Goal: Information Seeking & Learning: Learn about a topic

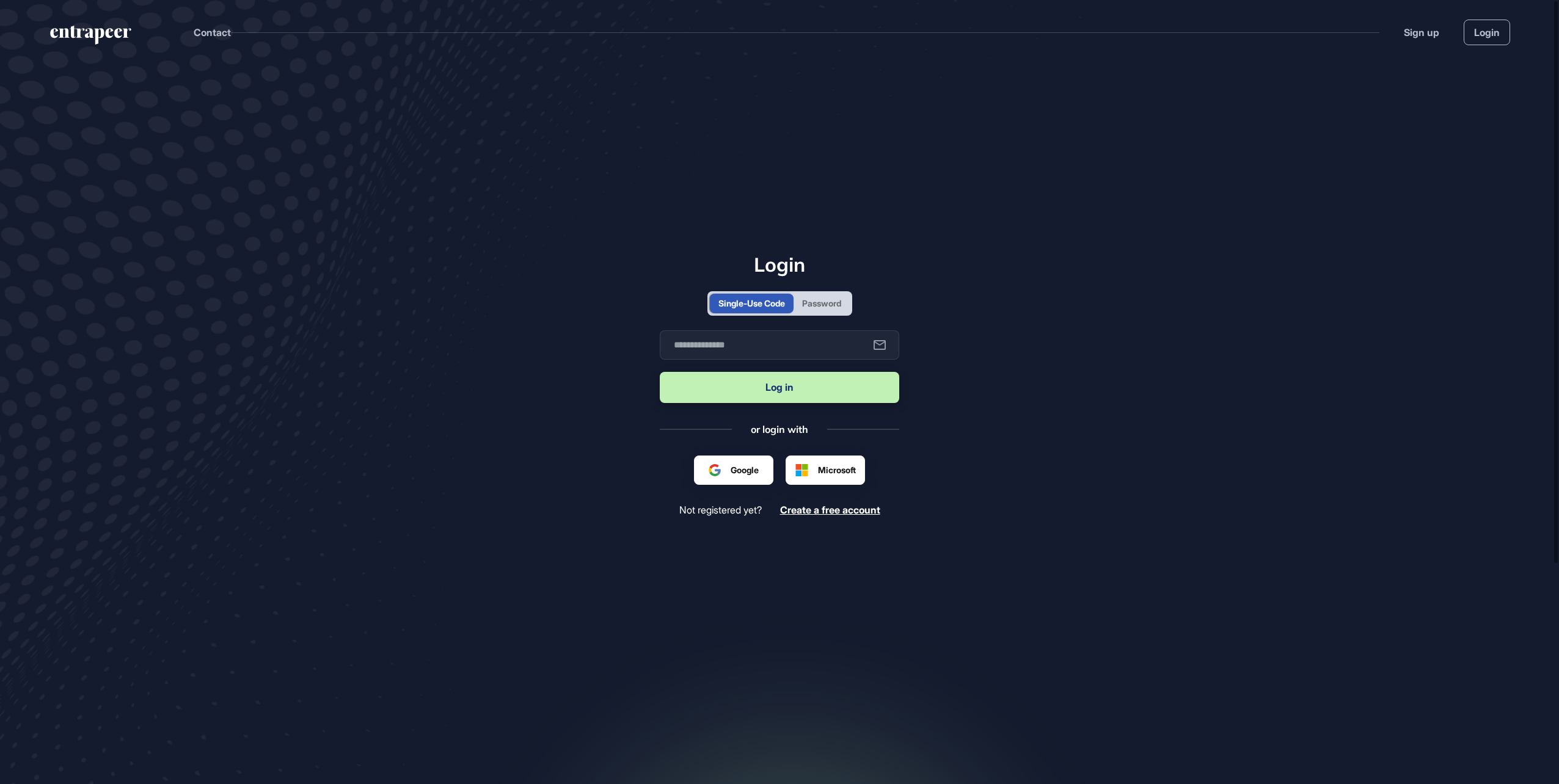
scroll to position [1, 1]
click at [692, 344] on input "text" at bounding box center [779, 344] width 239 height 29
type input "**********"
click at [775, 386] on button "Log in" at bounding box center [779, 387] width 239 height 31
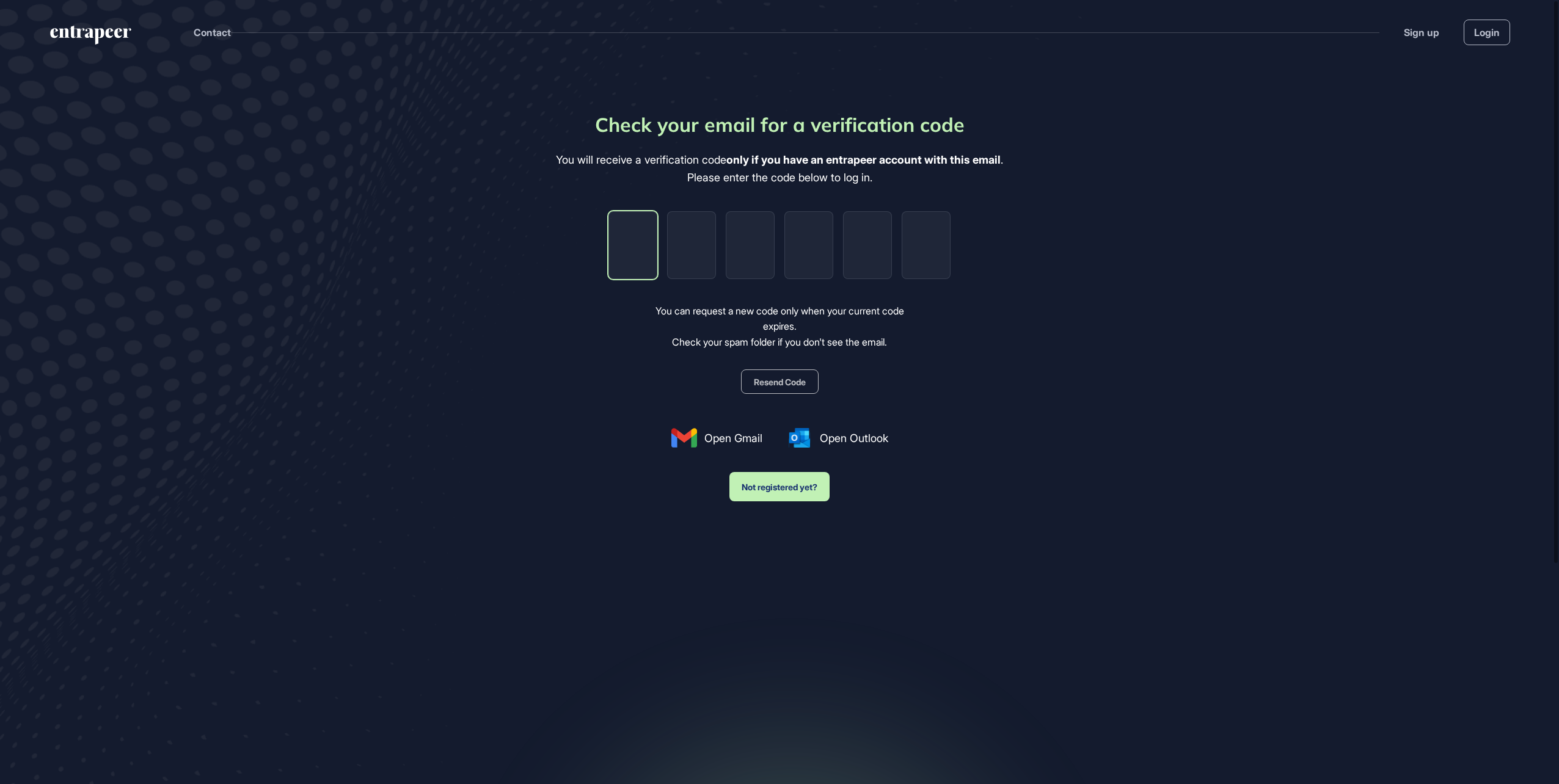
click at [633, 239] on input "tel" at bounding box center [633, 246] width 49 height 68
paste input "*"
type input "*"
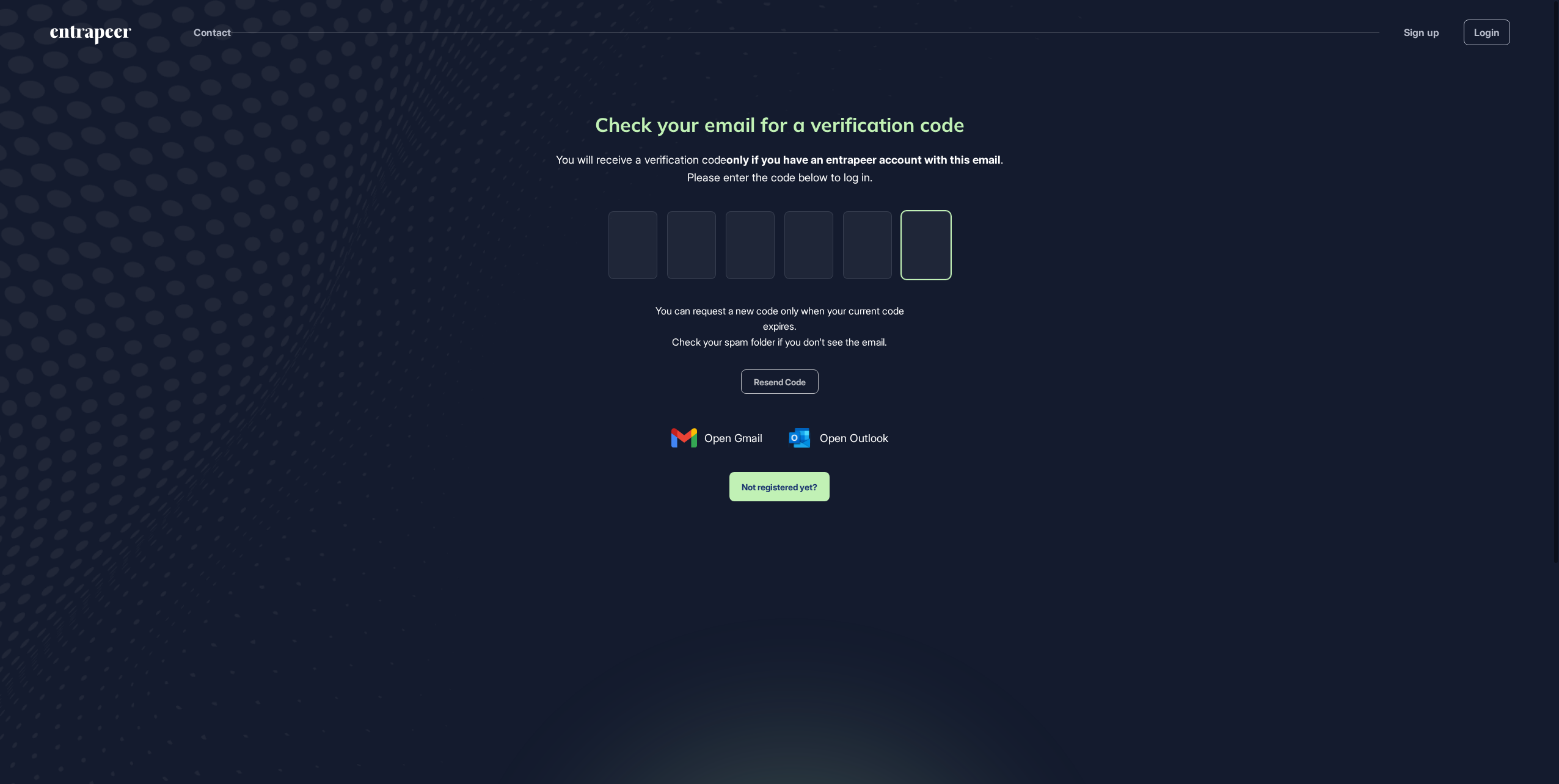
type input "*"
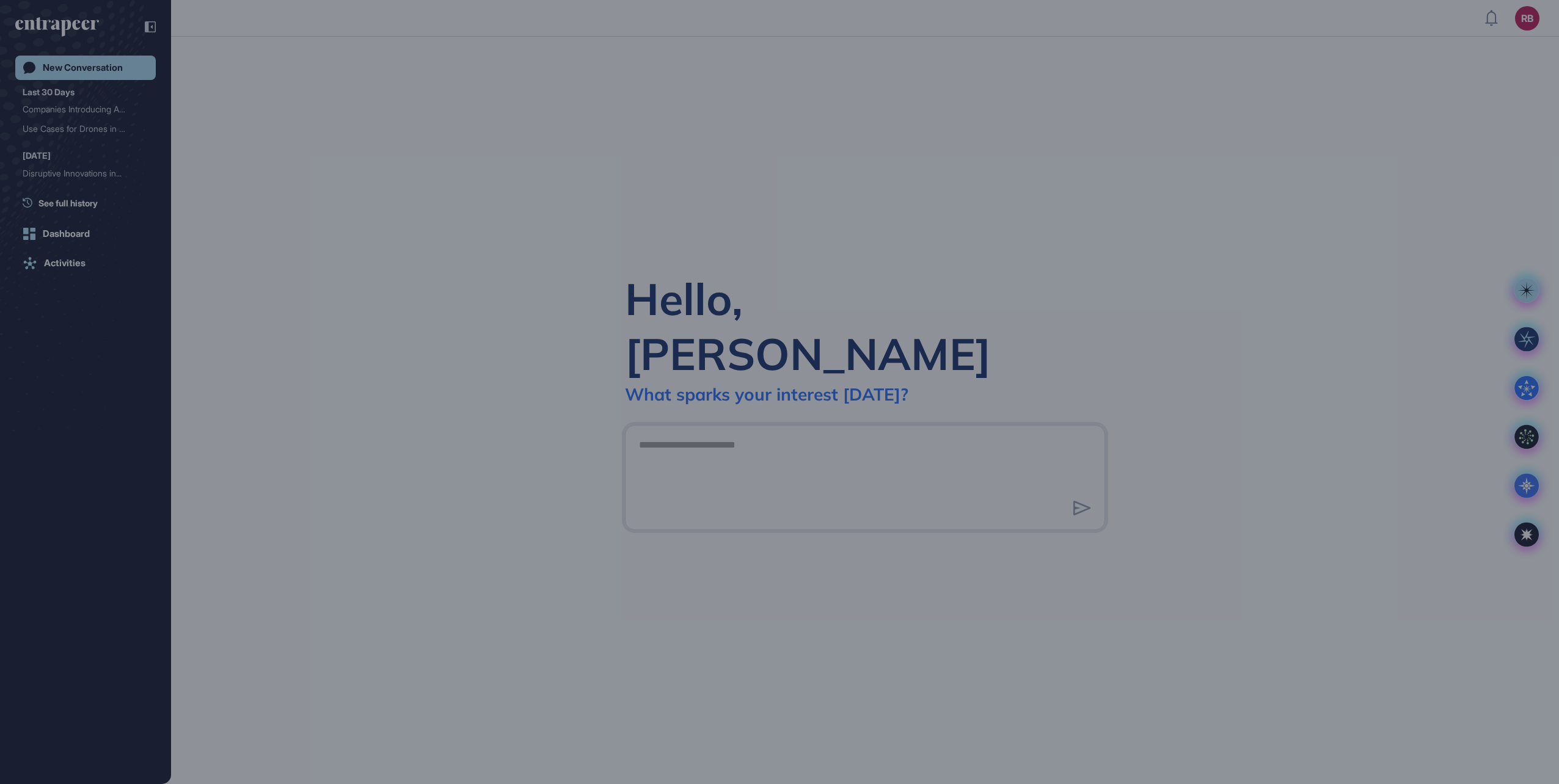
click at [644, 349] on div "Let's take a quick tour!" at bounding box center [780, 337] width 544 height 24
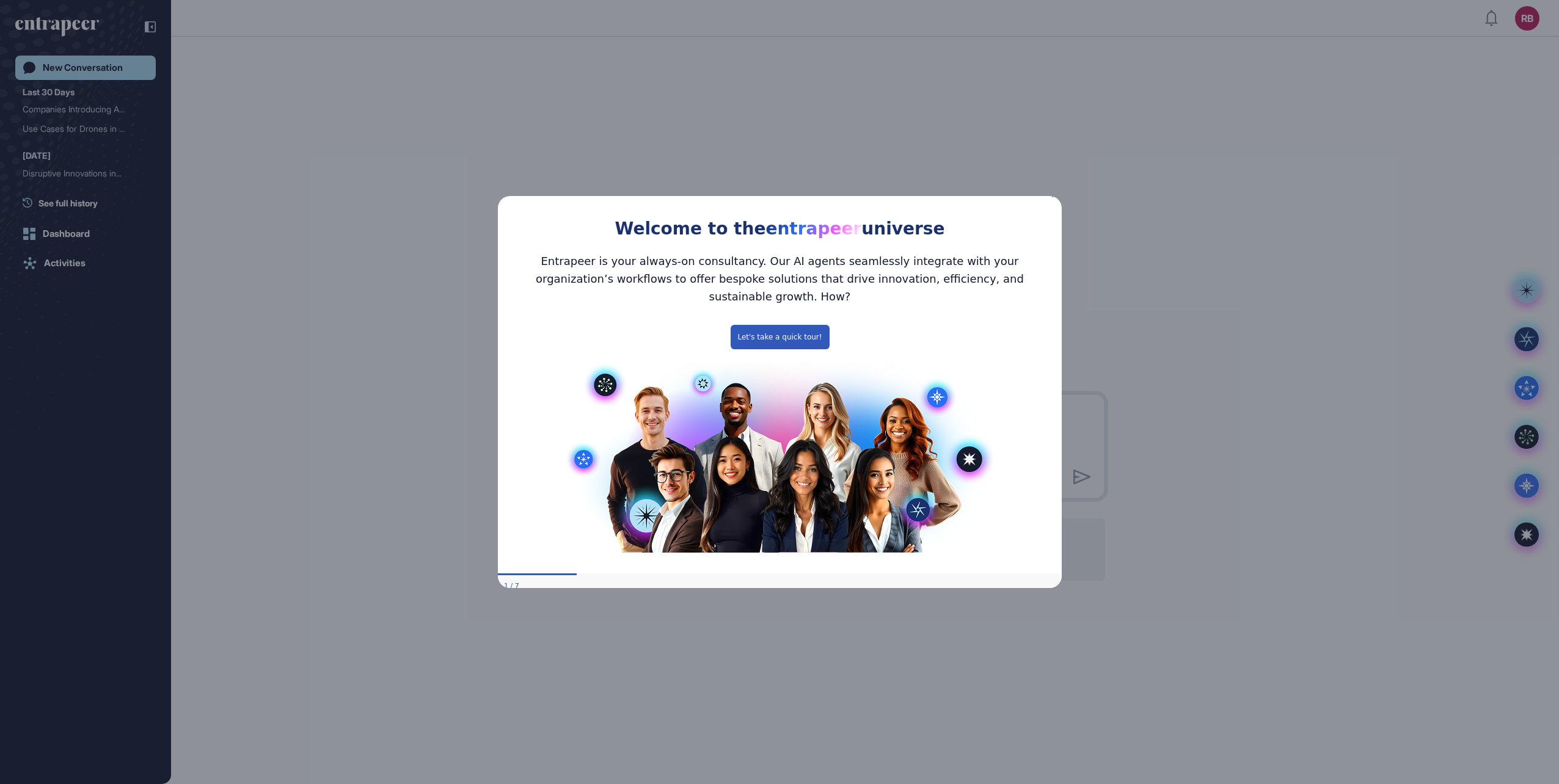
click at [1054, 197] on icon "Close Preview" at bounding box center [1054, 194] width 5 height 5
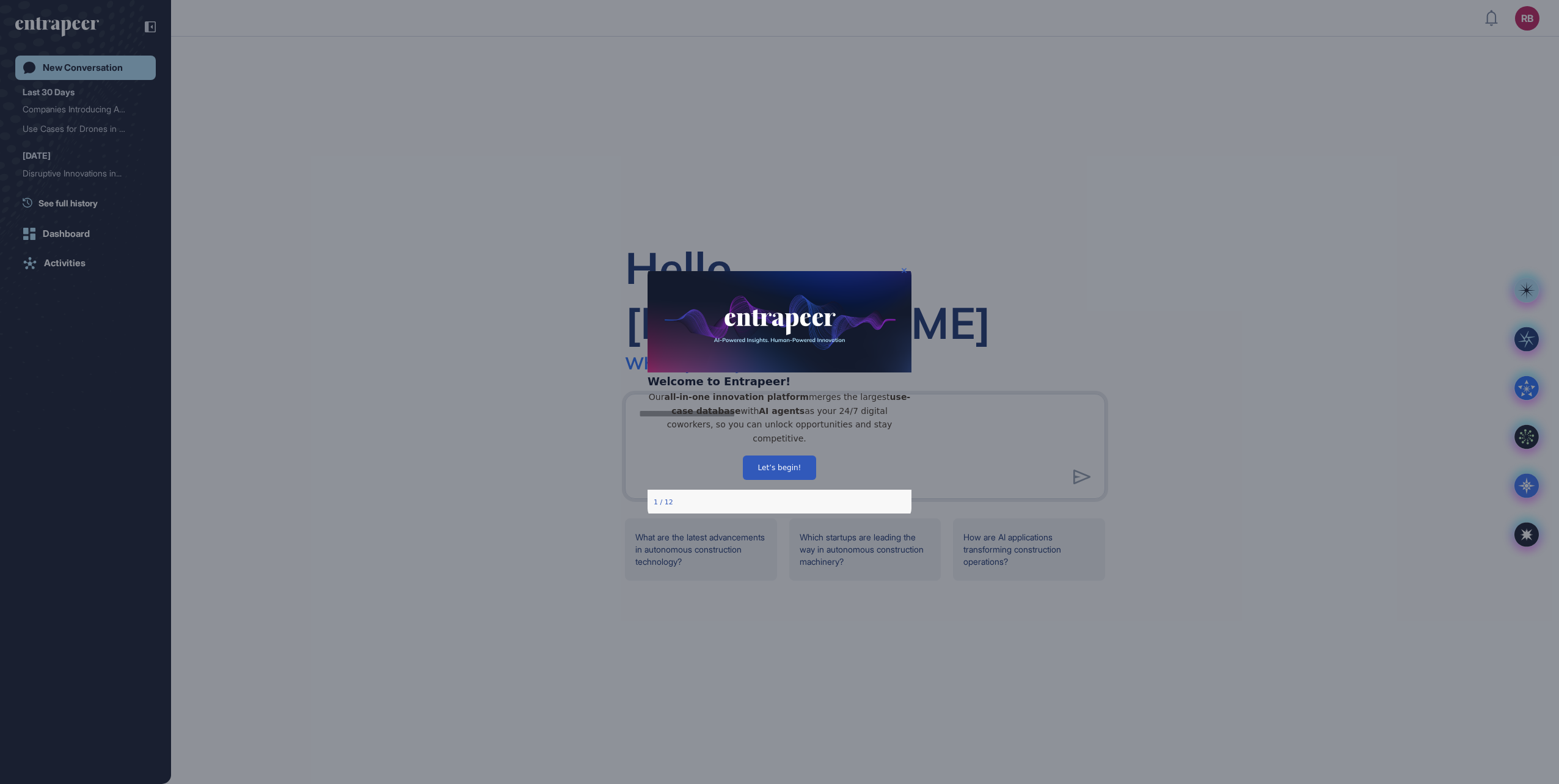
click at [903, 270] on icon "Close Preview" at bounding box center [904, 270] width 5 height 5
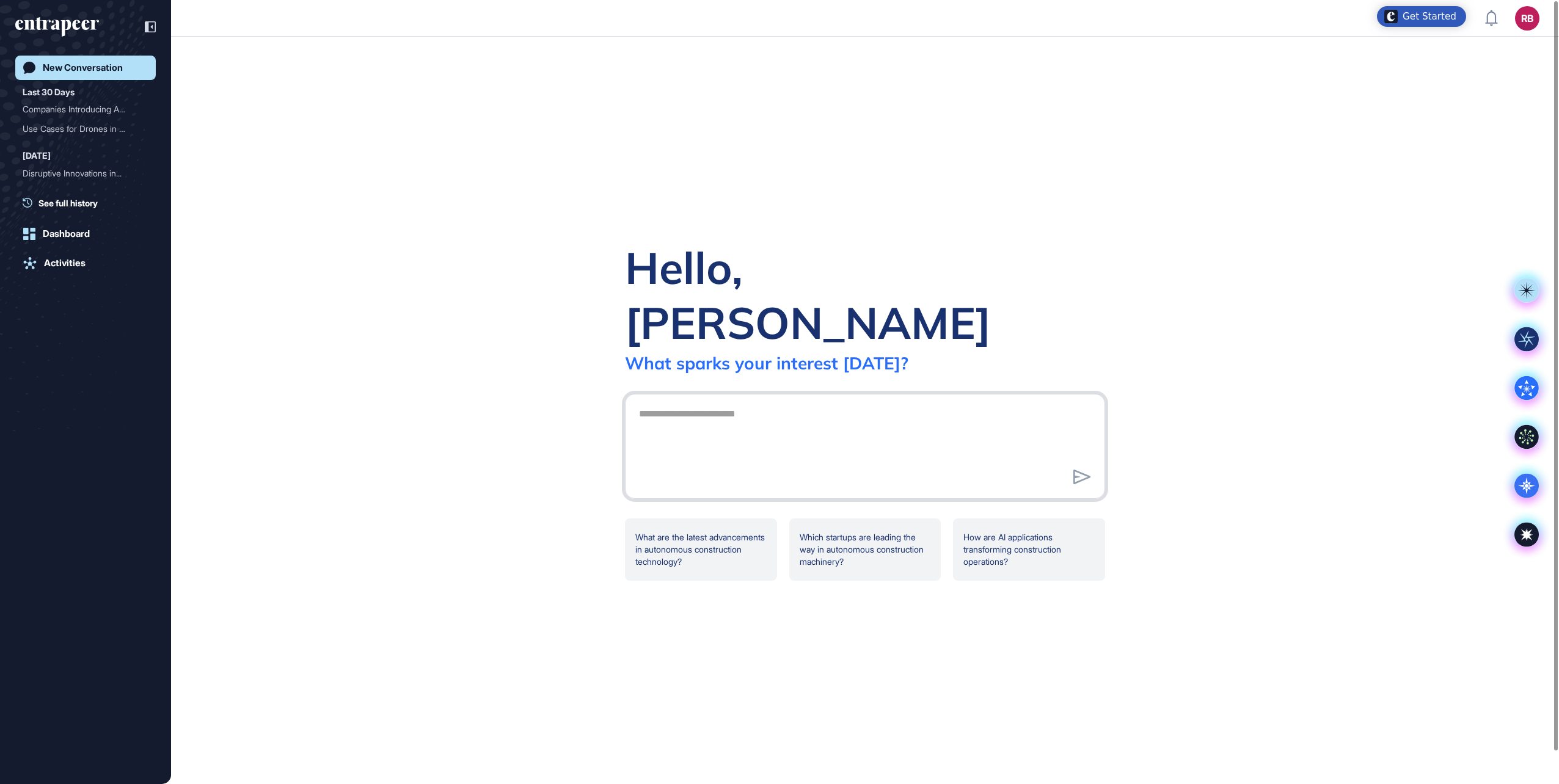
click at [645, 402] on textarea at bounding box center [865, 445] width 467 height 85
drag, startPoint x: 1019, startPoint y: 387, endPoint x: 1032, endPoint y: 384, distance: 13.3
click at [751, 418] on textarea "**********" at bounding box center [865, 445] width 467 height 85
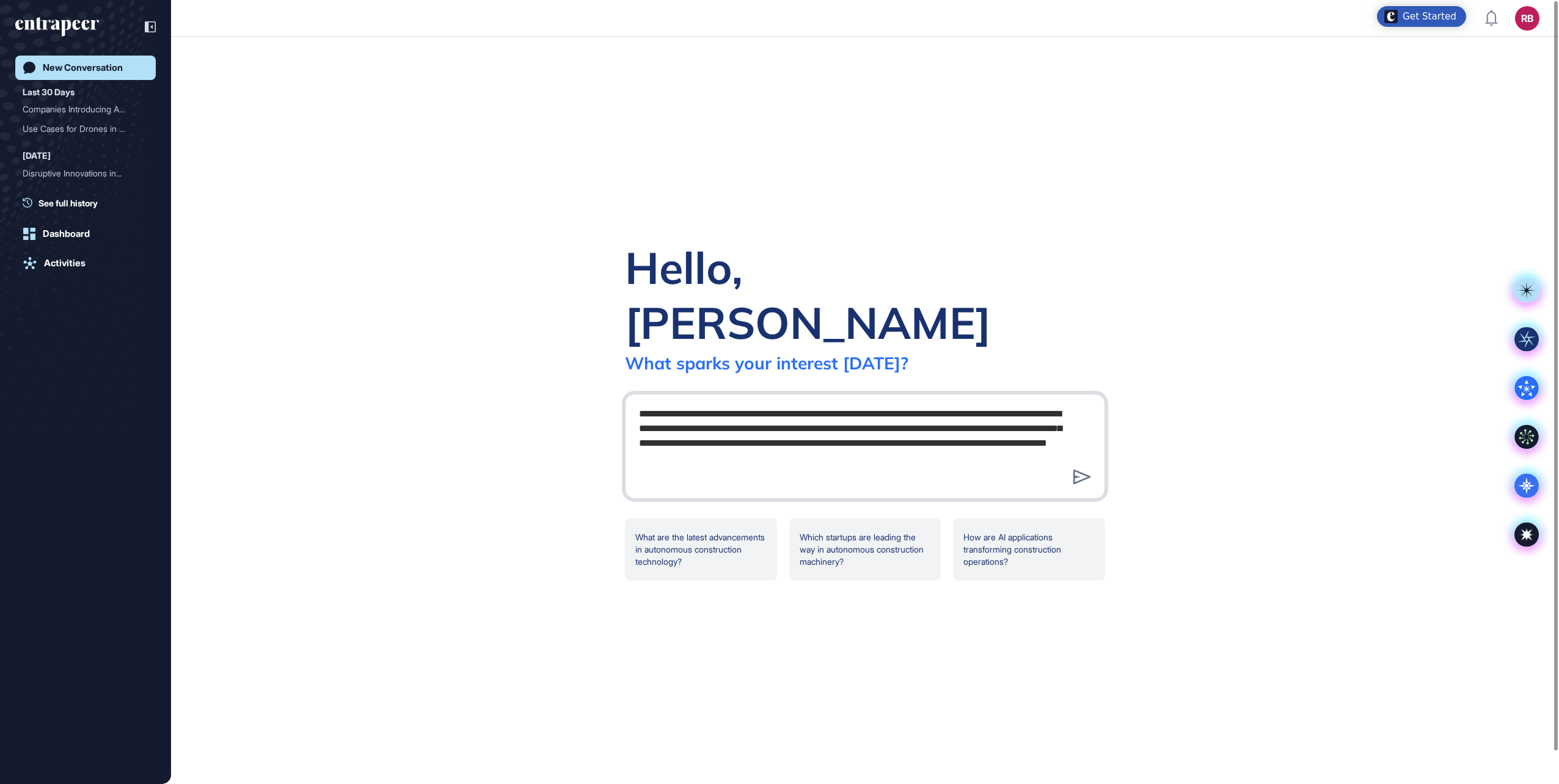
click at [697, 432] on textarea "**********" at bounding box center [865, 445] width 467 height 85
click at [644, 433] on textarea "**********" at bounding box center [865, 445] width 467 height 85
click at [1012, 431] on textarea "**********" at bounding box center [865, 445] width 467 height 85
click at [736, 417] on textarea "**********" at bounding box center [865, 445] width 467 height 85
drag, startPoint x: 719, startPoint y: 415, endPoint x: 735, endPoint y: 418, distance: 16.3
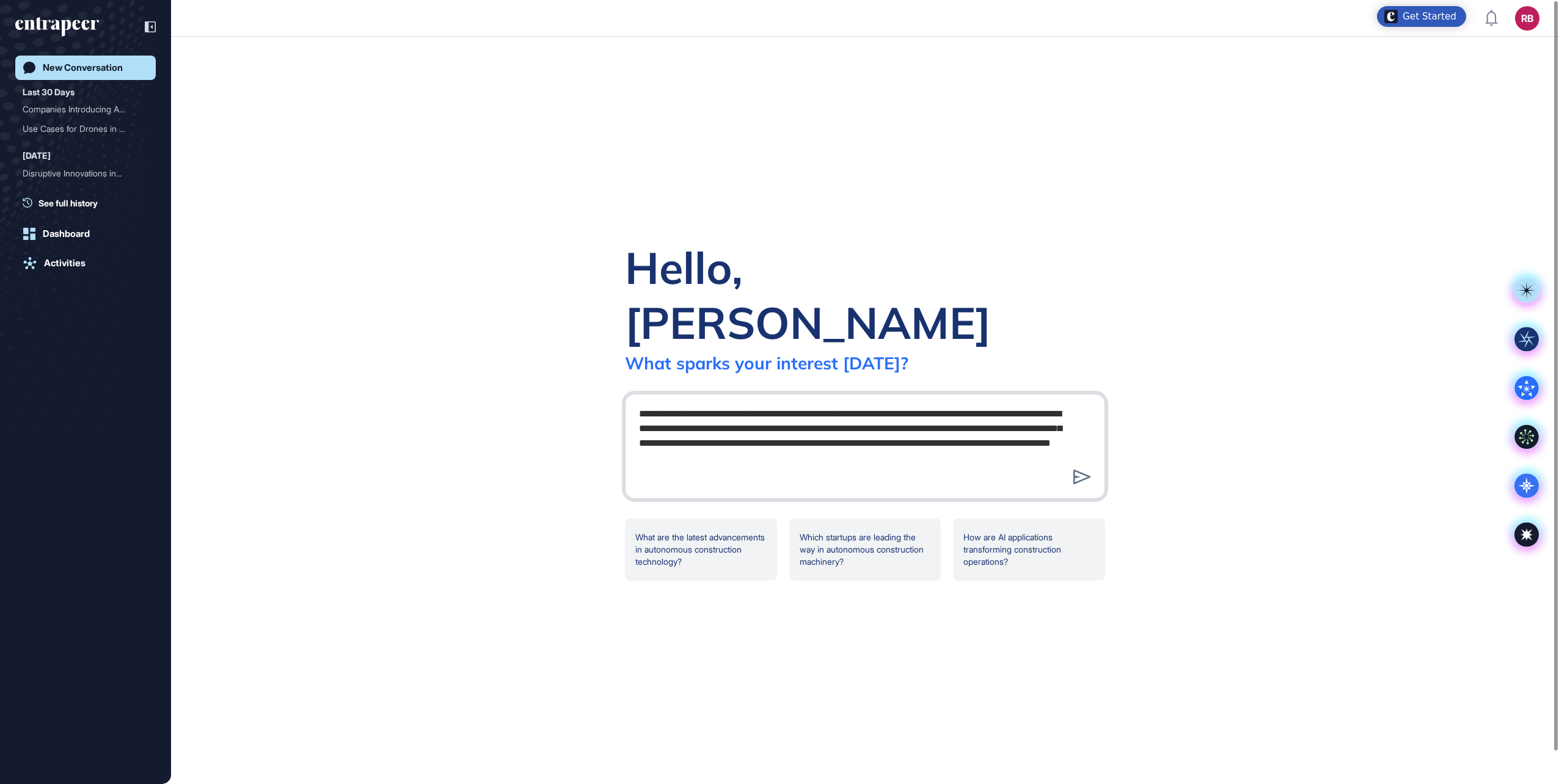
click at [735, 418] on textarea "**********" at bounding box center [865, 445] width 467 height 85
type textarea "**********"
click at [1079, 470] on icon at bounding box center [1082, 477] width 17 height 15
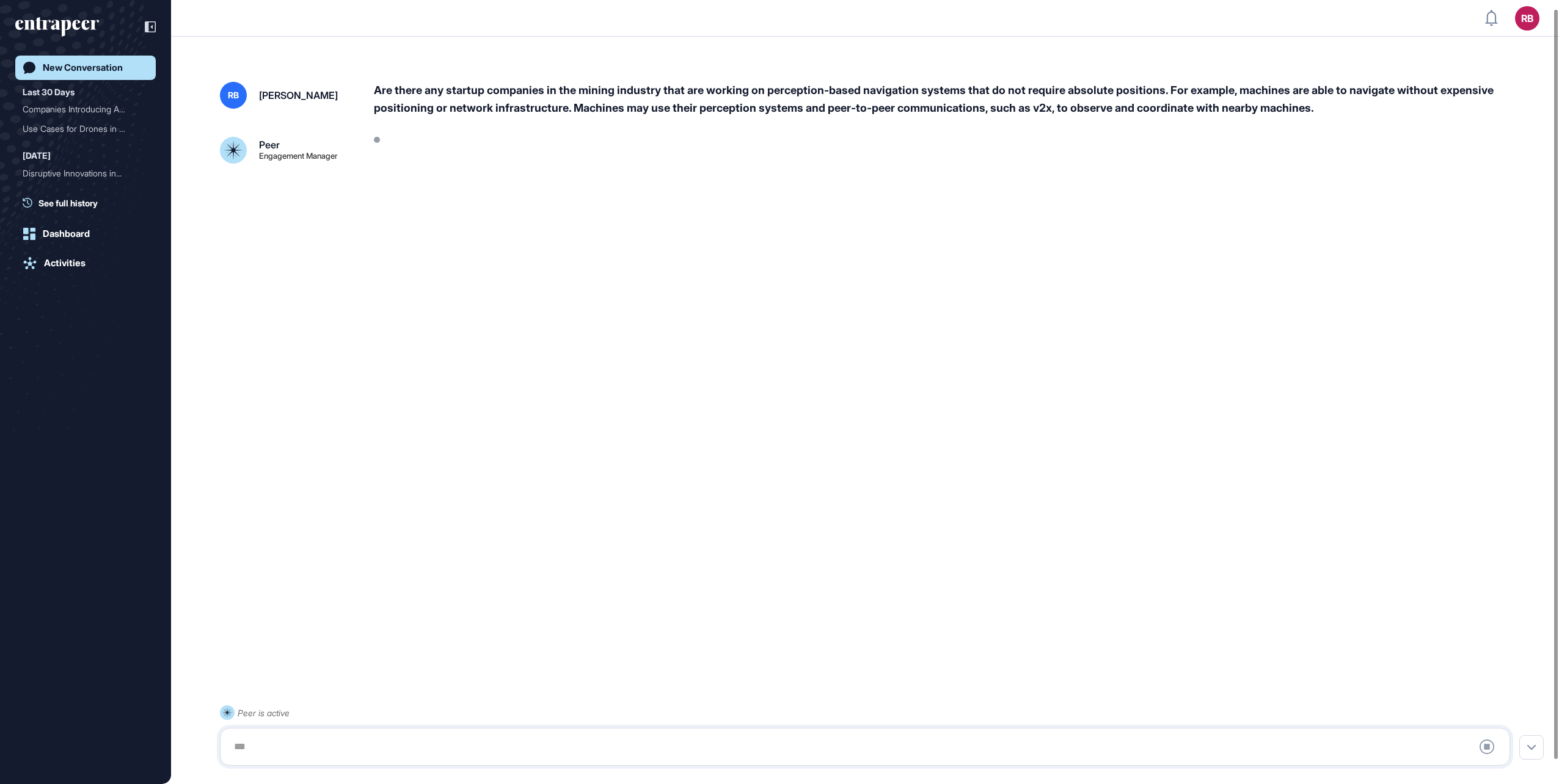
scroll to position [34, 0]
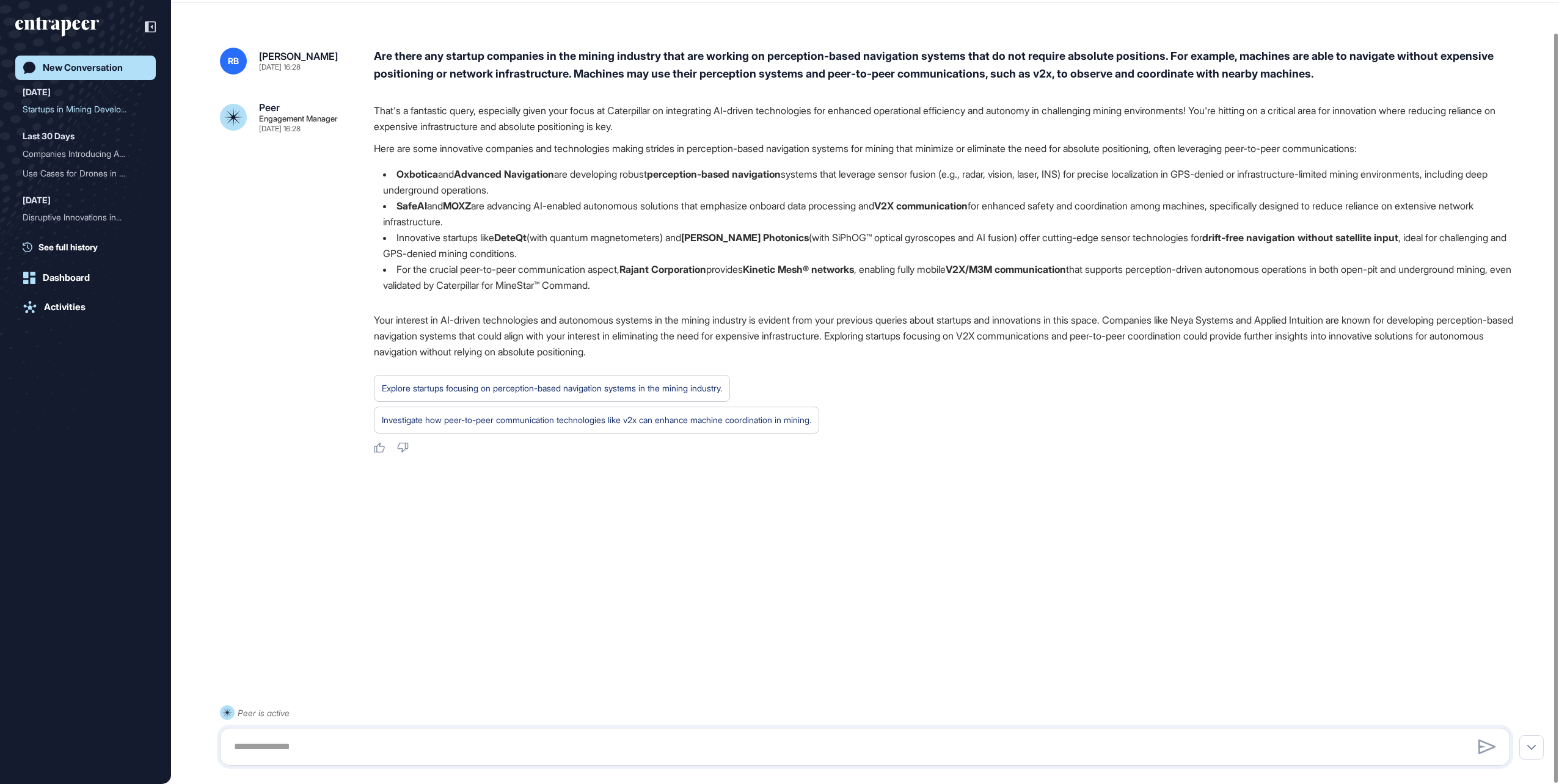
drag, startPoint x: 398, startPoint y: 173, endPoint x: 730, endPoint y: 288, distance: 351.4
click at [730, 288] on ul "Oxbotica and Advanced Navigation are developing robust perception-based navigat…" at bounding box center [946, 229] width 1146 height 127
copy ul "Oxbotica and Advanced Navigation are developing robust perception-based navigat…"
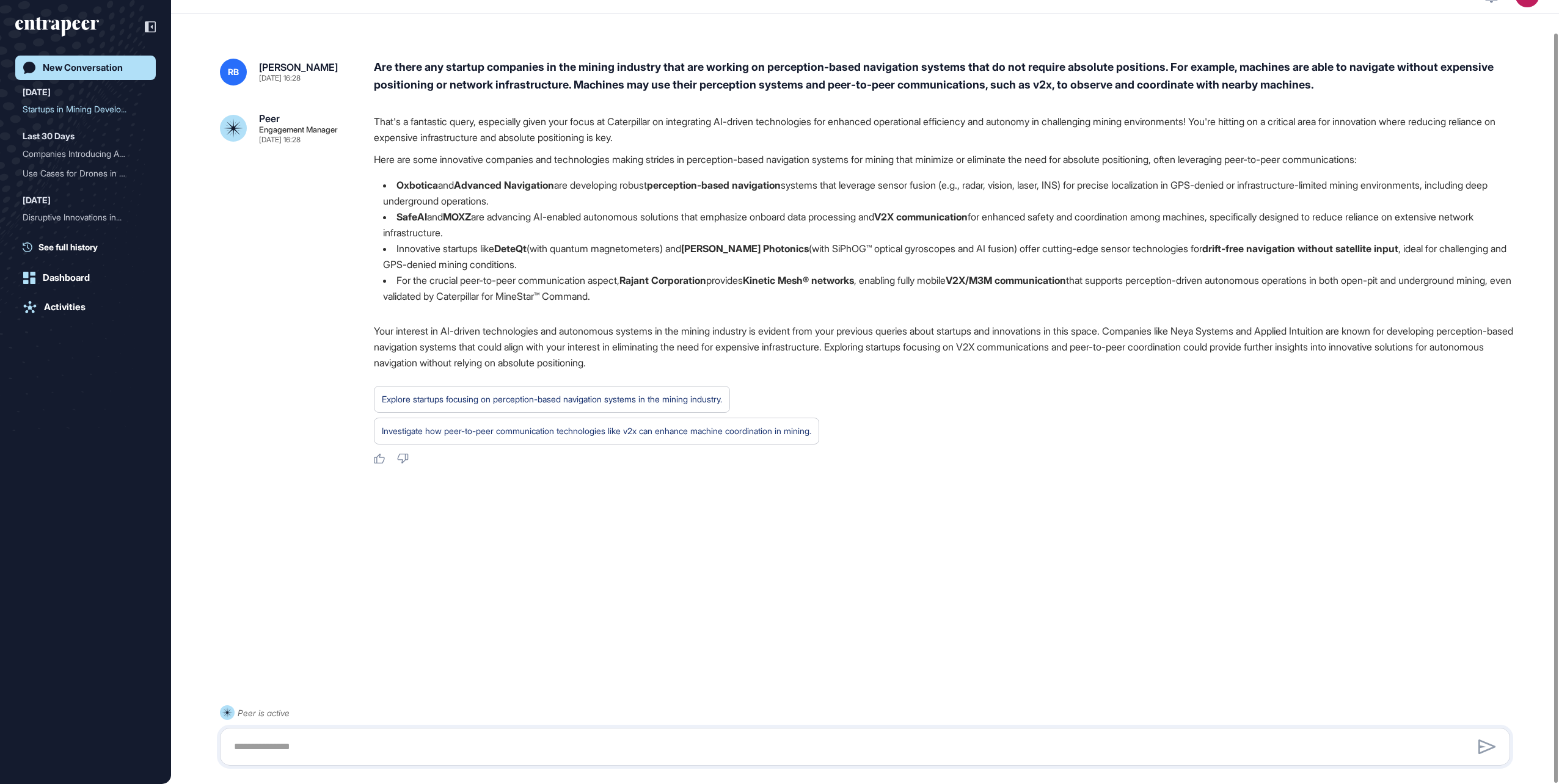
scroll to position [34, 0]
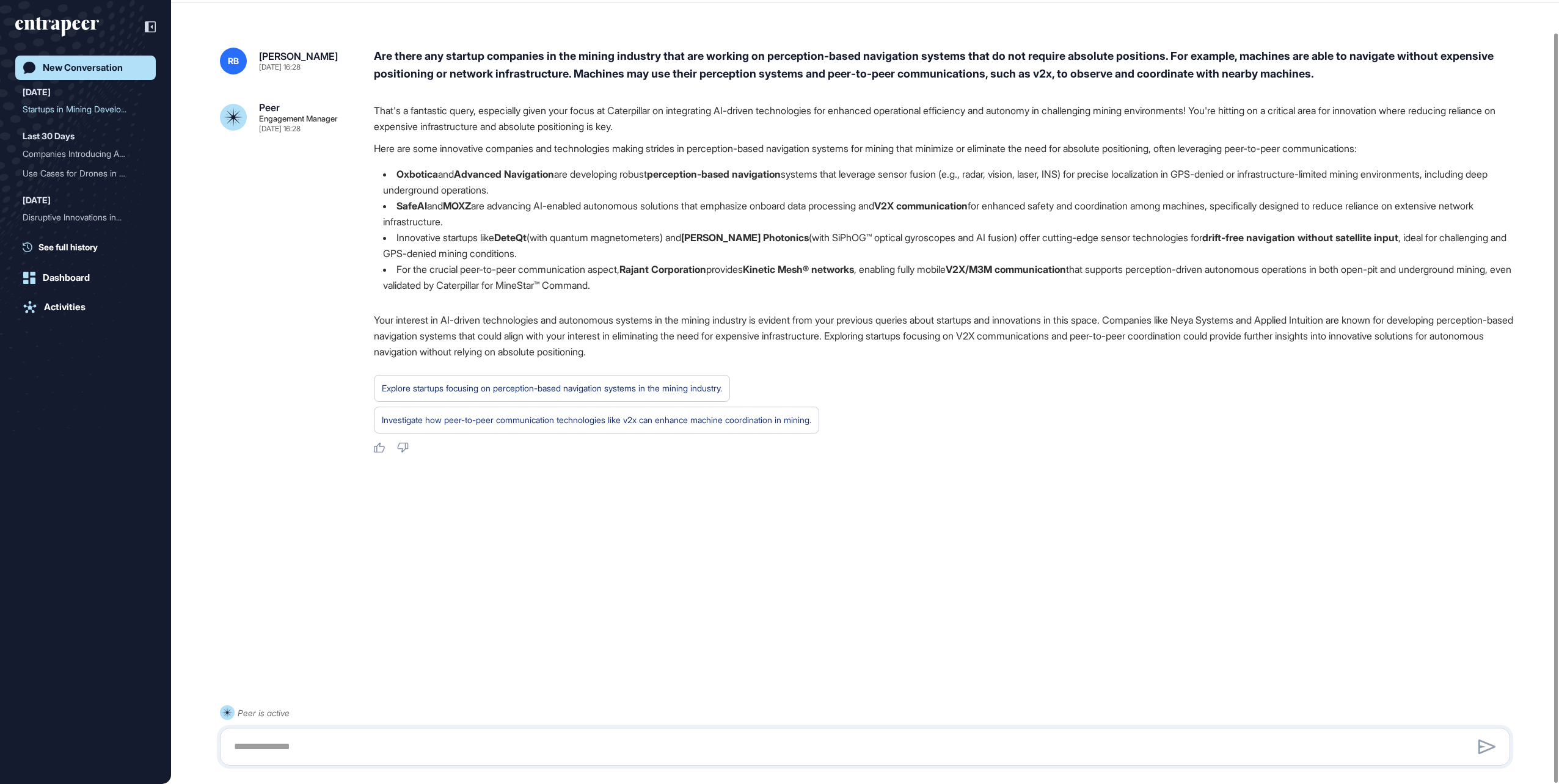
click at [505, 237] on strong "DeteQt" at bounding box center [510, 237] width 32 height 12
drag, startPoint x: 505, startPoint y: 236, endPoint x: 538, endPoint y: 242, distance: 33.5
click at [538, 242] on li "Innovative startups like DeteQt (with quantum magnetometers) and ANELLO Photoni…" at bounding box center [946, 246] width 1146 height 32
copy strong "DeteQt"
click at [238, 748] on textarea at bounding box center [865, 747] width 1277 height 24
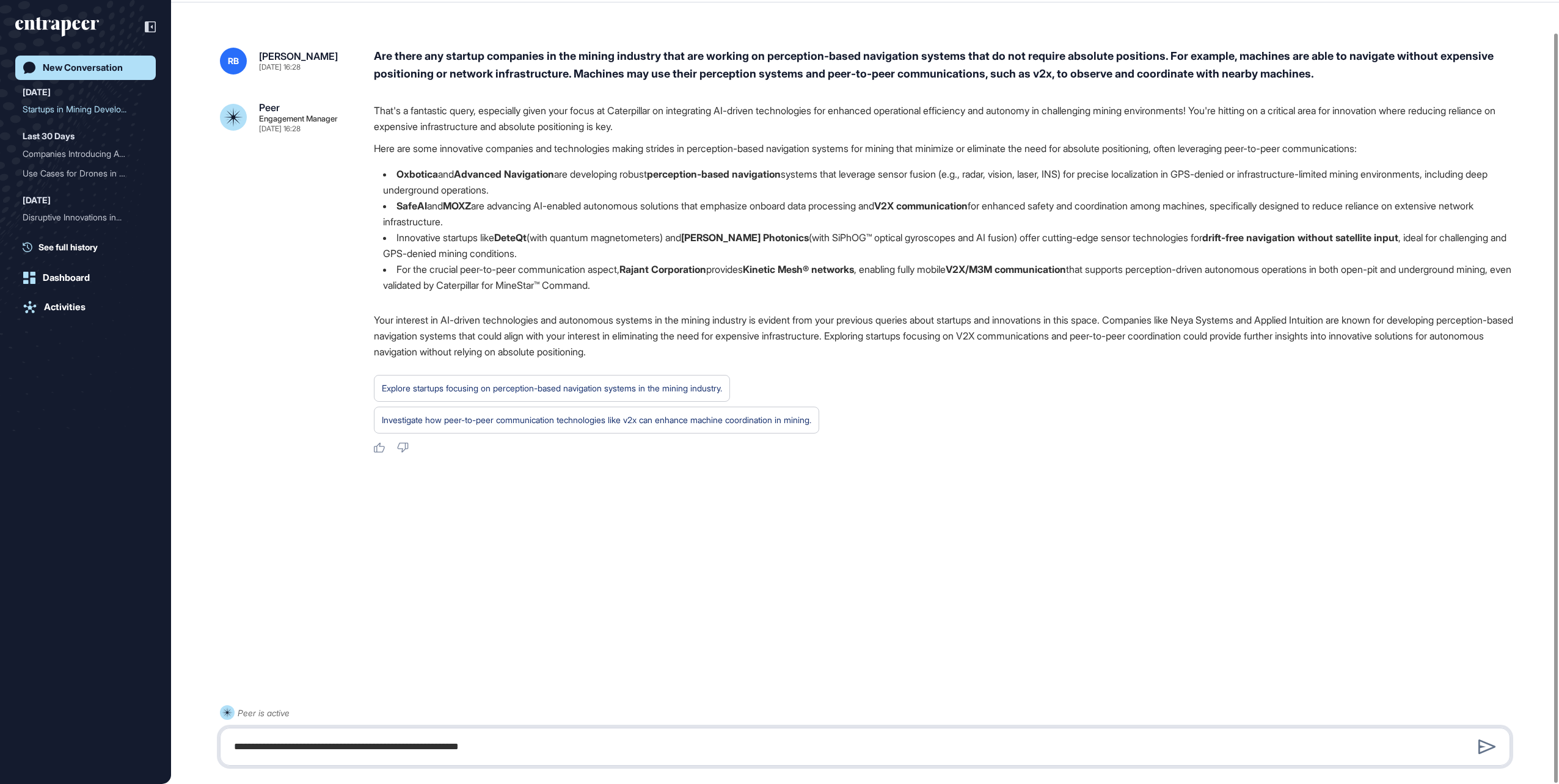
type textarea "**********"
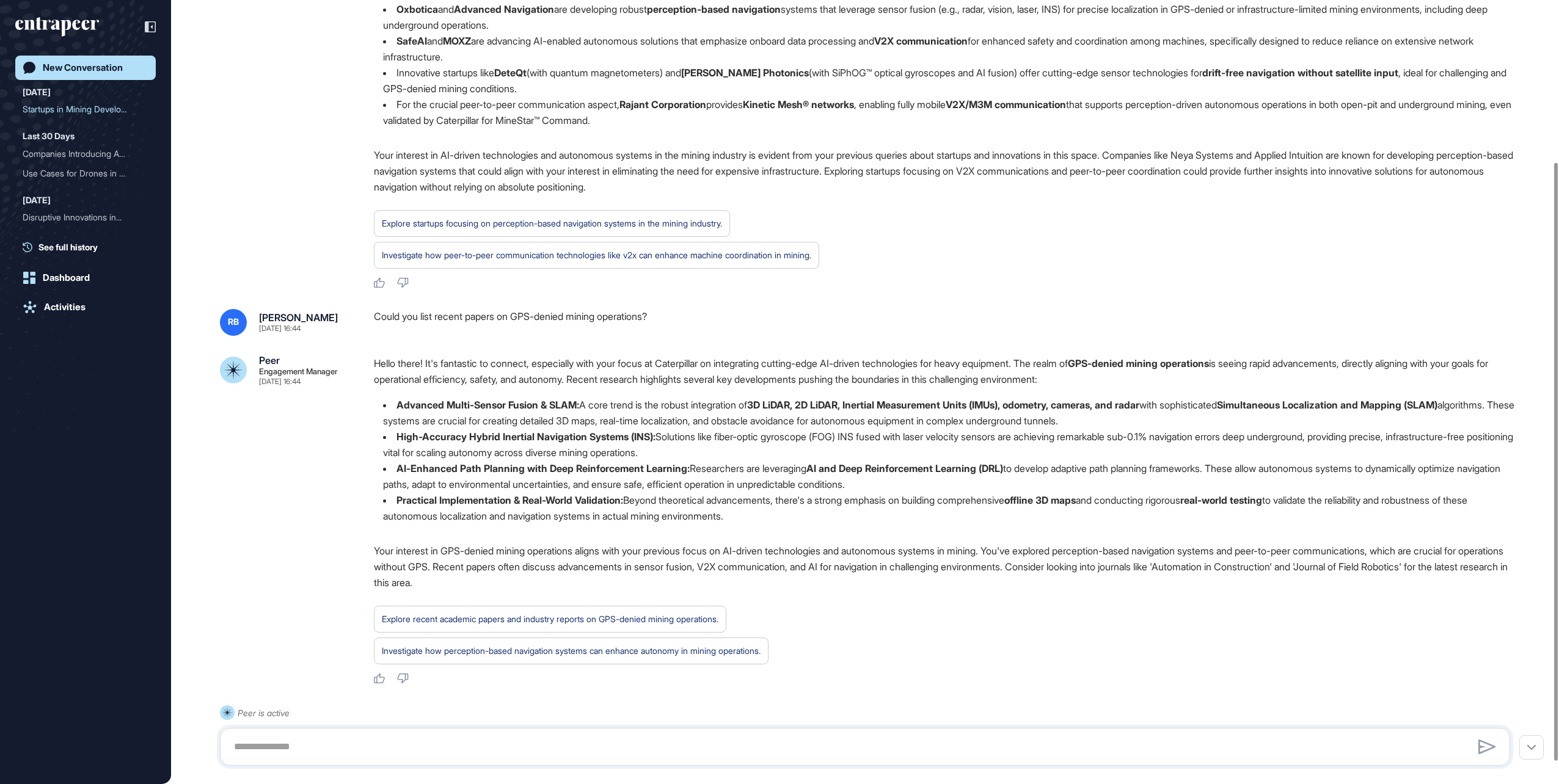
scroll to position [229, 0]
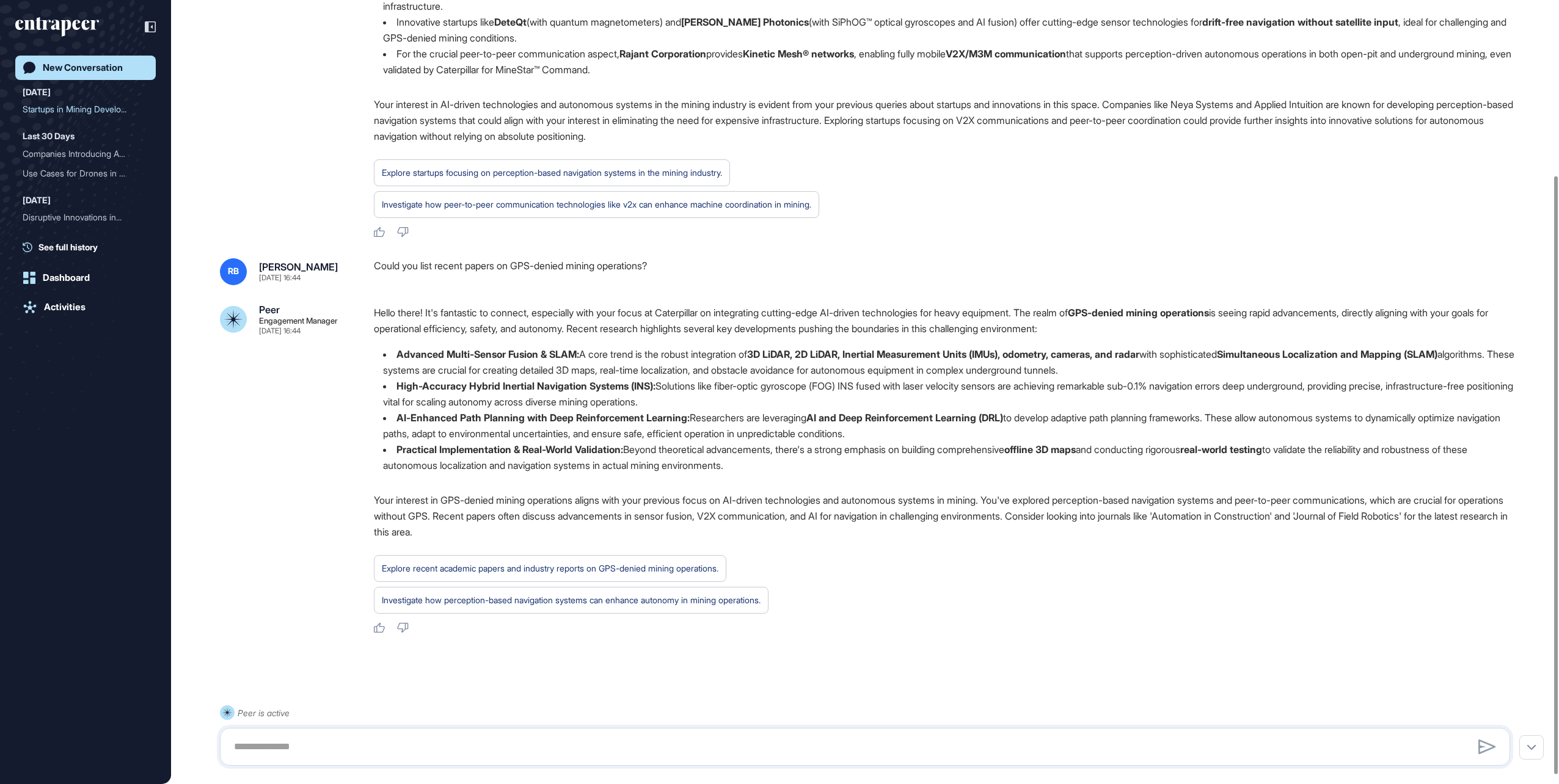
click at [399, 353] on strong "Advanced Multi-Sensor Fusion & SLAM:" at bounding box center [487, 354] width 182 height 12
drag, startPoint x: 396, startPoint y: 351, endPoint x: 795, endPoint y: 467, distance: 415.5
click at [795, 467] on ul "Advanced Multi-Sensor Fusion & SLAM: A core trend is the robust integration of …" at bounding box center [946, 410] width 1146 height 127
copy ul "Advanced Multi-Sensor Fusion & SLAM: A core trend is the robust integration of …"
click at [579, 565] on div "Explore recent academic papers and industry reports on GPS-denied mining operat…" at bounding box center [550, 568] width 336 height 16
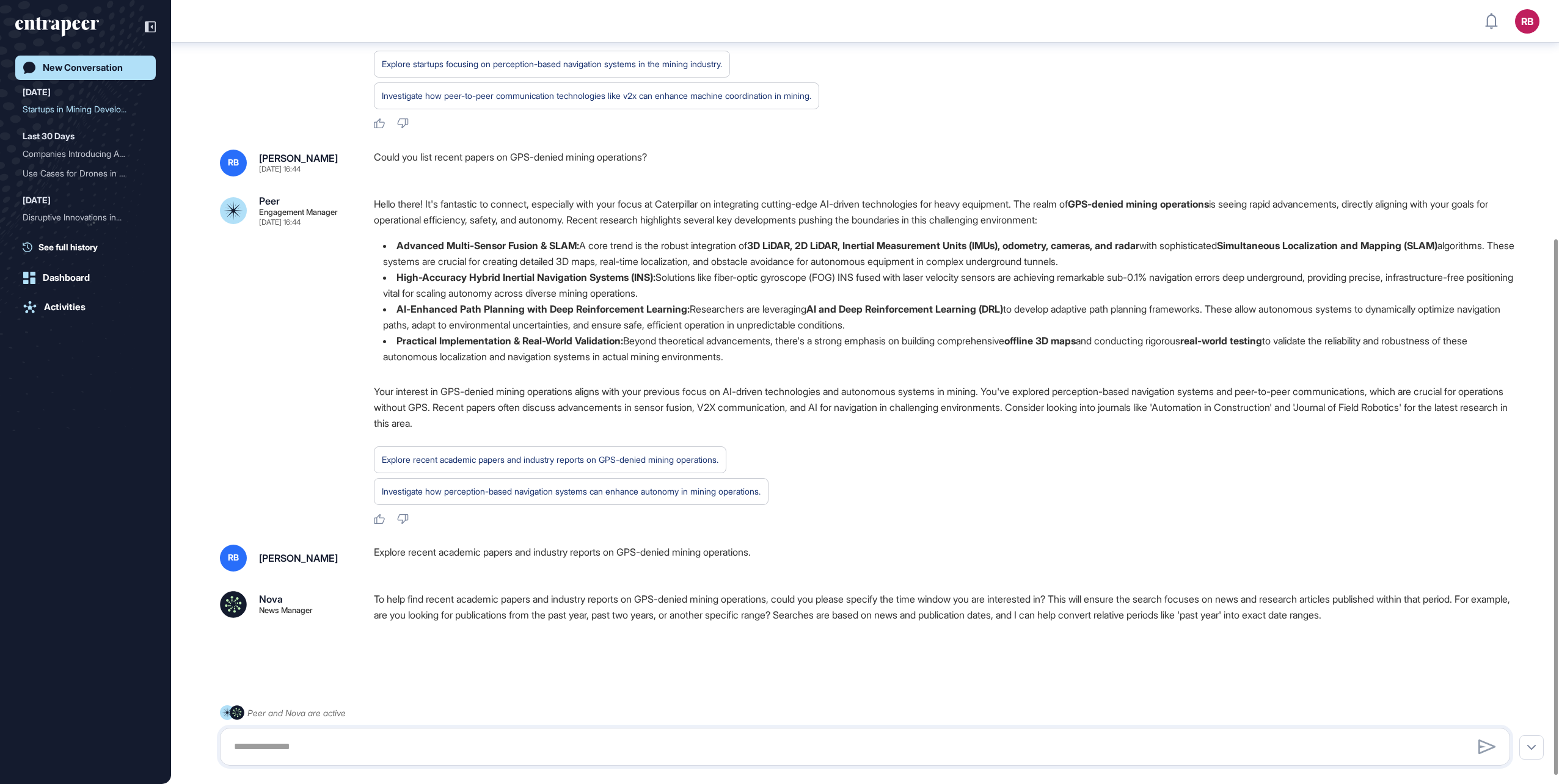
scroll to position [360, 0]
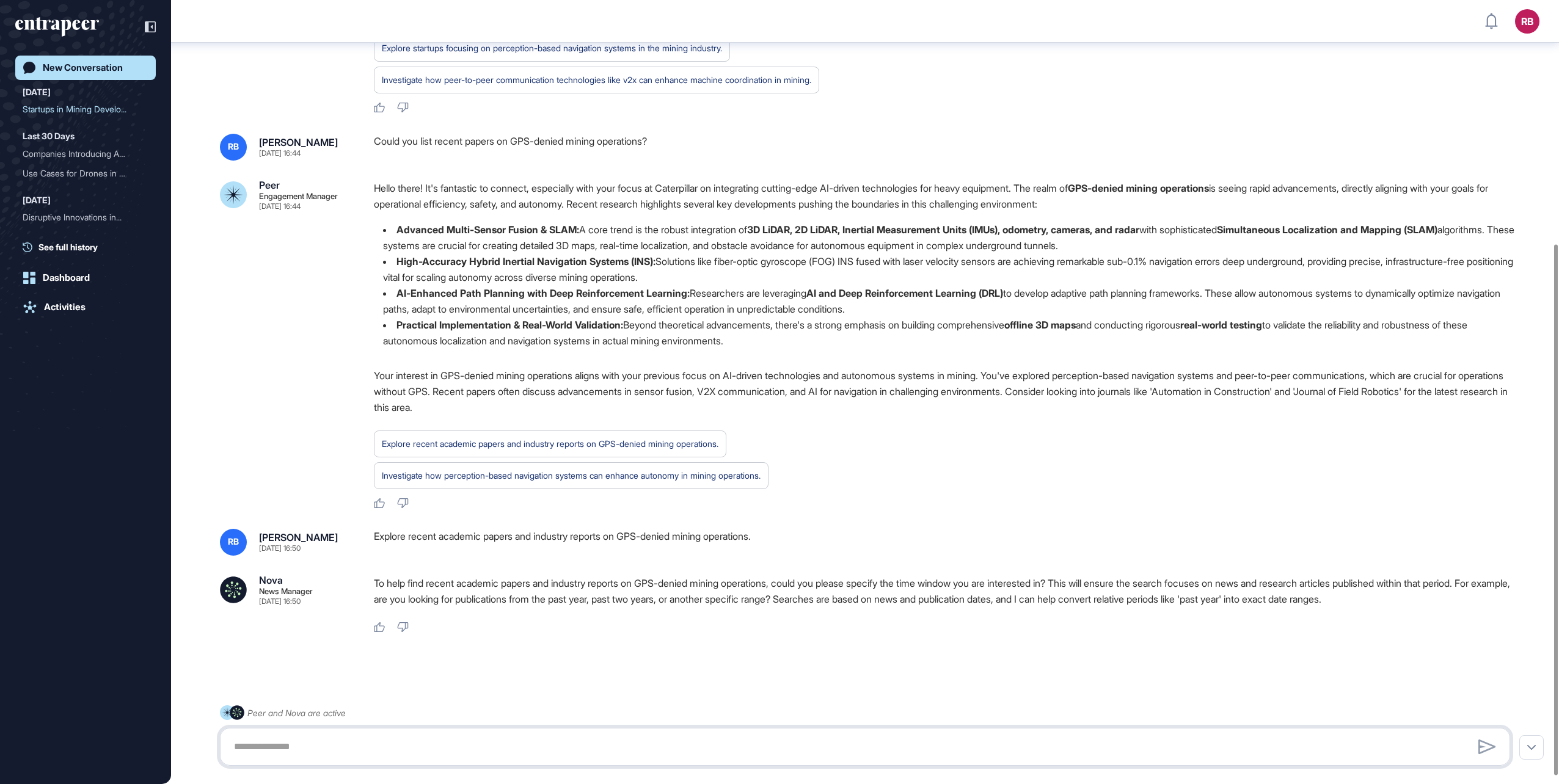
click at [274, 748] on textarea at bounding box center [865, 747] width 1277 height 24
type textarea "*"
type textarea "*********"
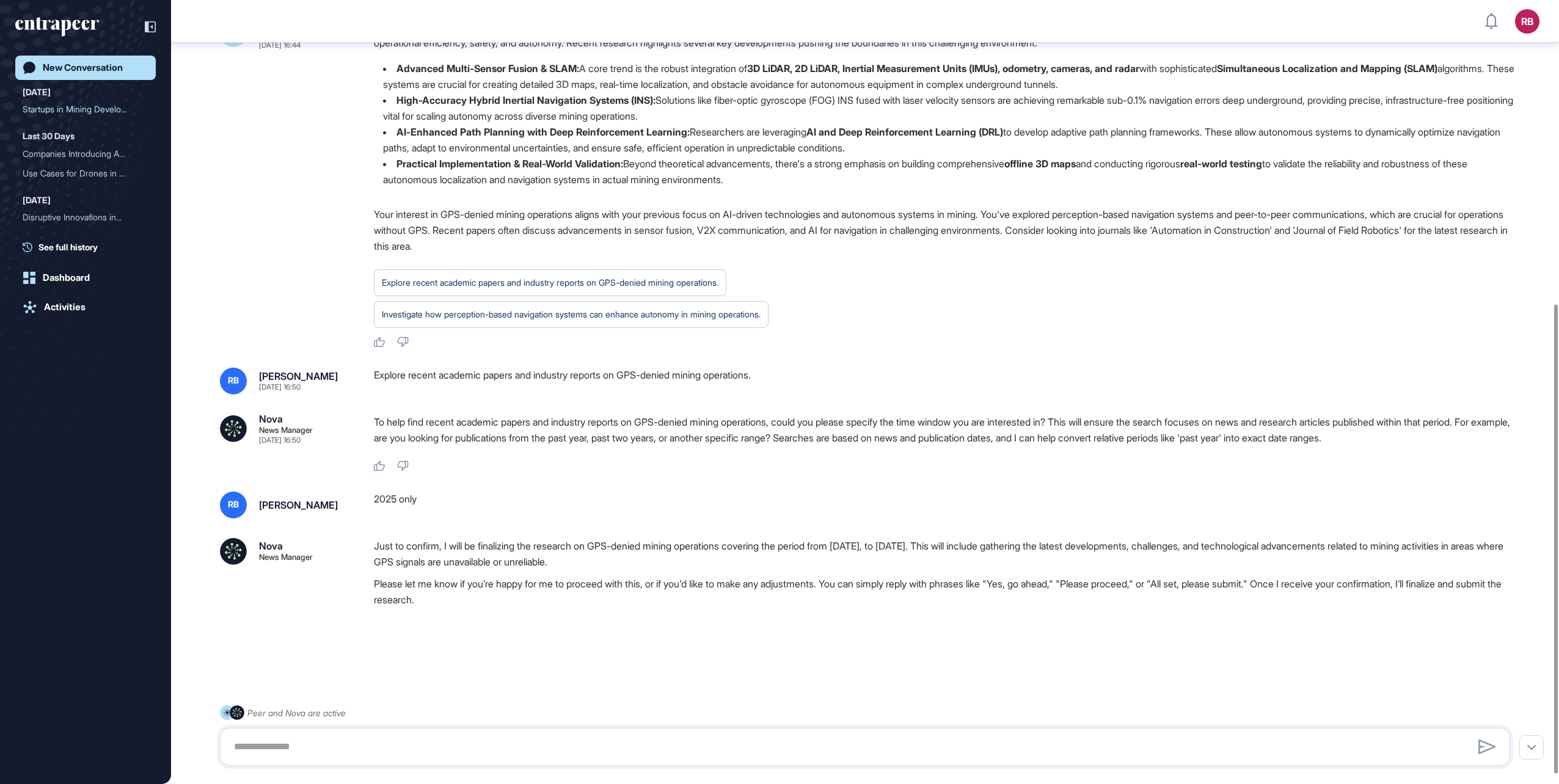
scroll to position [522, 0]
click at [260, 748] on textarea at bounding box center [865, 747] width 1277 height 24
type textarea "***"
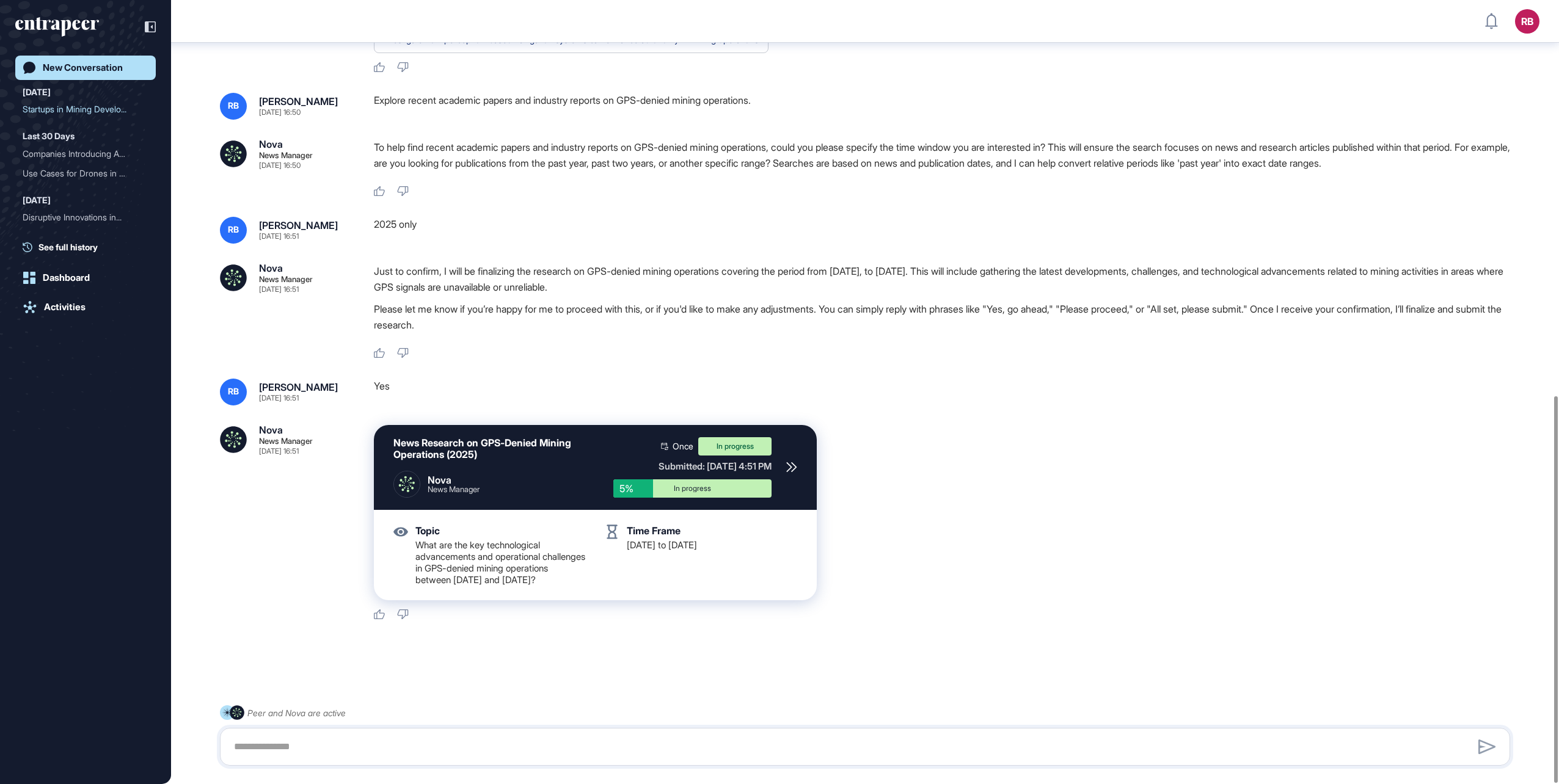
scroll to position [802, 0]
click at [706, 485] on div "In progress" at bounding box center [692, 488] width 140 height 7
click at [815, 682] on div at bounding box center [865, 665] width 1290 height 49
click at [244, 746] on textarea at bounding box center [865, 747] width 1277 height 24
click at [792, 462] on icon at bounding box center [792, 467] width 11 height 11
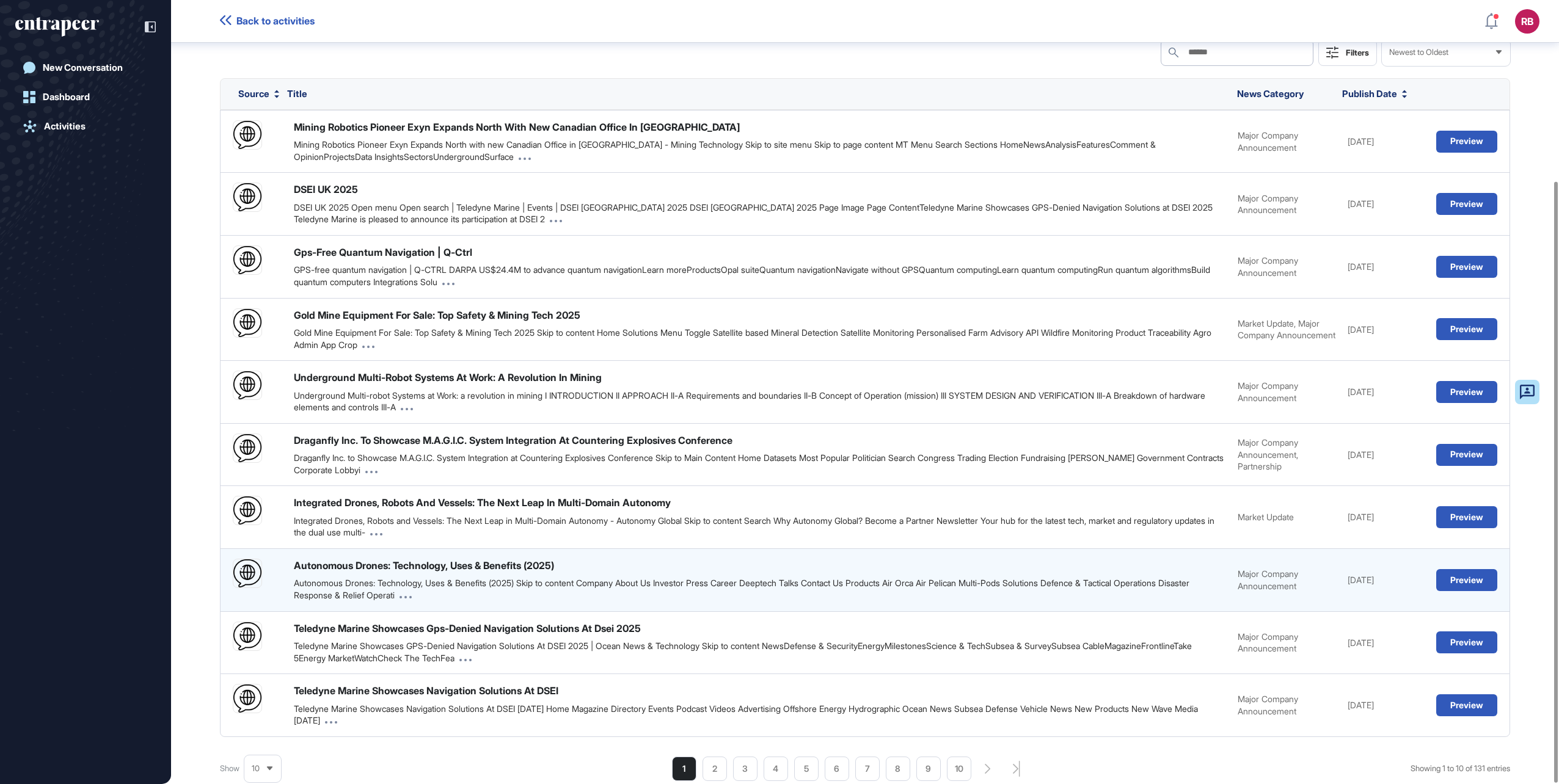
scroll to position [236, 0]
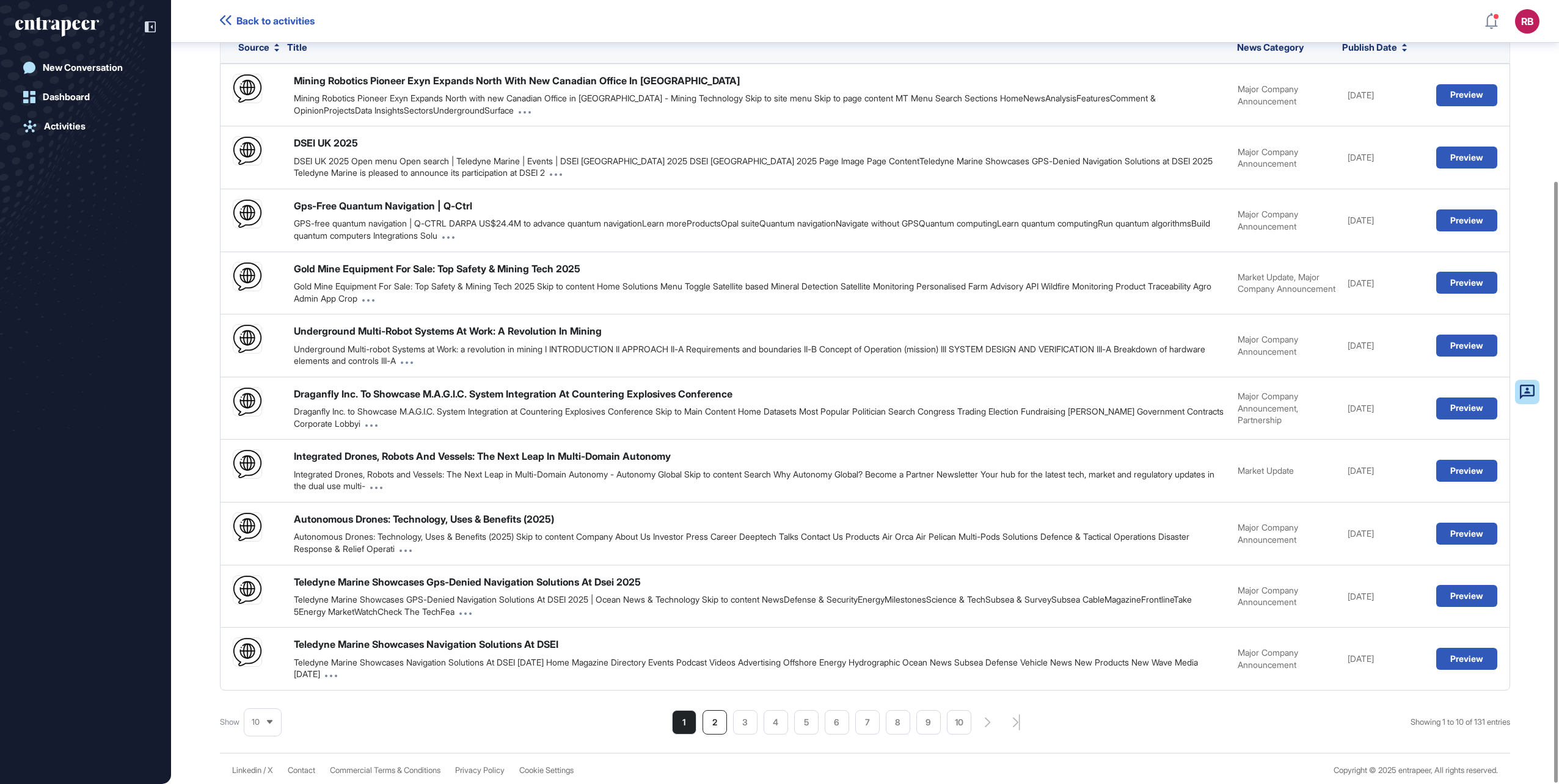
click at [710, 719] on li "2" at bounding box center [715, 722] width 24 height 24
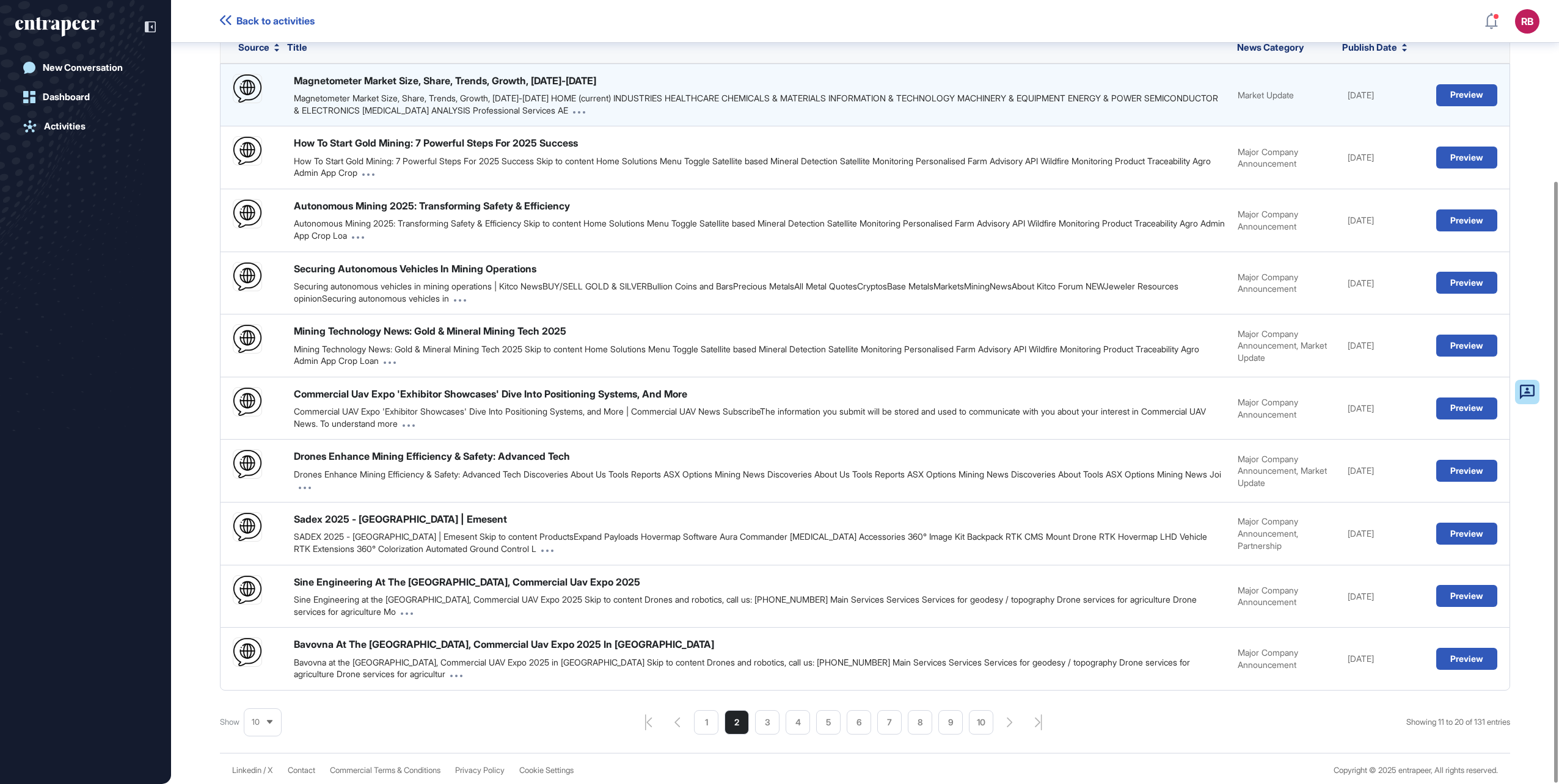
drag, startPoint x: 1467, startPoint y: 93, endPoint x: 549, endPoint y: 93, distance: 918.0
click at [483, 103] on div "Magnetometer Market Size, Share, Trends, Growth, 2025-2032 HOME (current) INDUS…" at bounding box center [760, 104] width 932 height 24
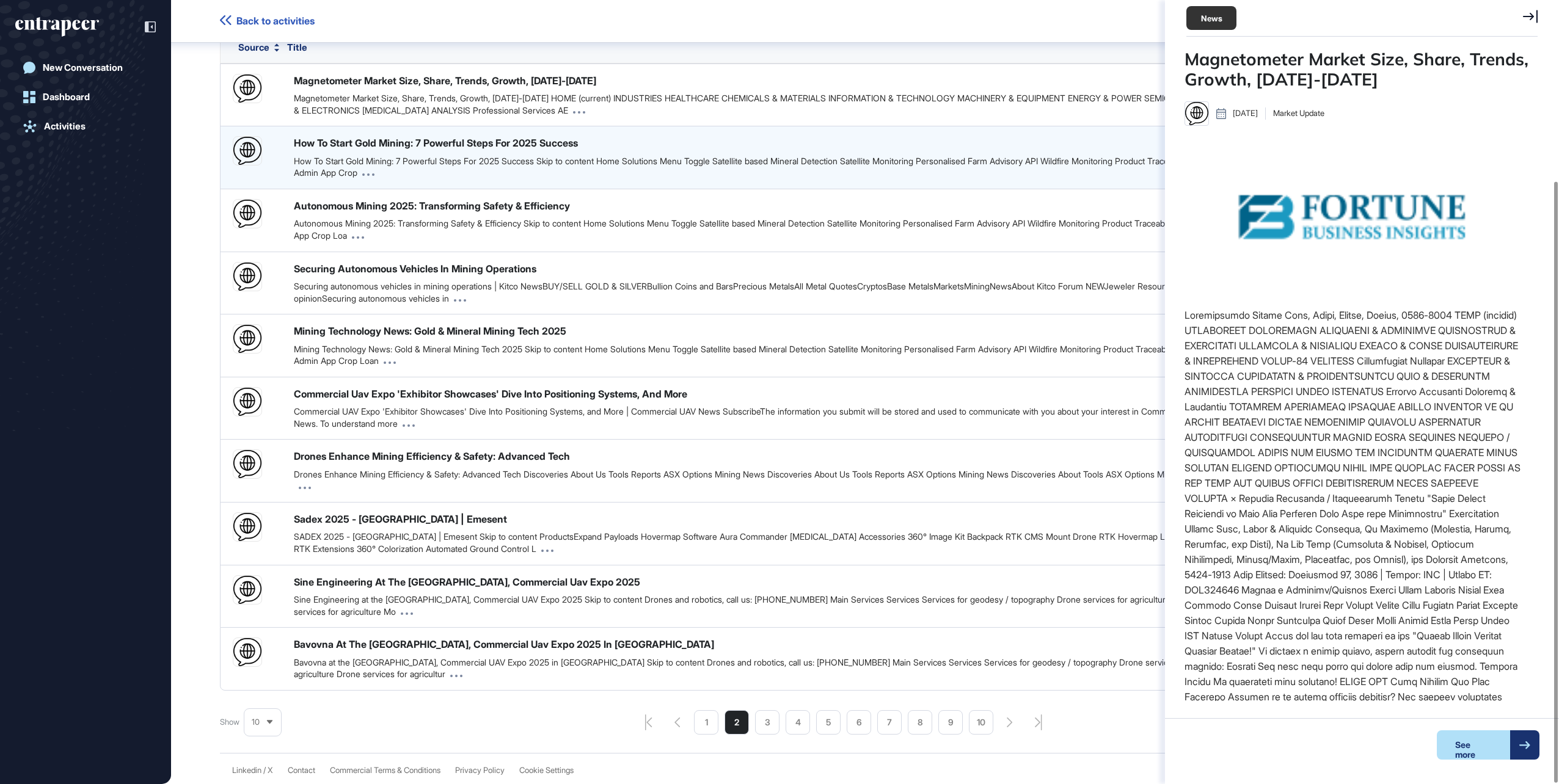
scroll to position [561, 337]
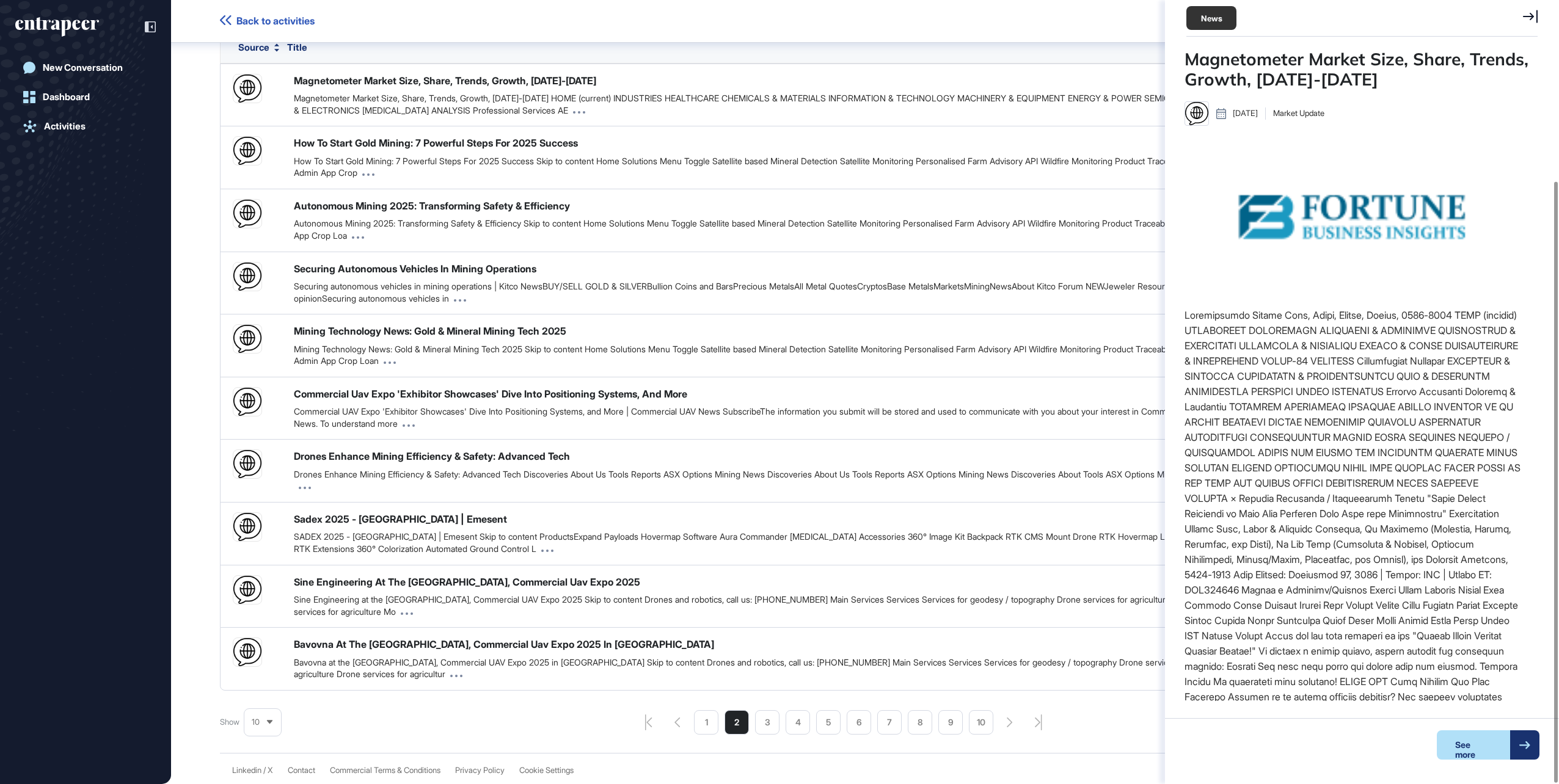
click at [1533, 17] on icon at bounding box center [1530, 16] width 15 height 13
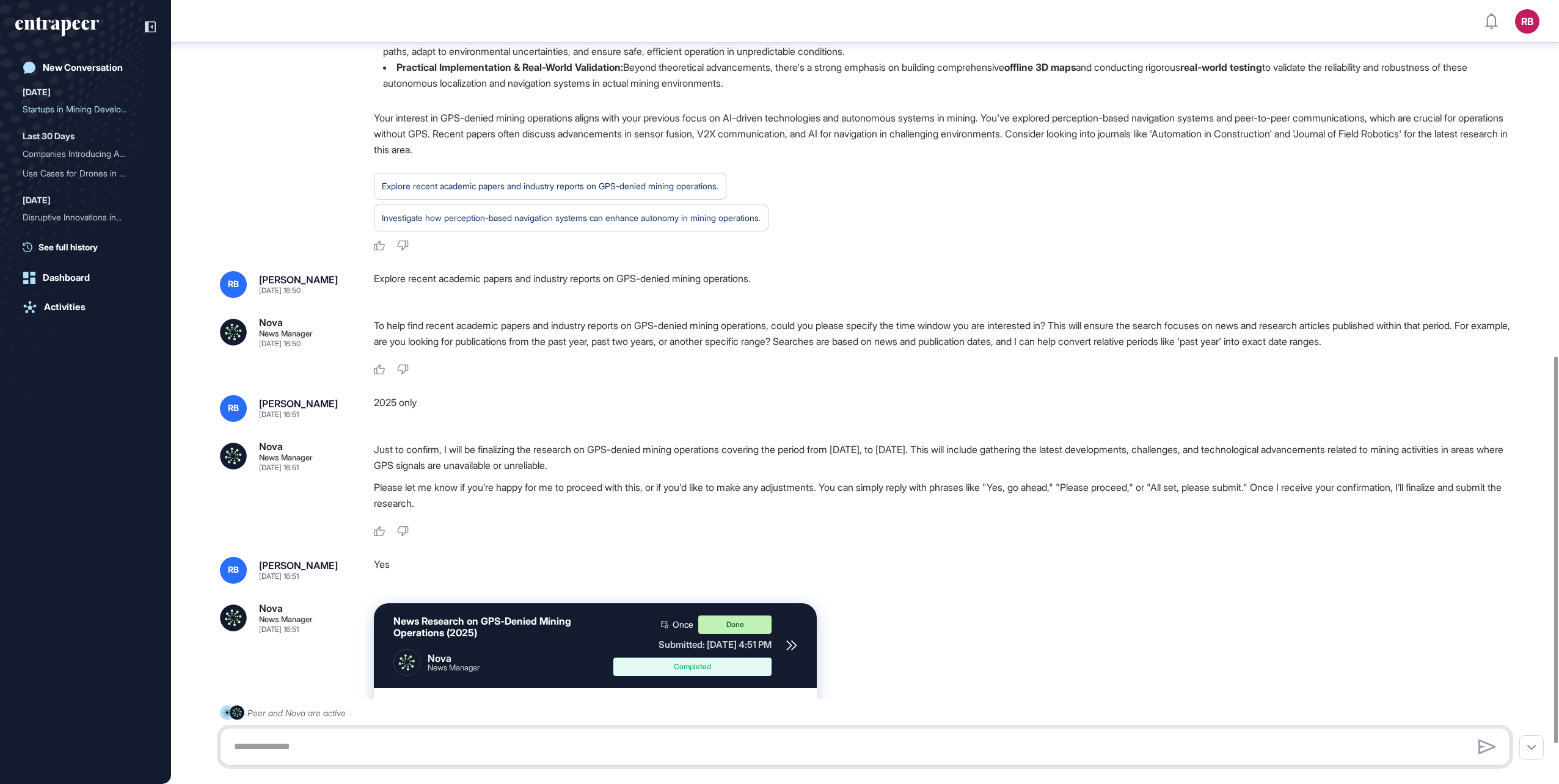
scroll to position [802, 0]
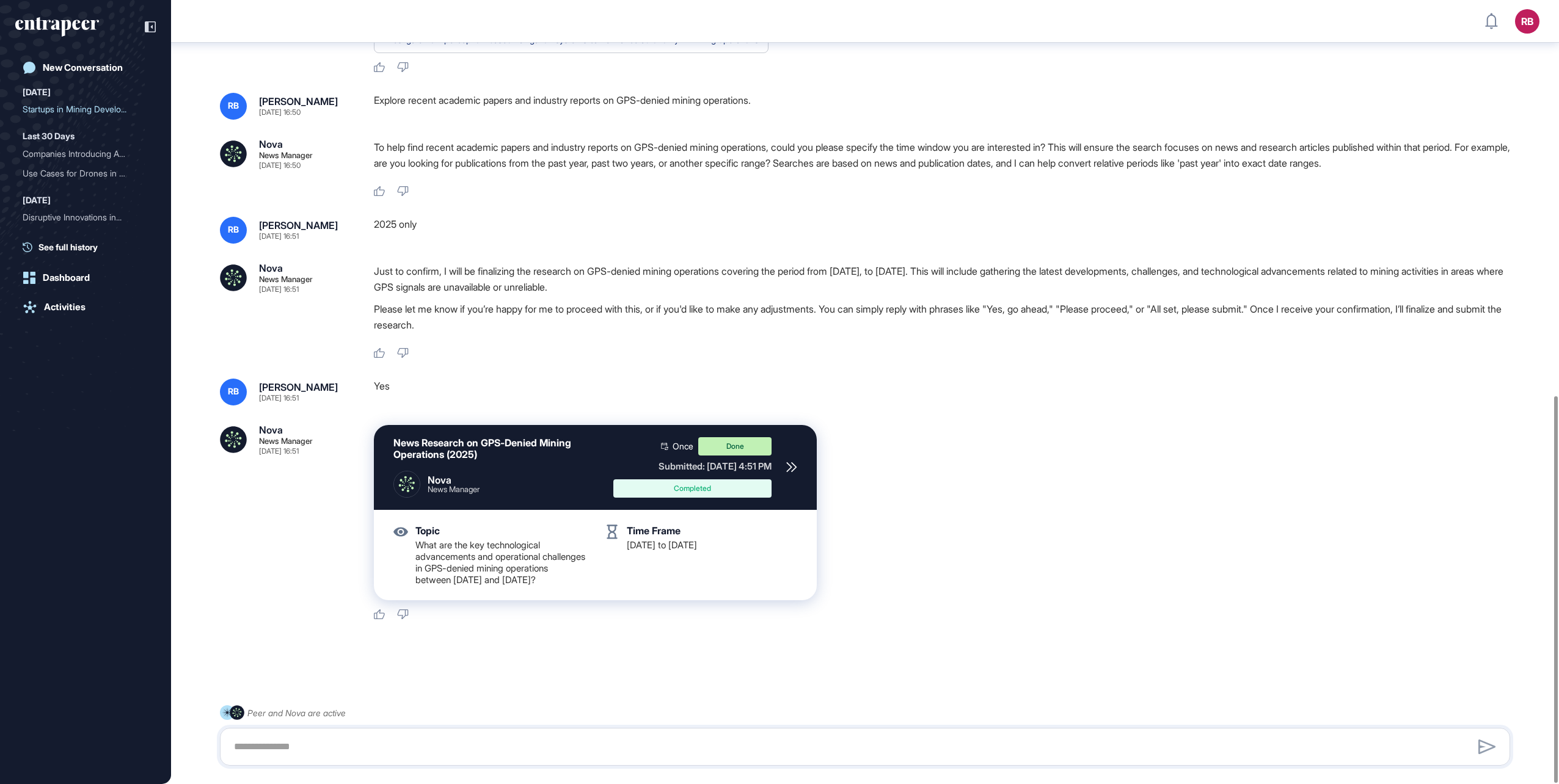
click at [787, 462] on icon at bounding box center [792, 467] width 11 height 11
click at [1533, 39] on div "RB Russel Brockhurst Caterpillar Dashboard Profile My Content Request More Data…" at bounding box center [1471, 132] width 141 height 187
click at [1452, 209] on div "Logout" at bounding box center [1445, 208] width 27 height 9
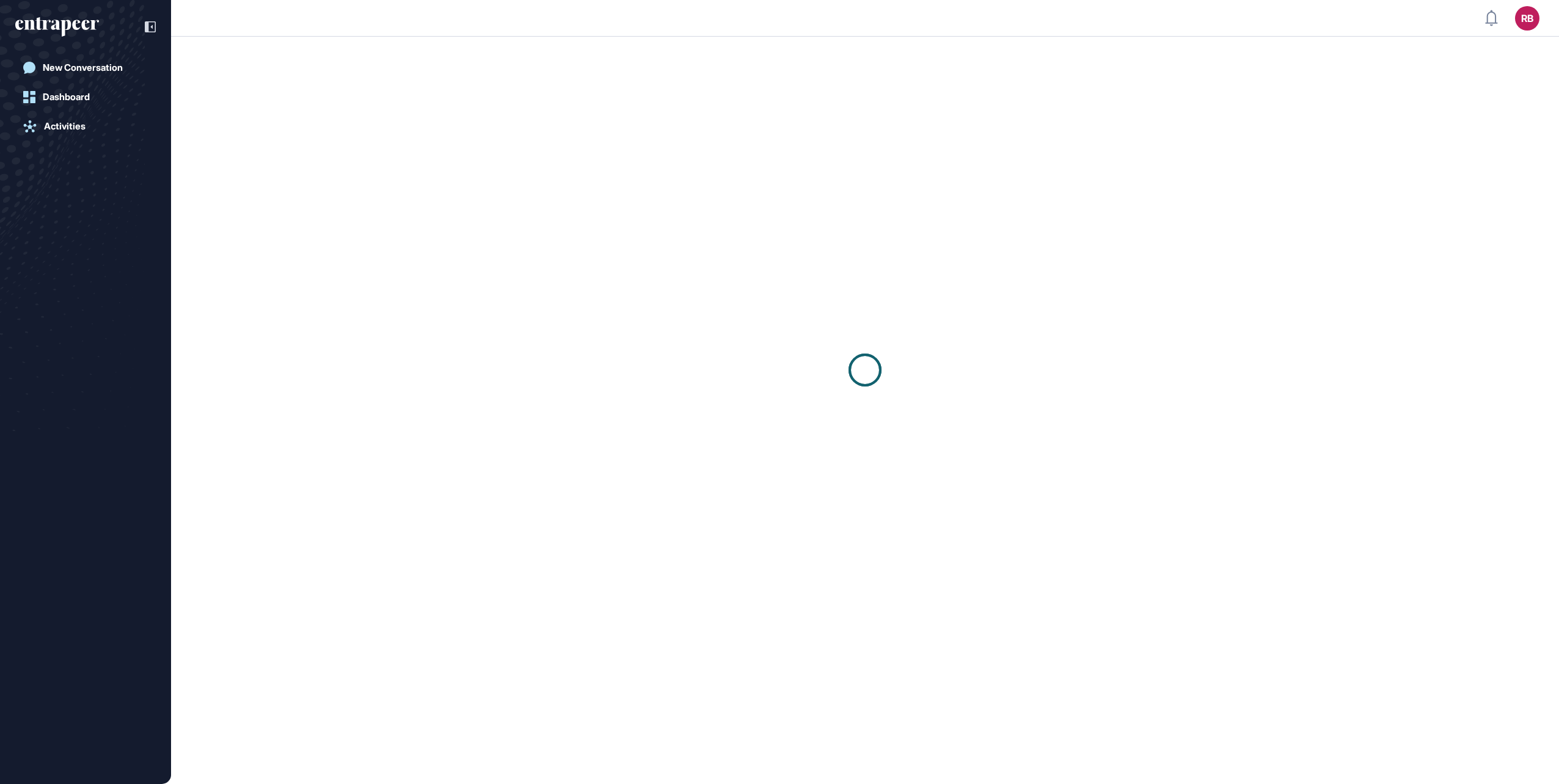
scroll to position [1, 1]
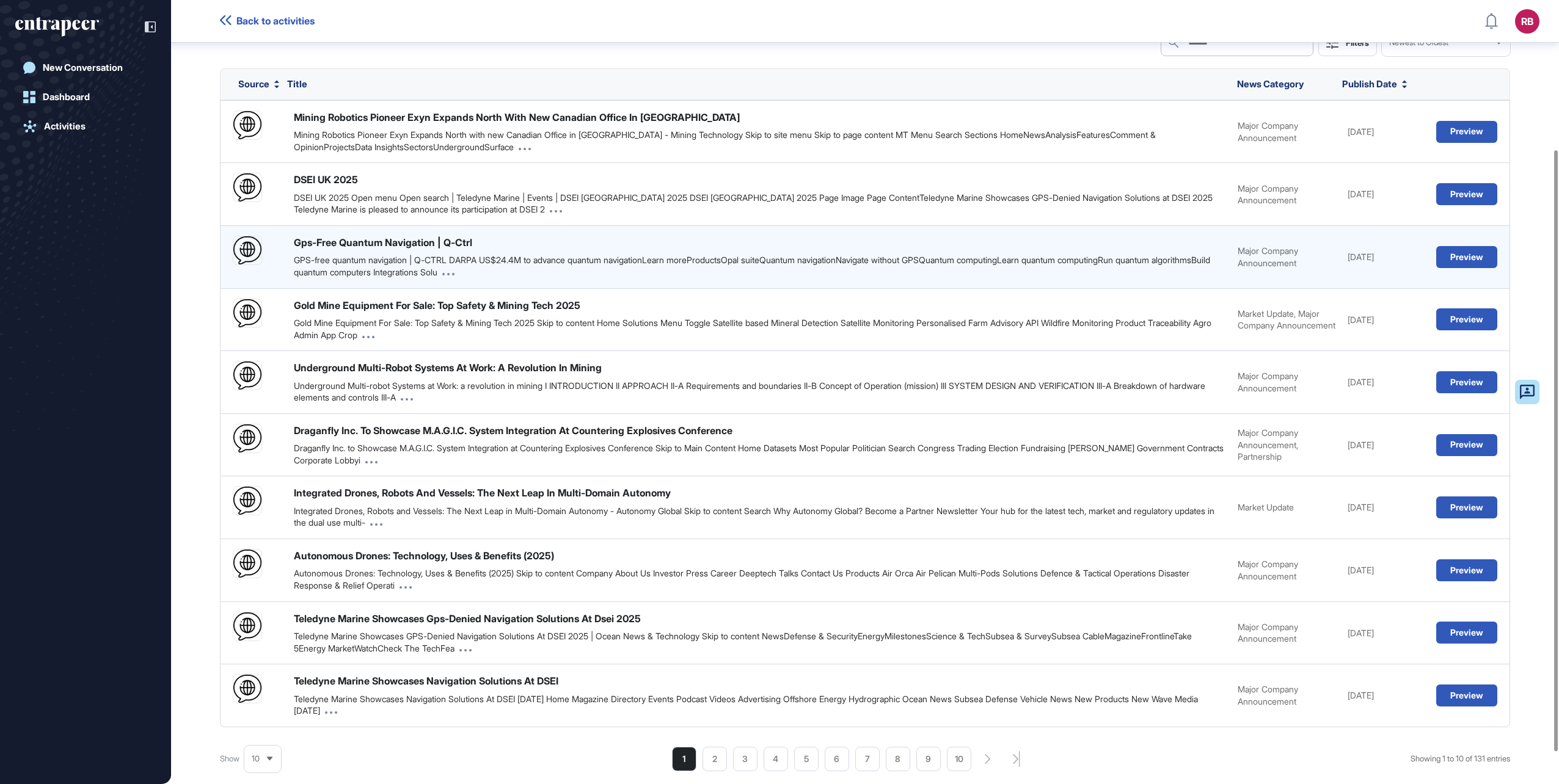
scroll to position [236, 0]
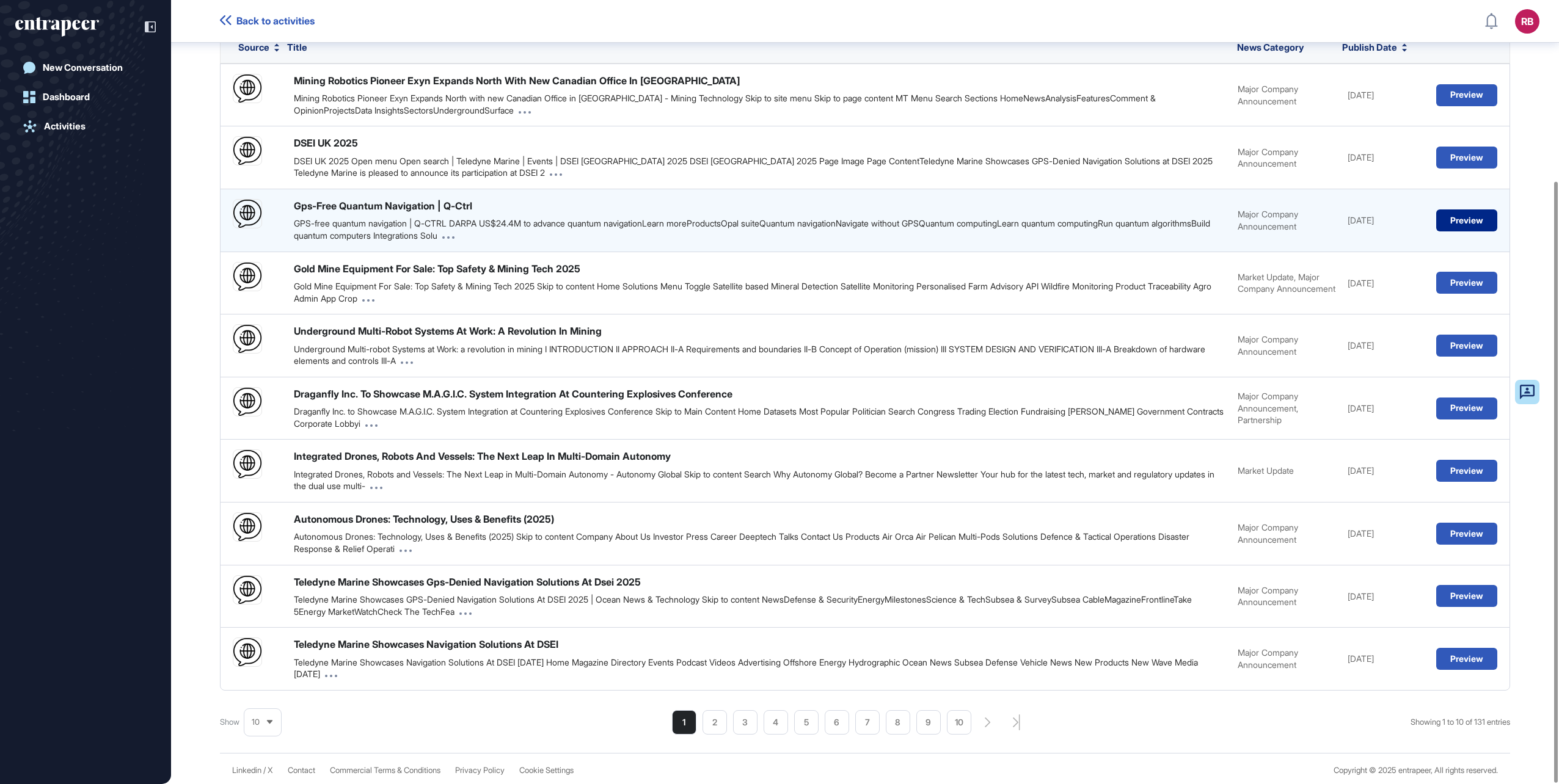
drag, startPoint x: 404, startPoint y: 203, endPoint x: 1469, endPoint y: 219, distance: 1065.1
click at [1465, 216] on button "Preview" at bounding box center [1467, 220] width 61 height 22
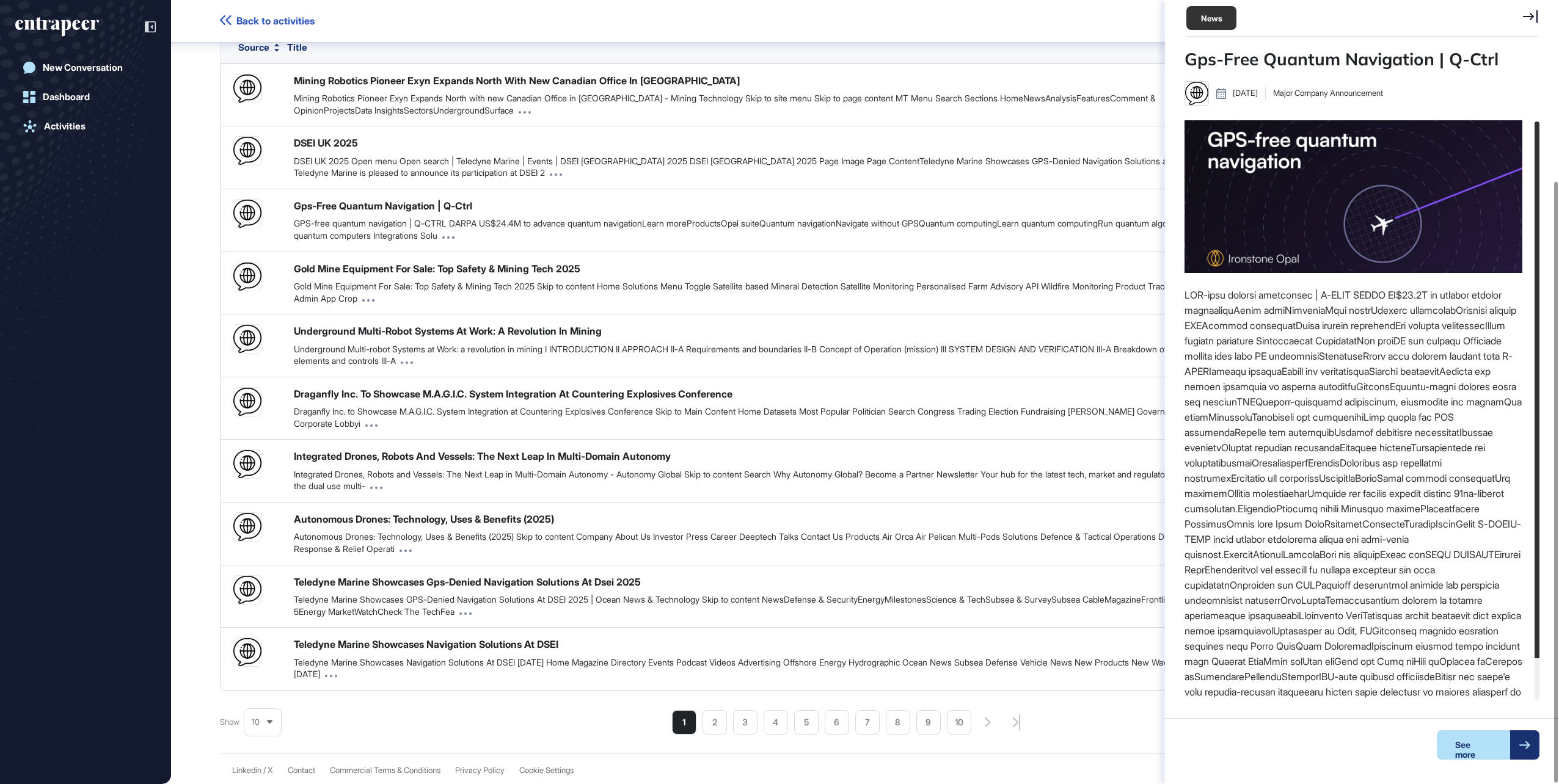
scroll to position [5, 1]
click at [1487, 746] on div "See more" at bounding box center [1473, 745] width 73 height 29
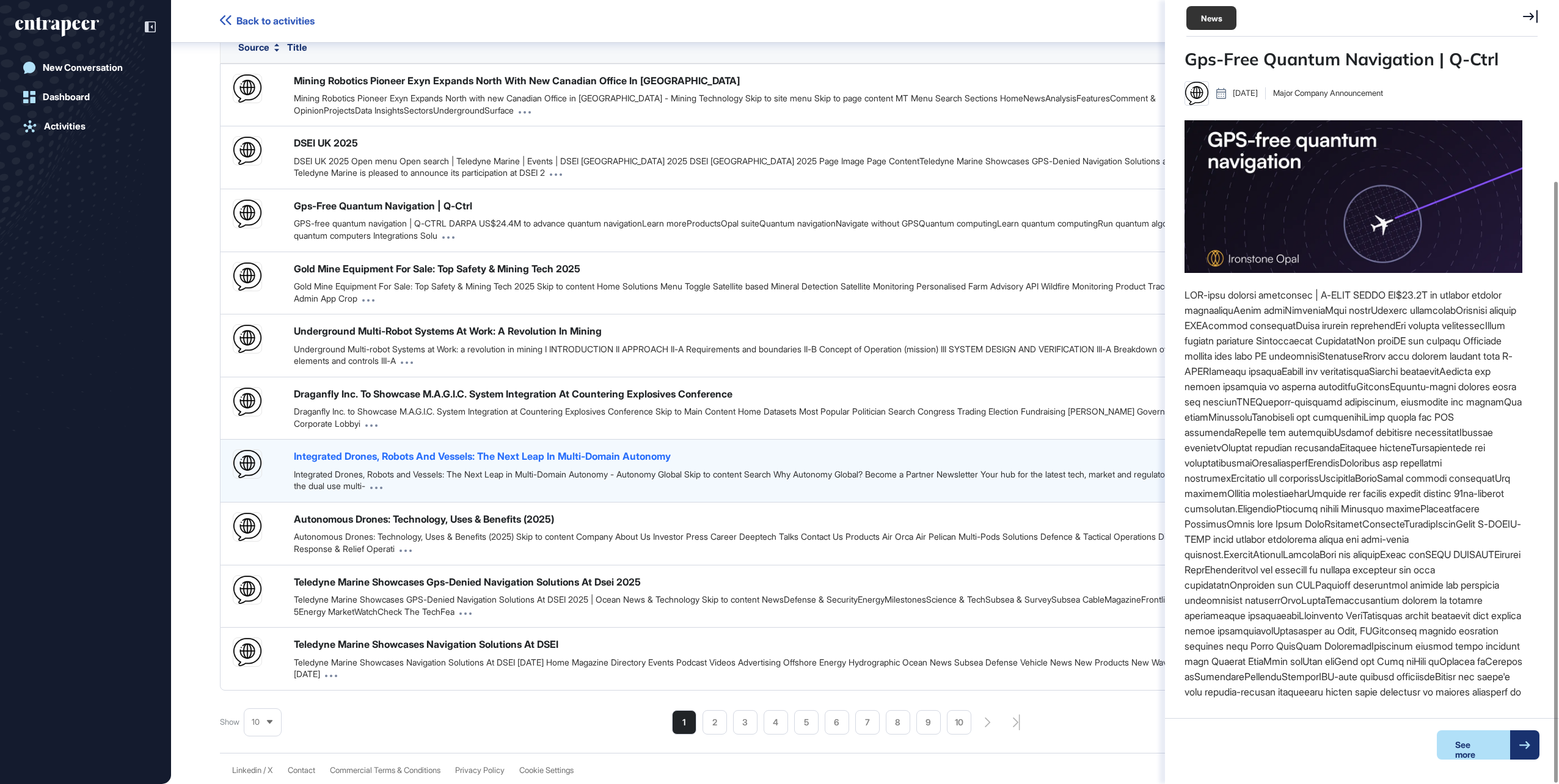
click at [533, 455] on div "Integrated Drones, Robots And Vessels: The Next Leap In Multi-Domain Autonomy" at bounding box center [482, 456] width 377 height 13
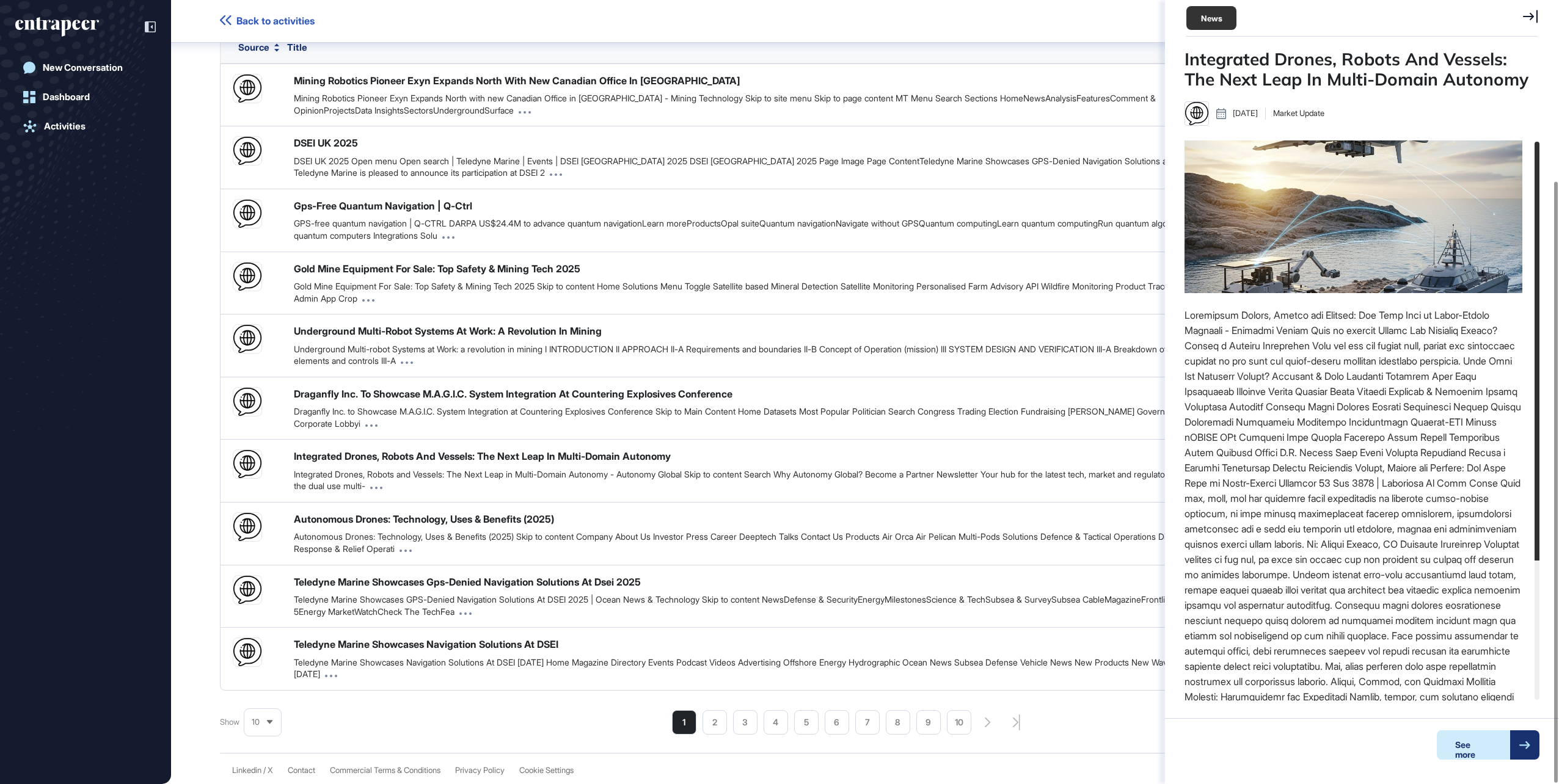
click at [1486, 747] on div "See more" at bounding box center [1473, 745] width 73 height 29
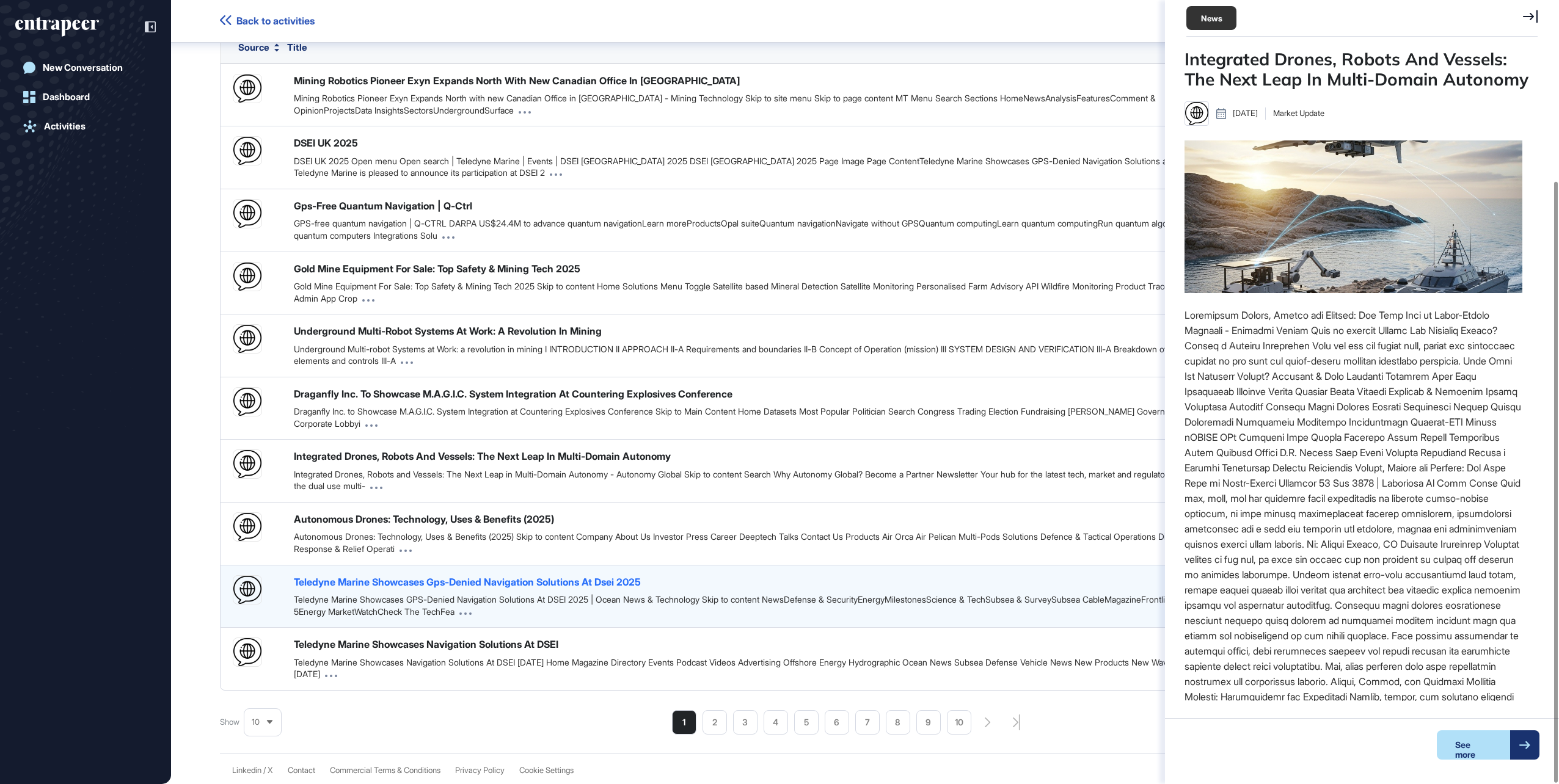
click at [517, 579] on div "Teledyne Marine Showcases Gps-Denied Navigation Solutions At Dsei 2025" at bounding box center [467, 582] width 347 height 13
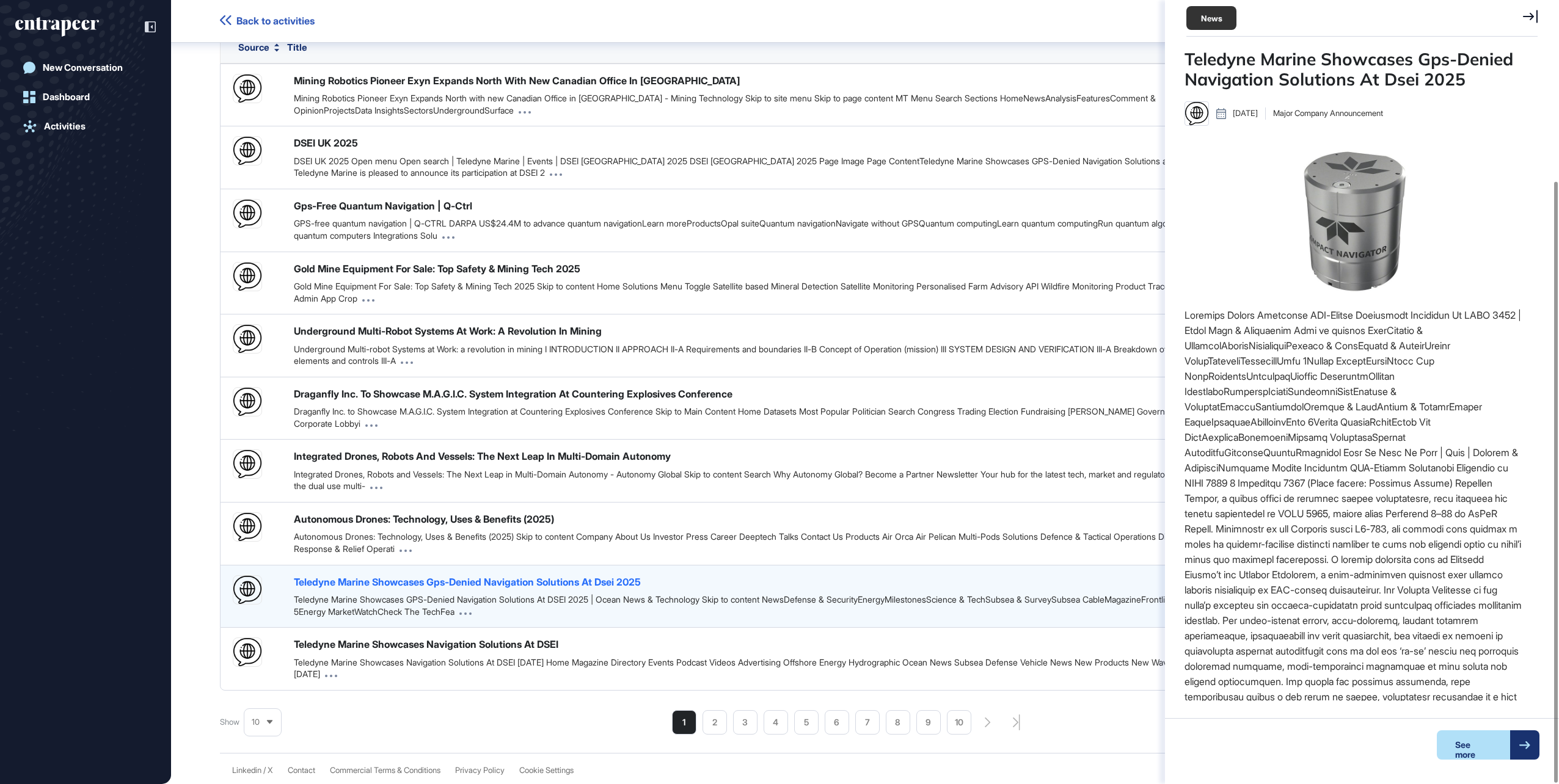
scroll to position [561, 337]
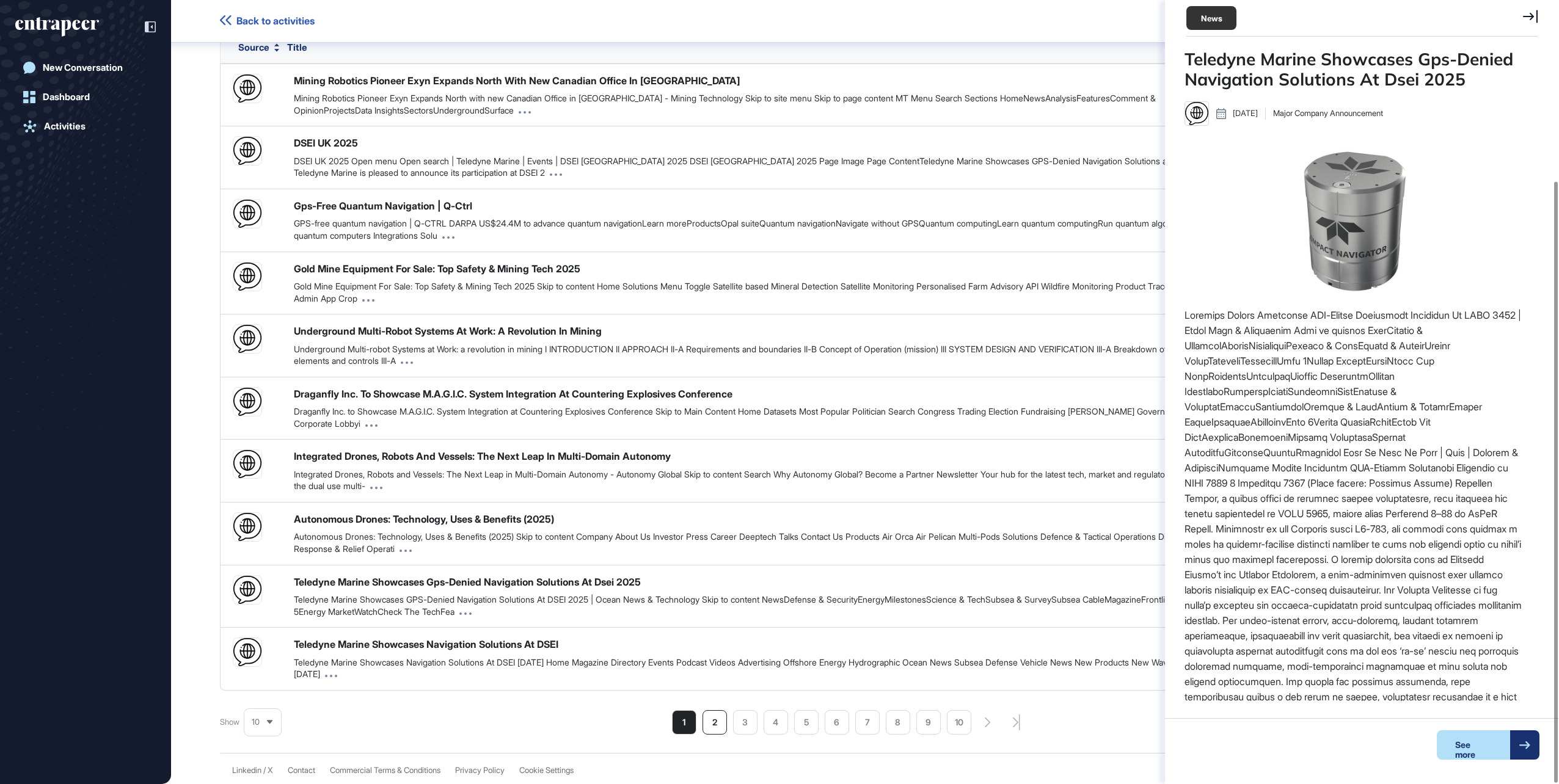
click at [708, 724] on li "2" at bounding box center [715, 722] width 24 height 24
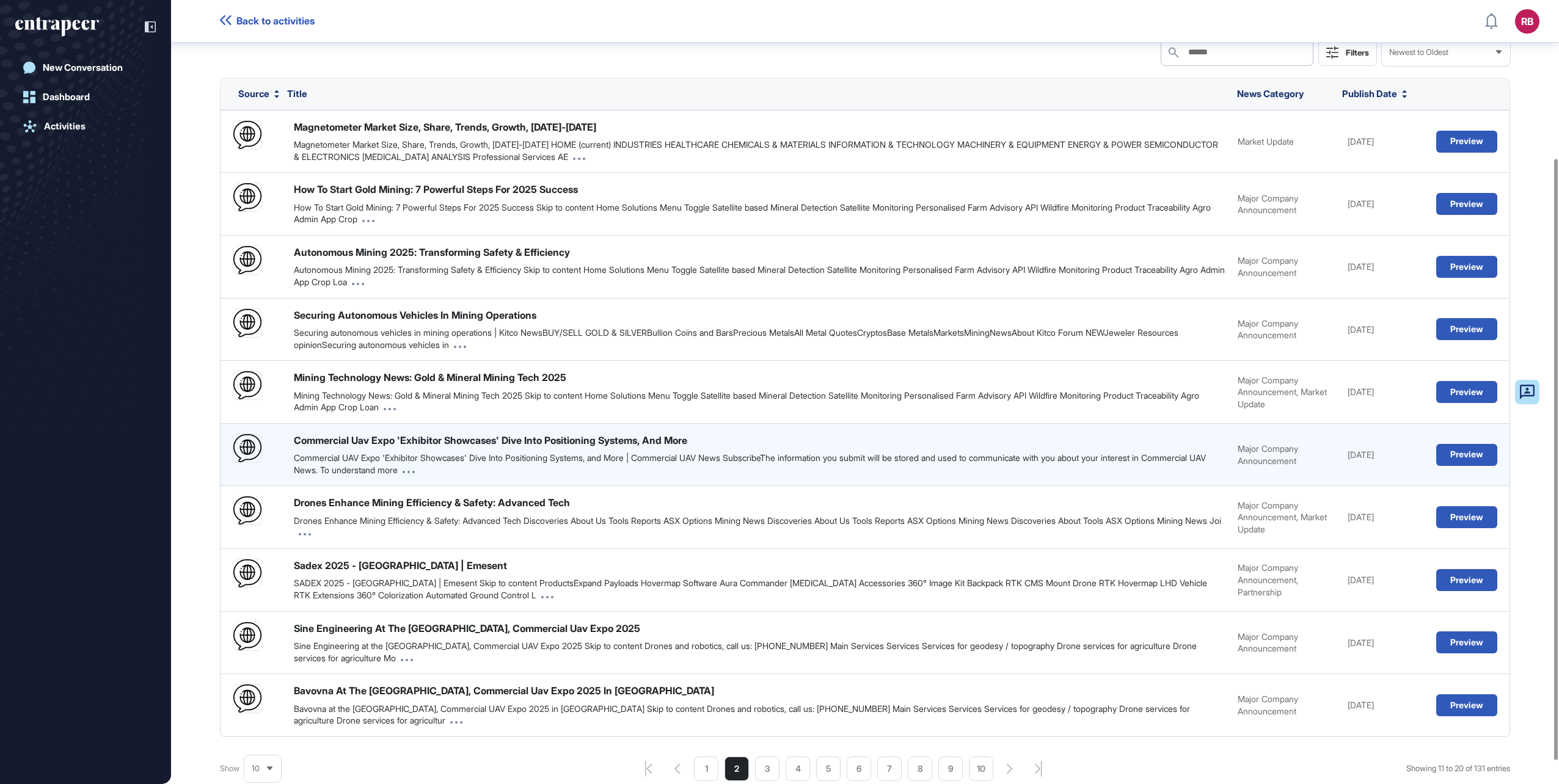
scroll to position [236, 0]
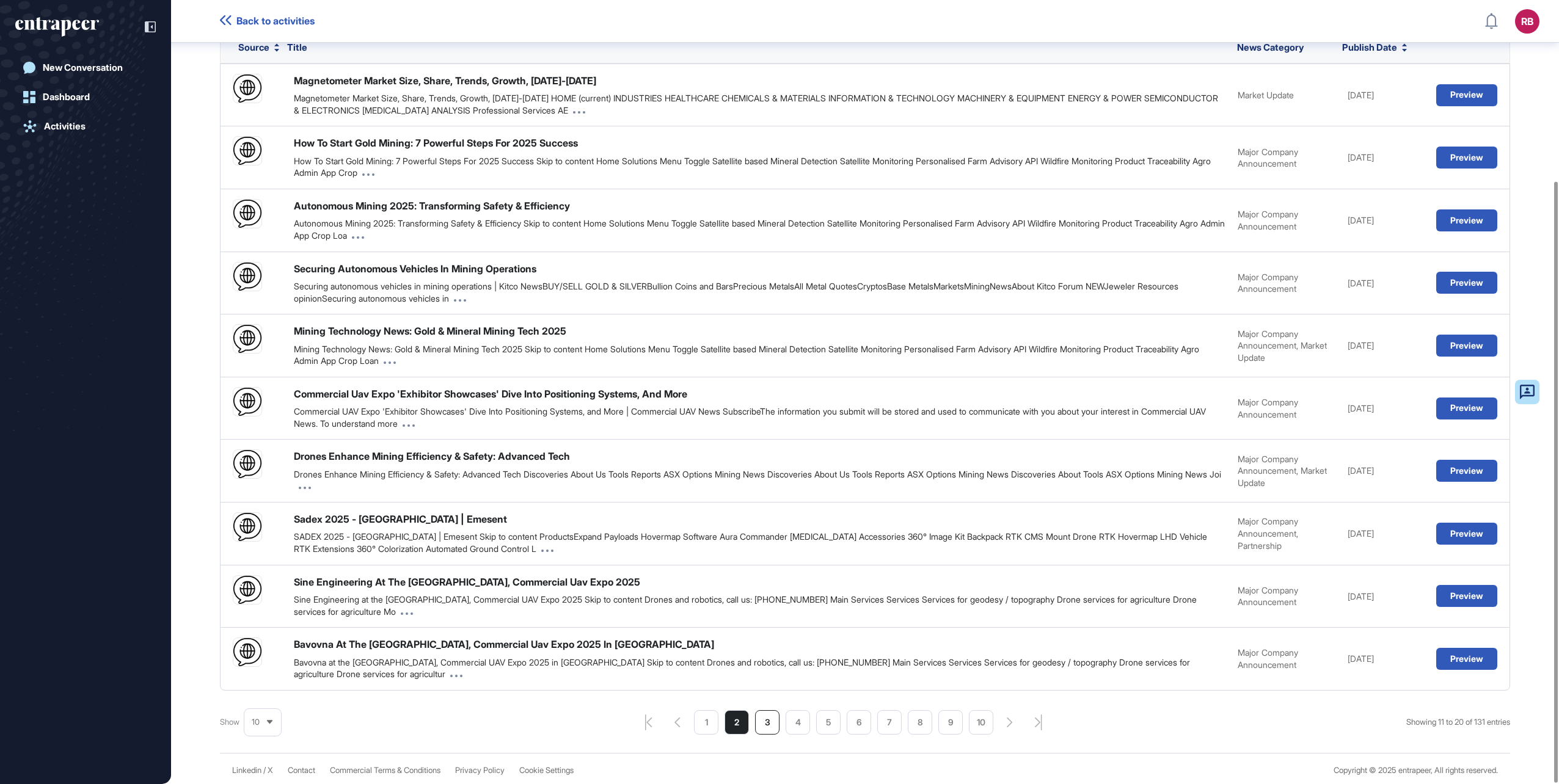
click at [765, 719] on li "3" at bounding box center [767, 722] width 24 height 24
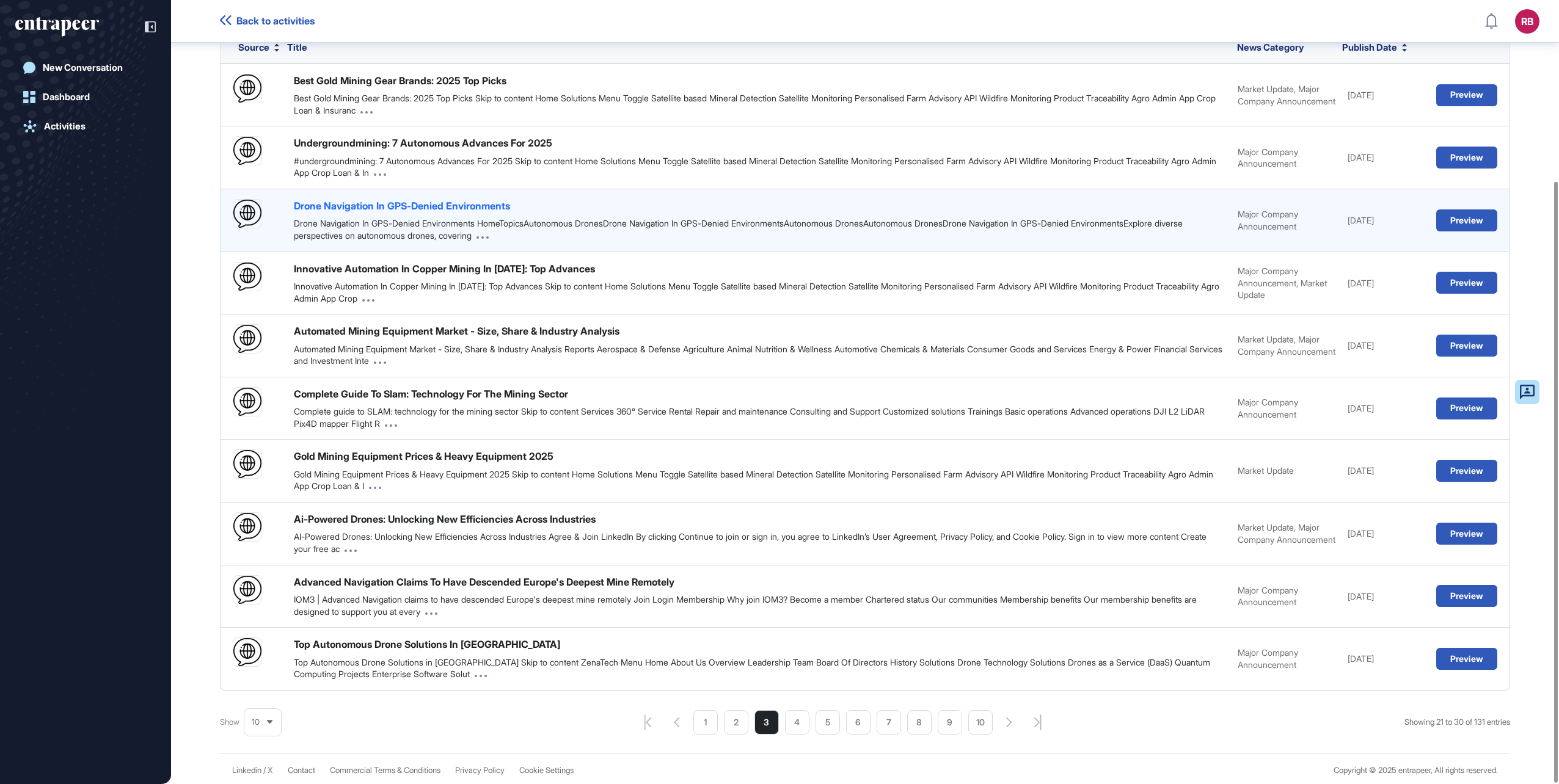
click at [382, 204] on div "Drone Navigation In GPS-Denied Environments" at bounding box center [402, 205] width 216 height 13
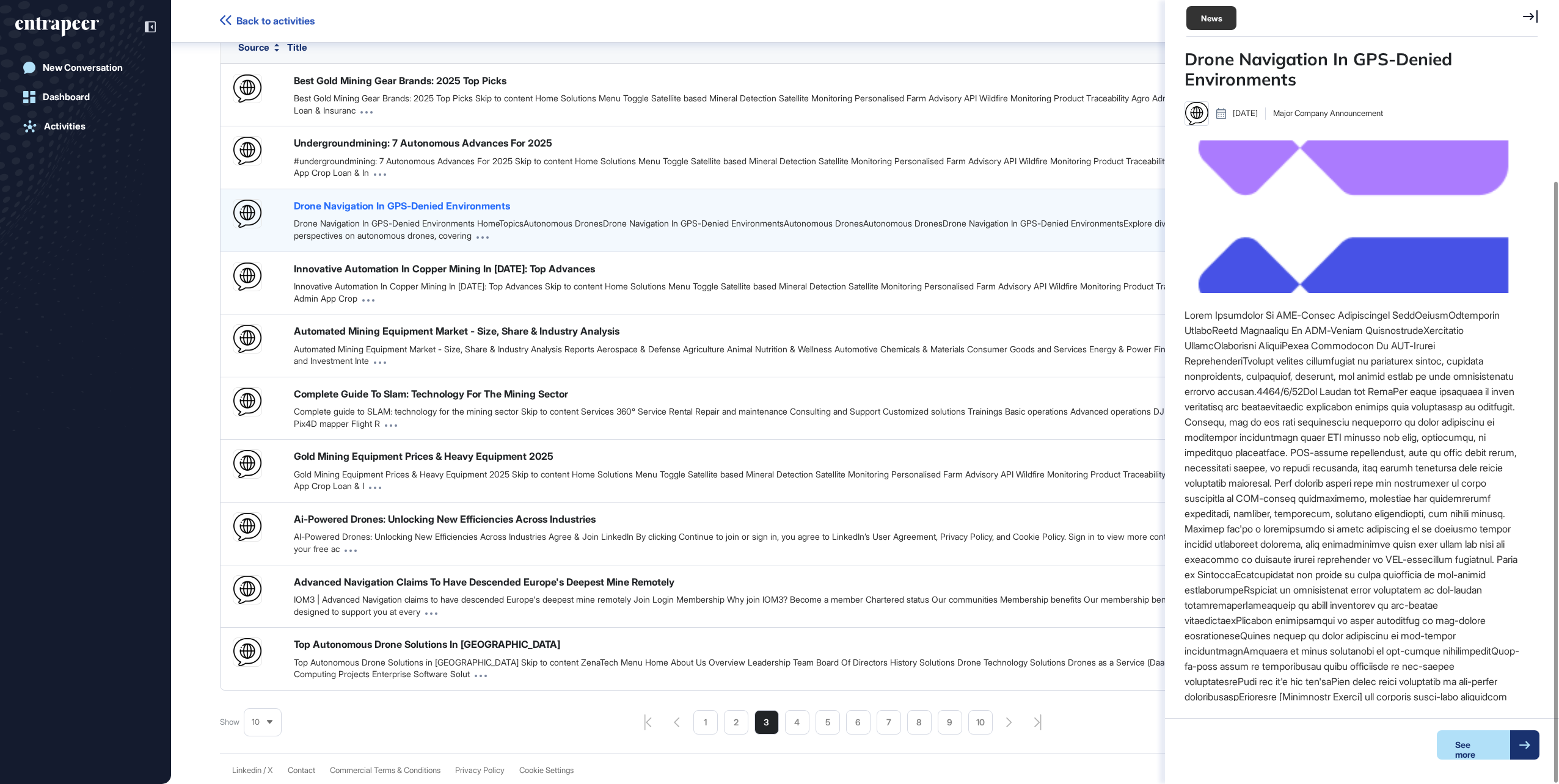
scroll to position [5, 1]
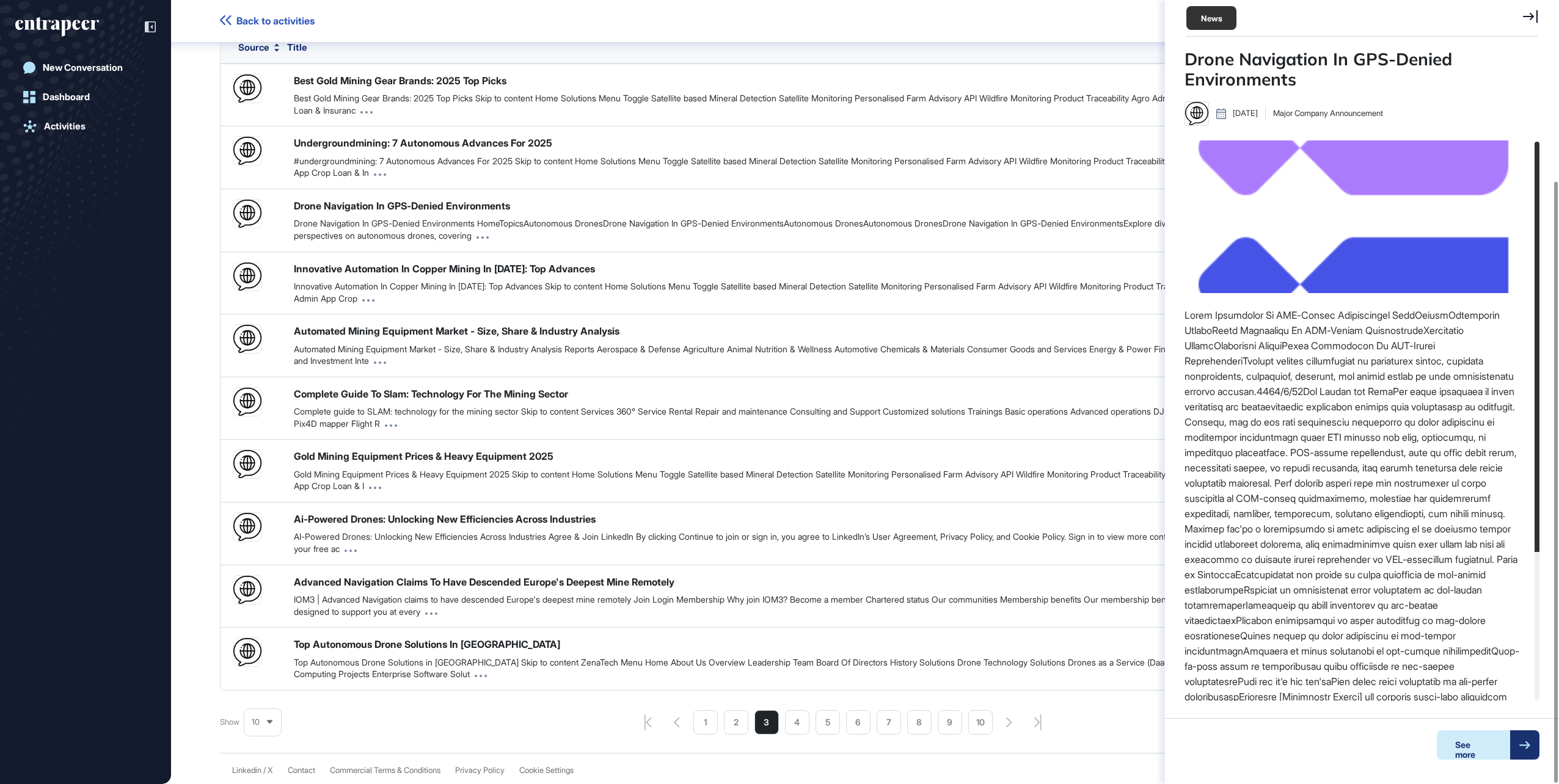
click at [1475, 746] on div "See more" at bounding box center [1473, 745] width 73 height 29
click at [796, 722] on li "4" at bounding box center [797, 722] width 24 height 24
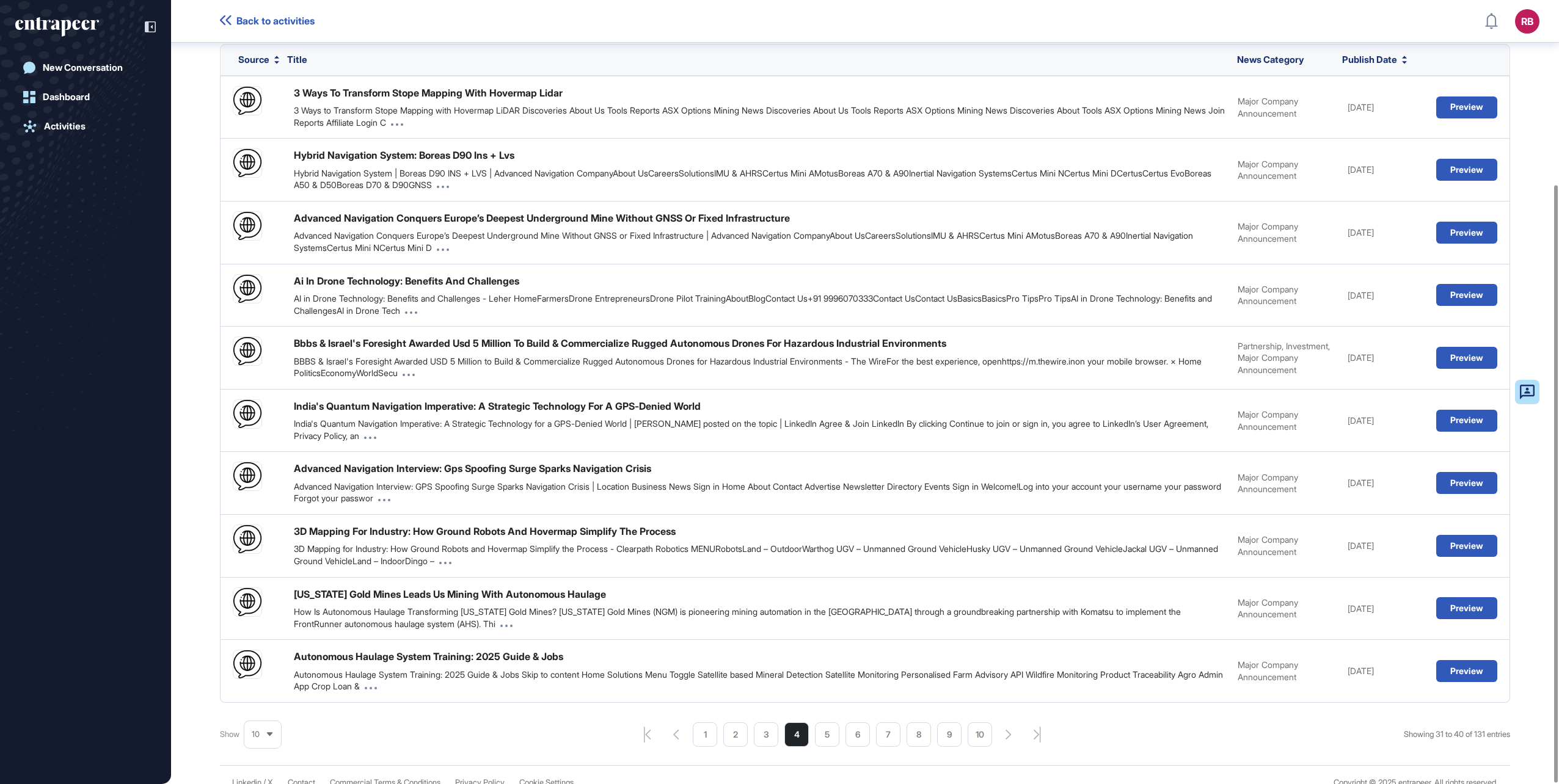
scroll to position [242, 0]
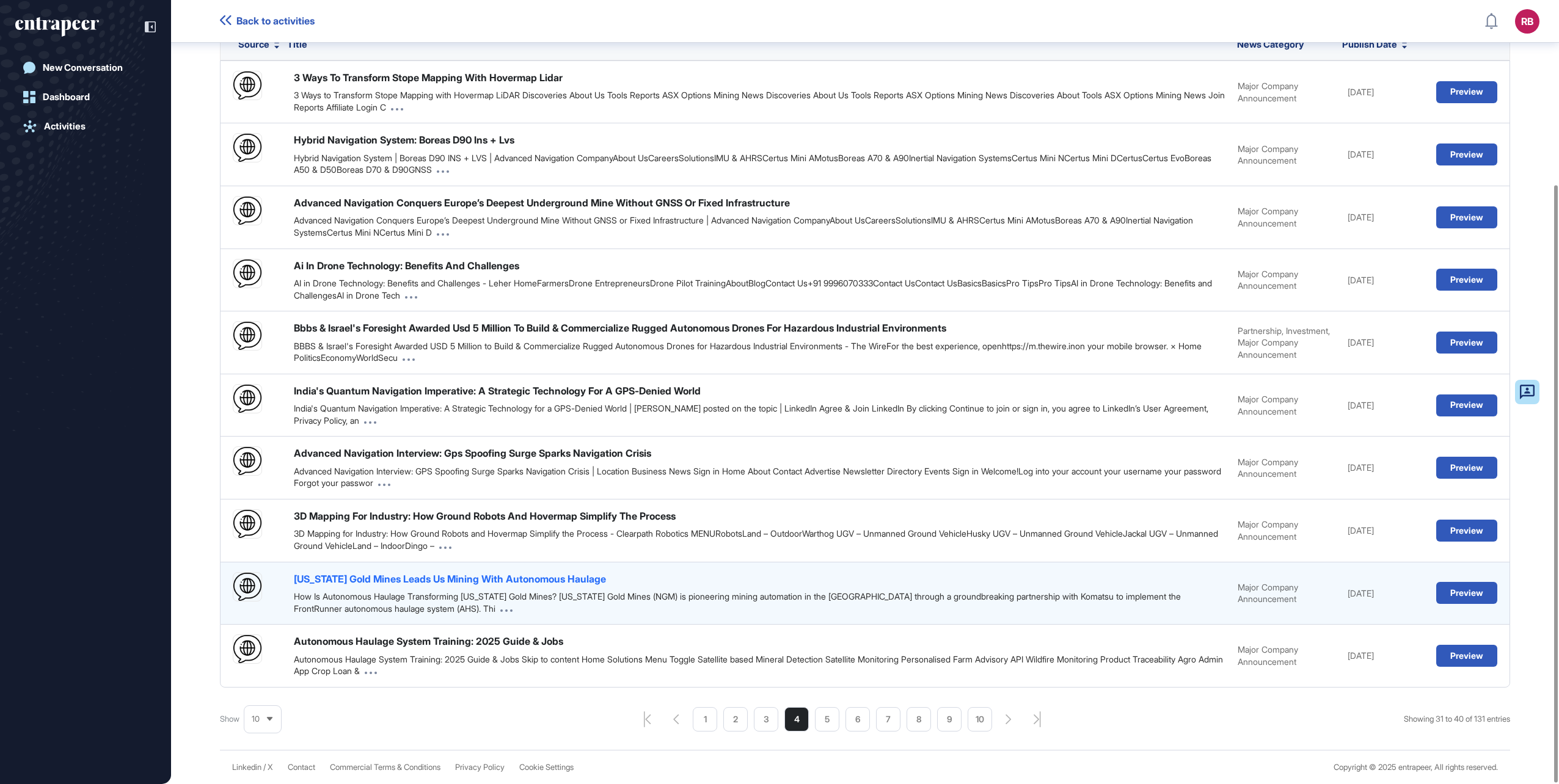
drag, startPoint x: 420, startPoint y: 579, endPoint x: 385, endPoint y: 580, distance: 35.0
click at [385, 580] on div "Nevada Gold Mines Leads Us Mining With Autonomous Haulage" at bounding box center [449, 579] width 312 height 13
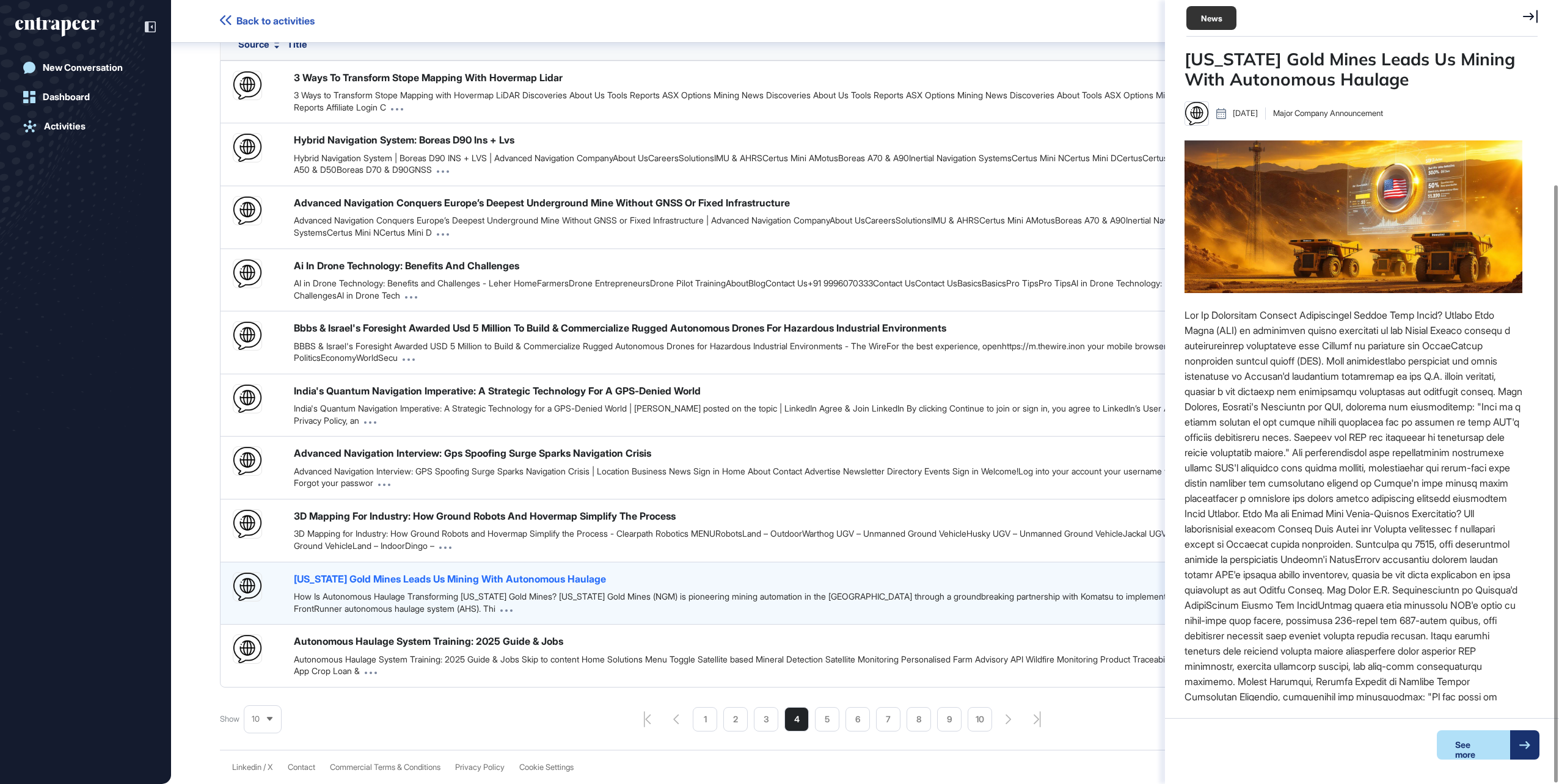
scroll to position [5, 1]
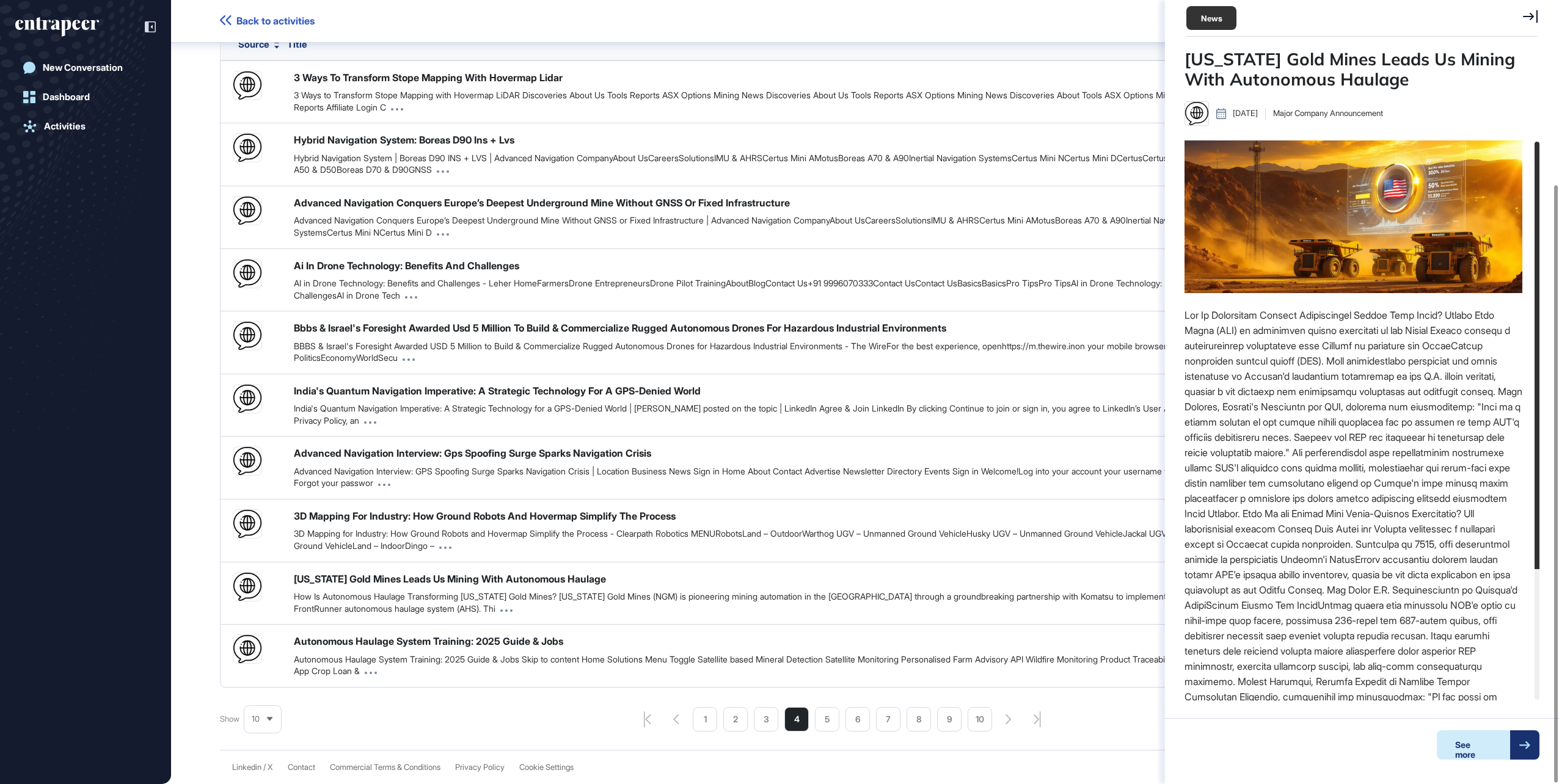
click at [1472, 750] on div "See more" at bounding box center [1473, 745] width 73 height 29
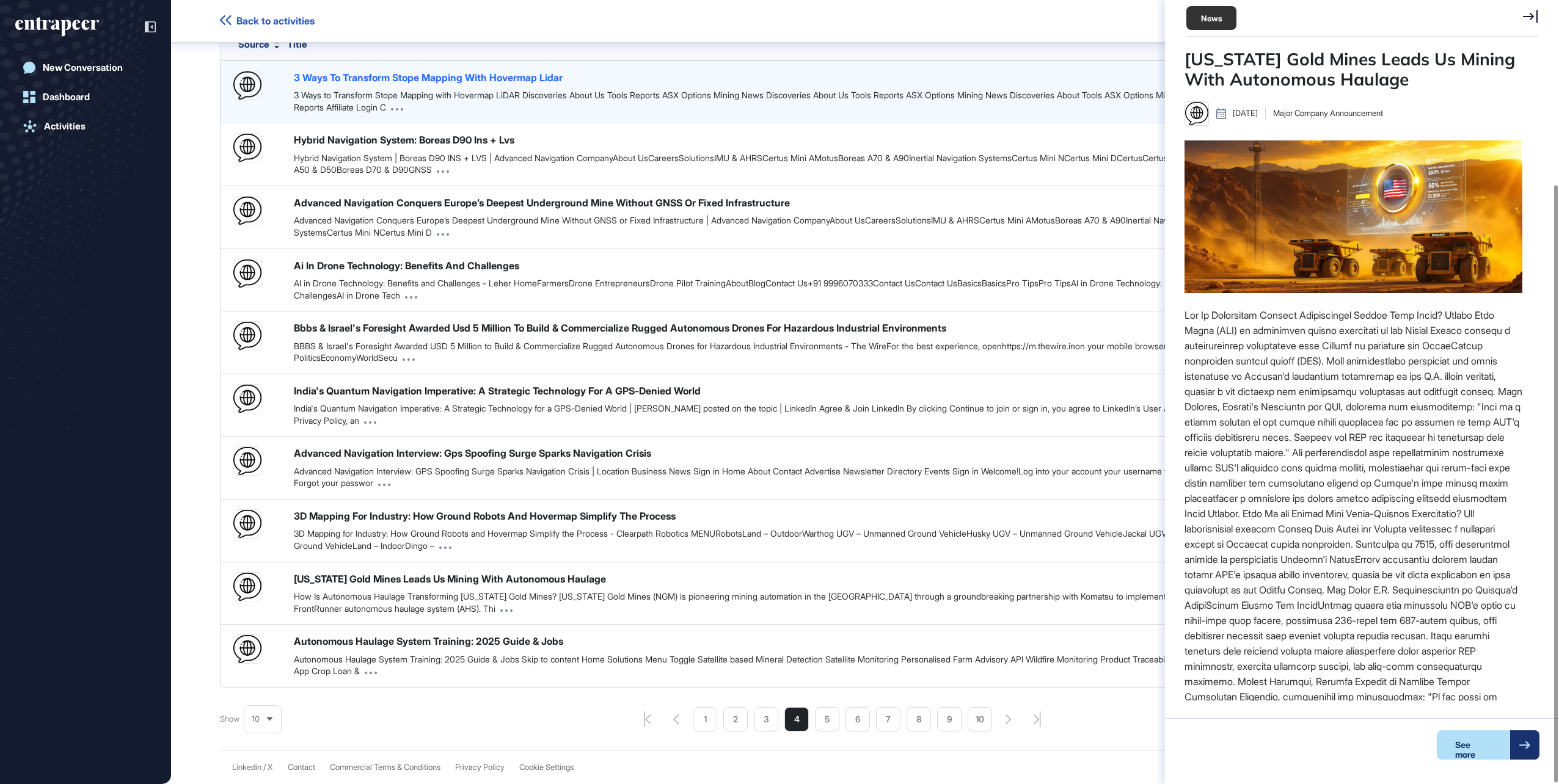
drag, startPoint x: 458, startPoint y: 72, endPoint x: 414, endPoint y: 73, distance: 44.0
click at [414, 73] on div "3 Ways To Transform Stope Mapping With Hovermap Lidar" at bounding box center [428, 77] width 269 height 13
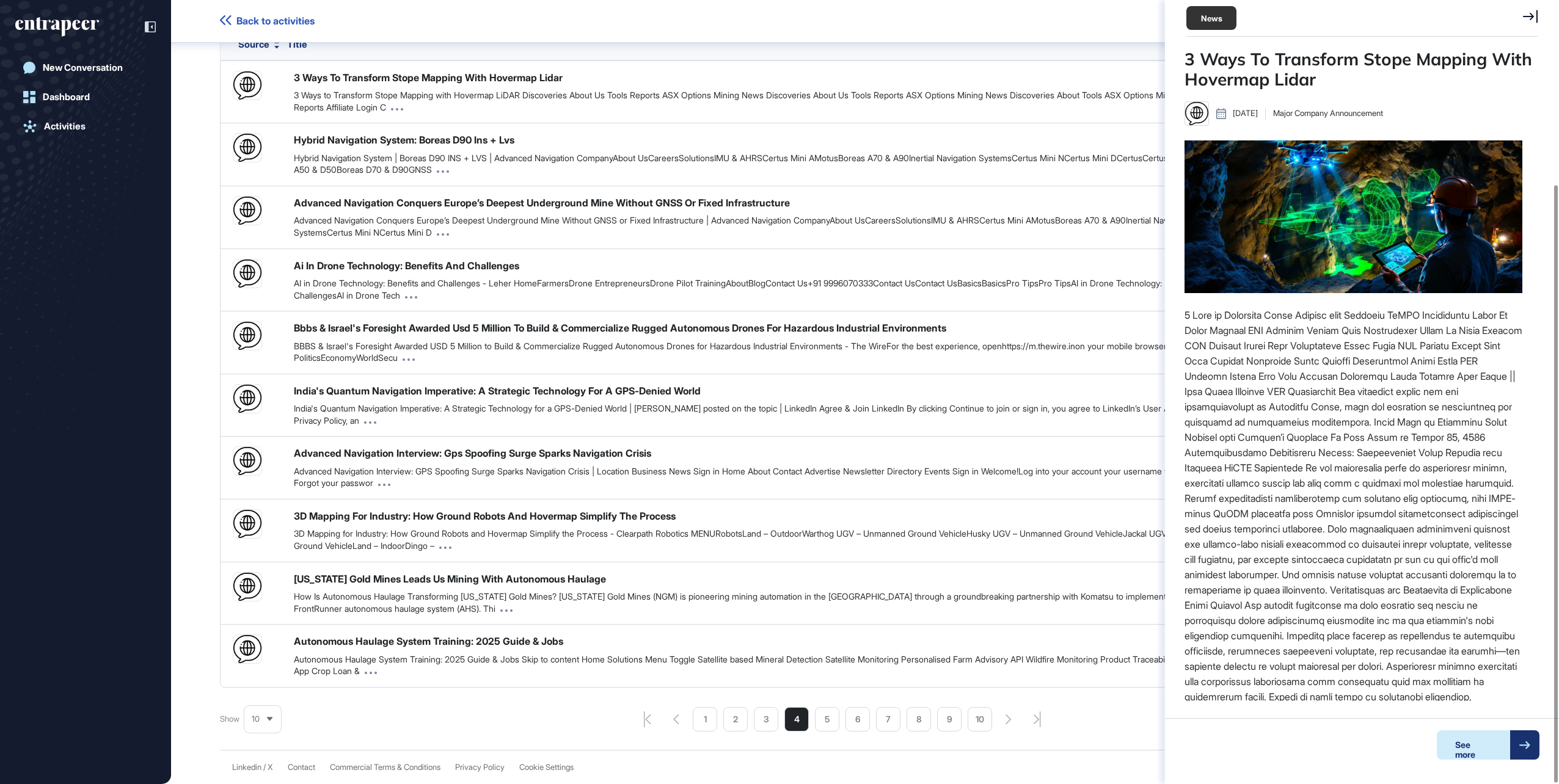
click at [1477, 751] on div "See more" at bounding box center [1473, 745] width 73 height 29
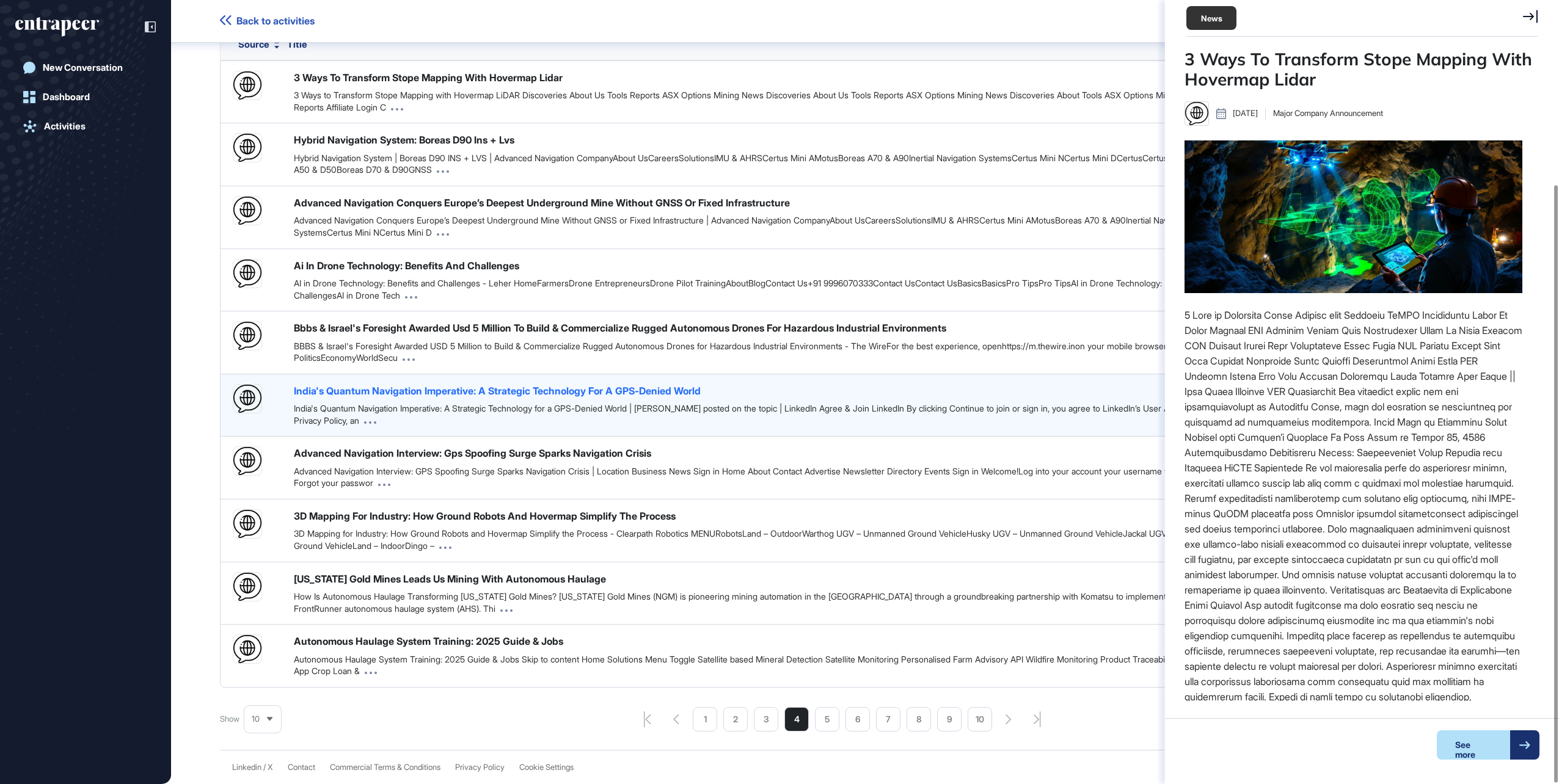
click at [622, 389] on div "India's Quantum Navigation Imperative: A Strategic Technology For A GPS-Denied …" at bounding box center [497, 391] width 407 height 13
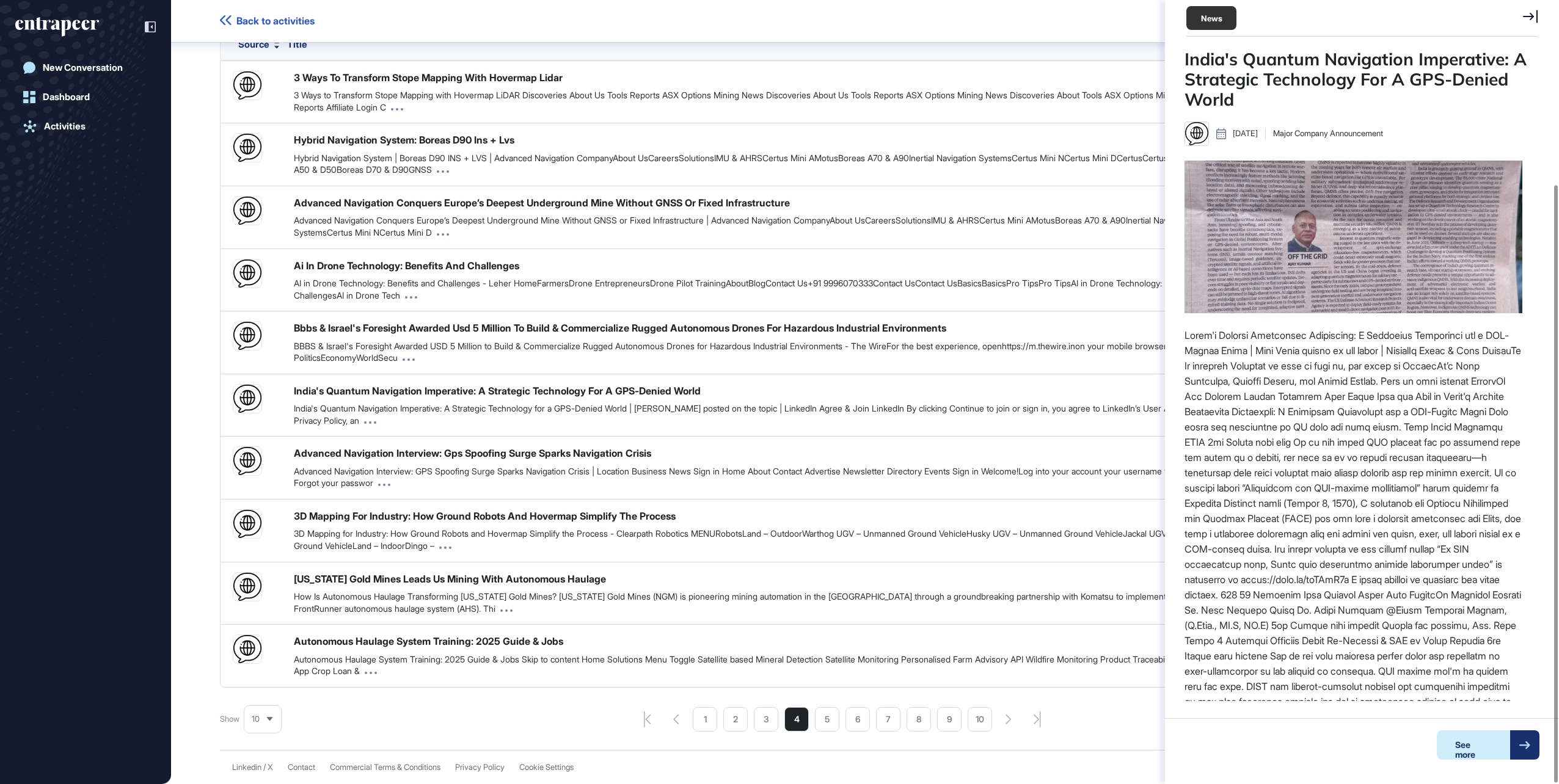
click at [1480, 746] on div "See more" at bounding box center [1473, 745] width 73 height 29
click at [825, 721] on li "5" at bounding box center [827, 719] width 24 height 24
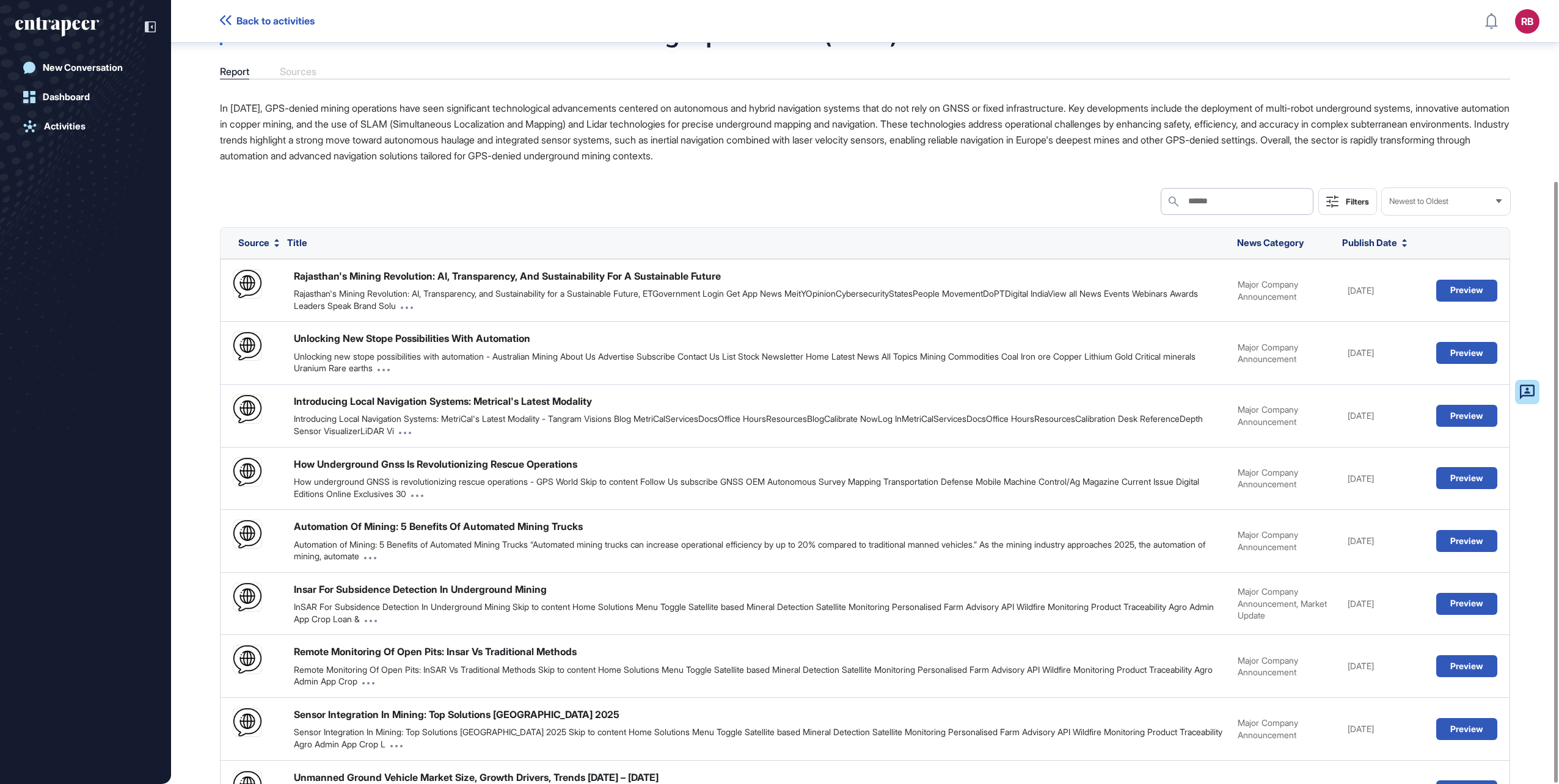
scroll to position [236, 0]
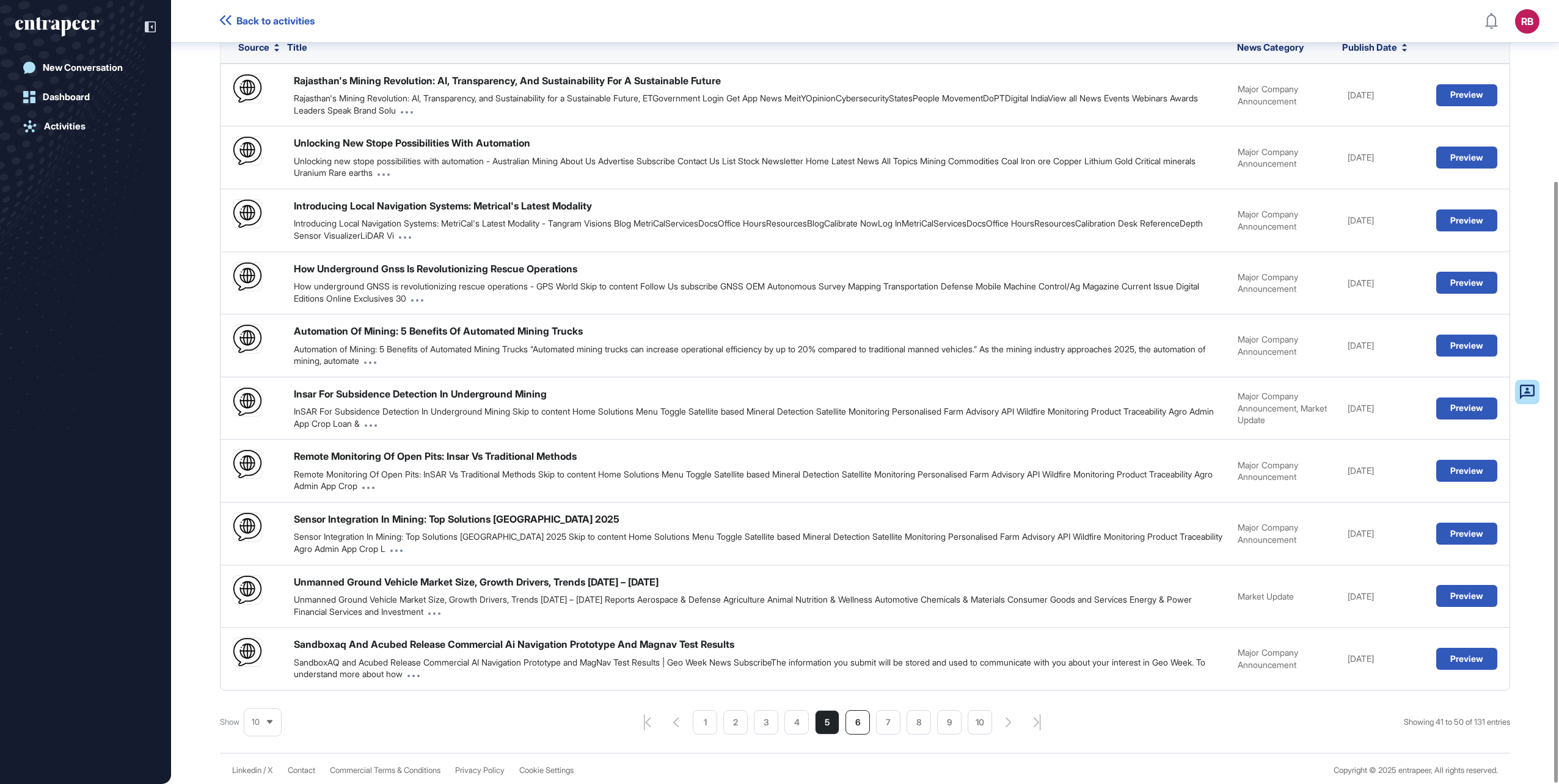
click at [857, 724] on li "6" at bounding box center [858, 722] width 24 height 24
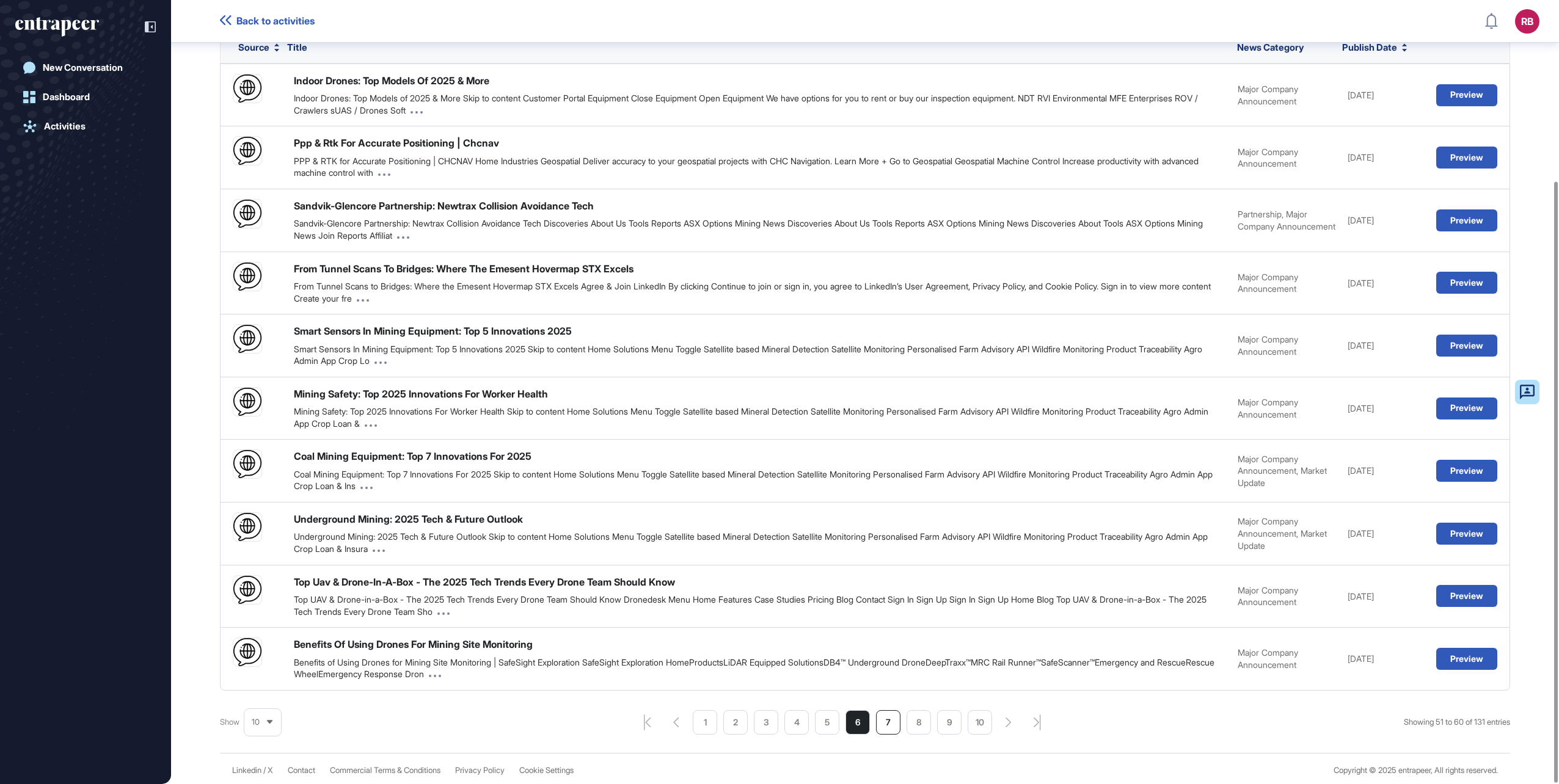
click at [884, 721] on li "7" at bounding box center [888, 722] width 24 height 24
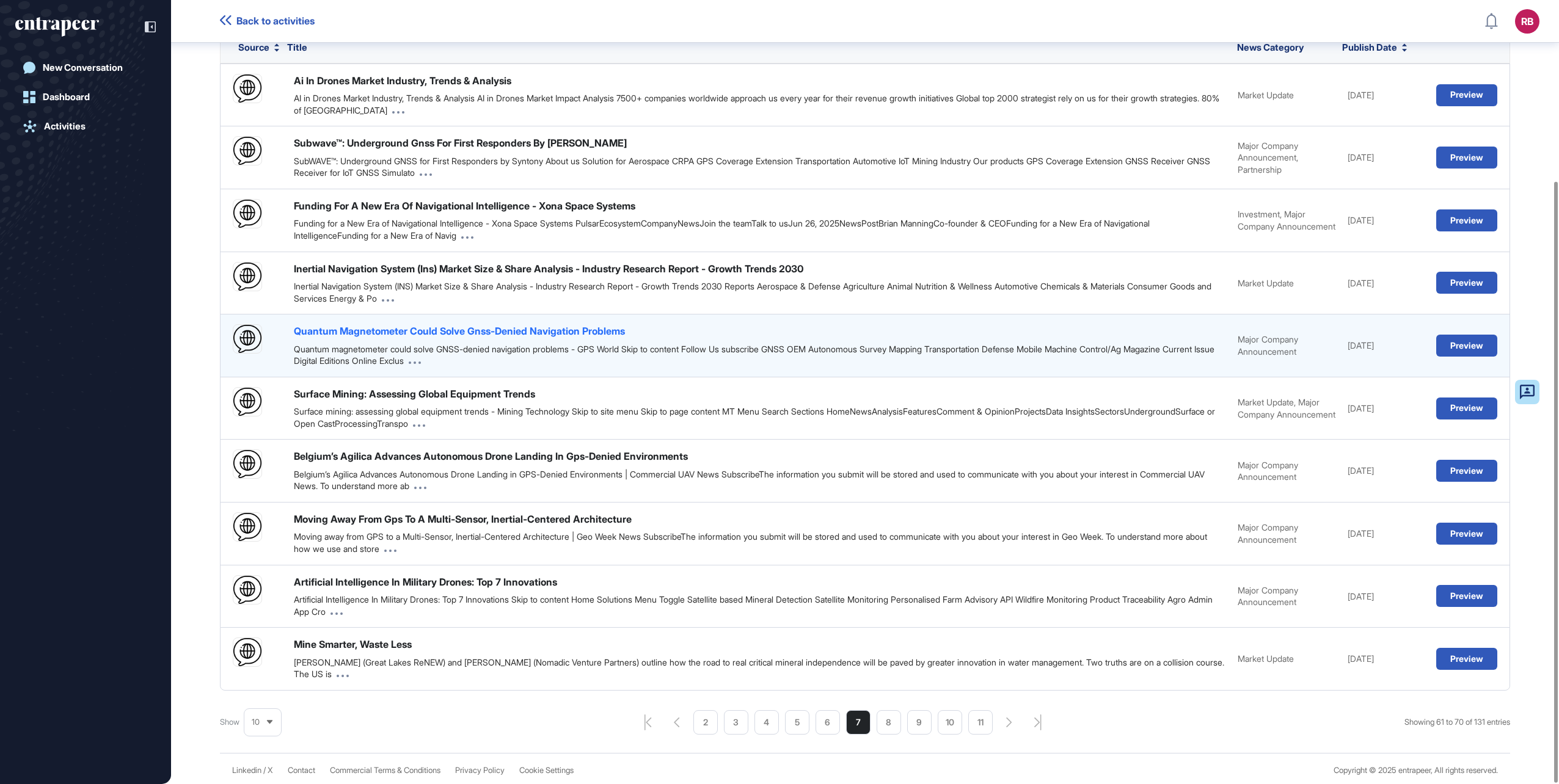
click at [469, 328] on div "Quantum Magnetometer Could Solve Gnss-Denied Navigation Problems" at bounding box center [459, 331] width 331 height 13
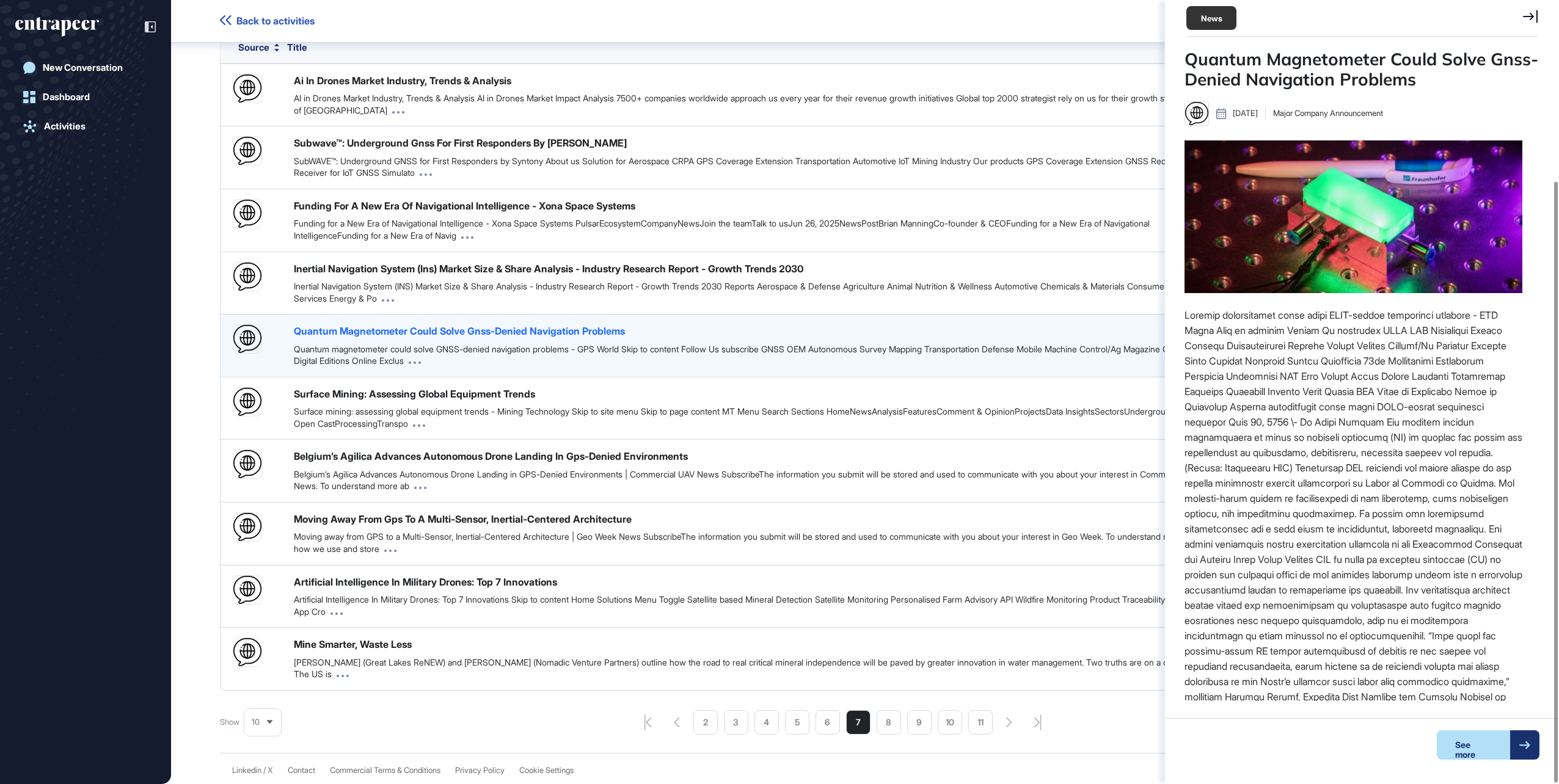
scroll to position [5, 1]
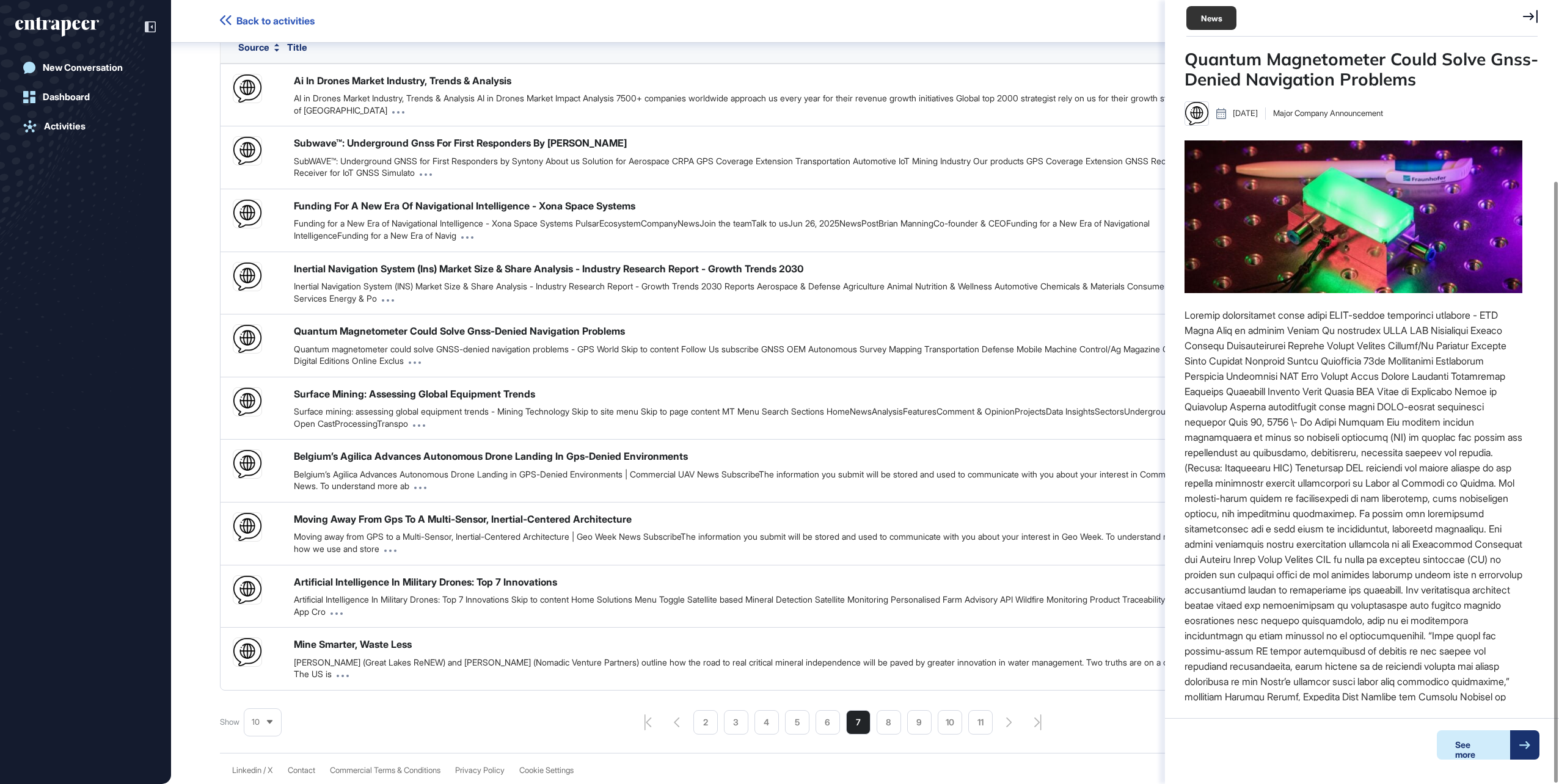
click at [1481, 751] on div "See more" at bounding box center [1473, 745] width 73 height 29
click at [887, 721] on li "8" at bounding box center [888, 722] width 24 height 24
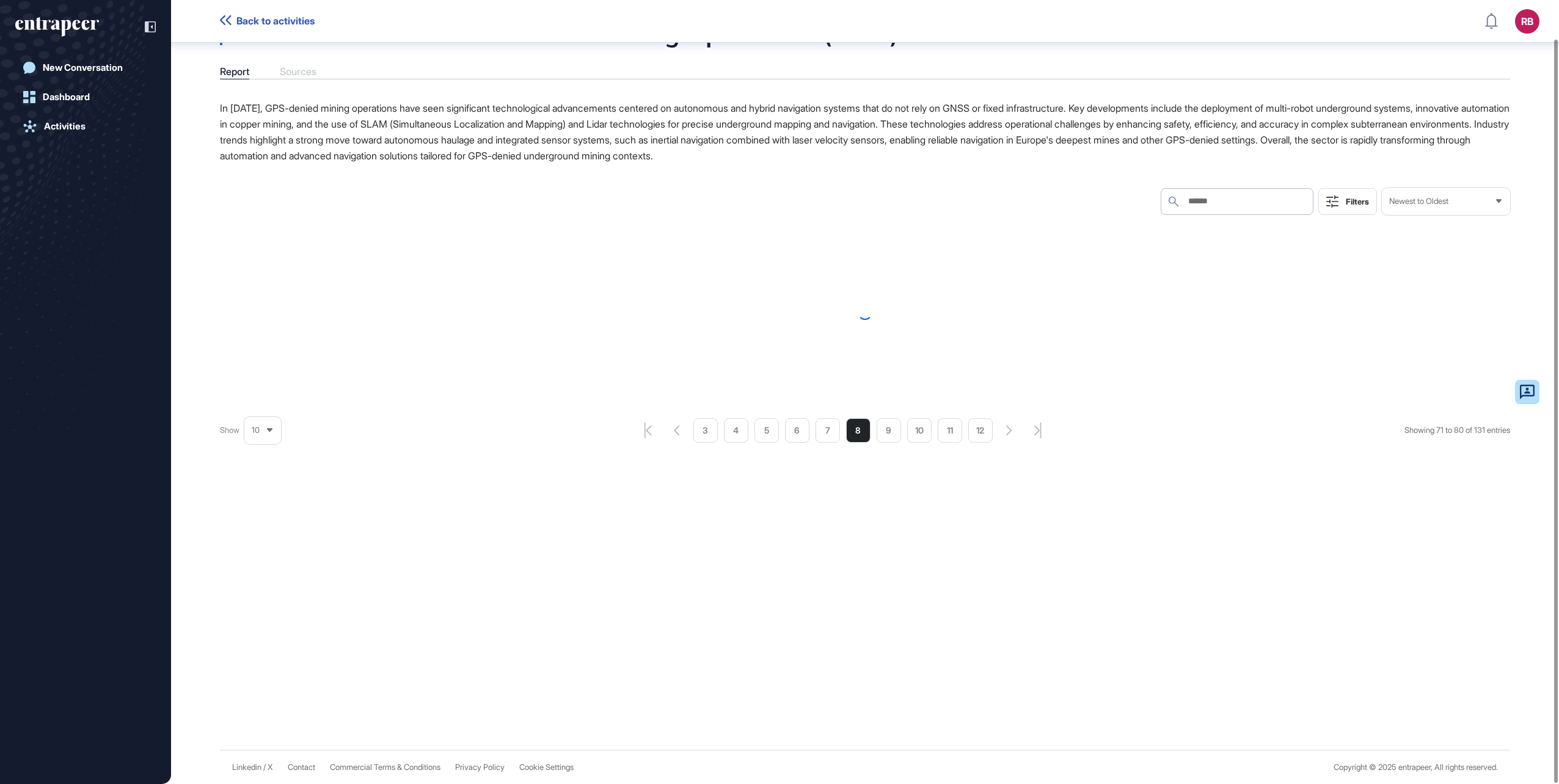
scroll to position [224, 0]
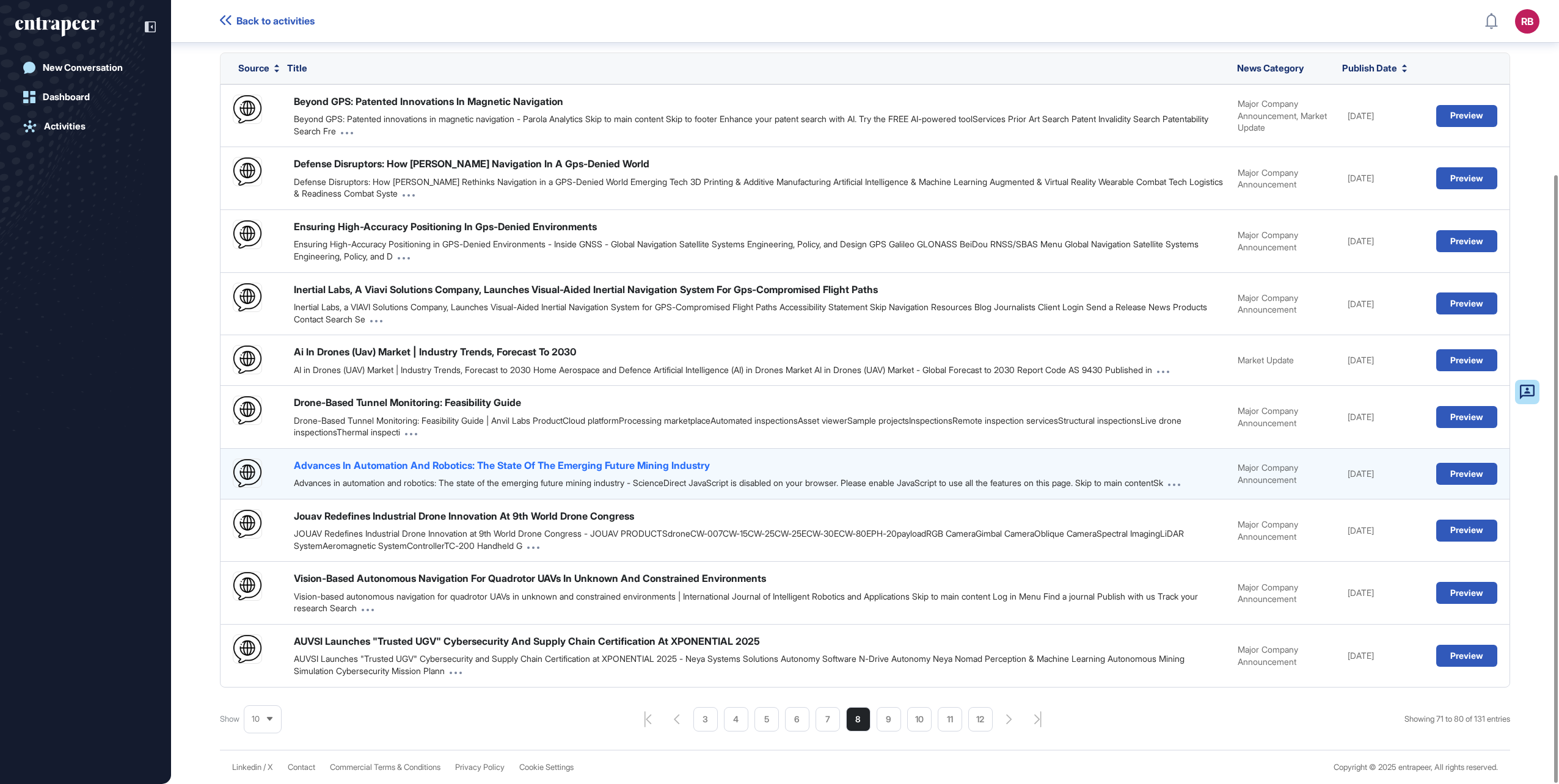
click at [513, 459] on div "Advances In Automation And Robotics: The State Of The Emerging Future Mining In…" at bounding box center [502, 465] width 416 height 13
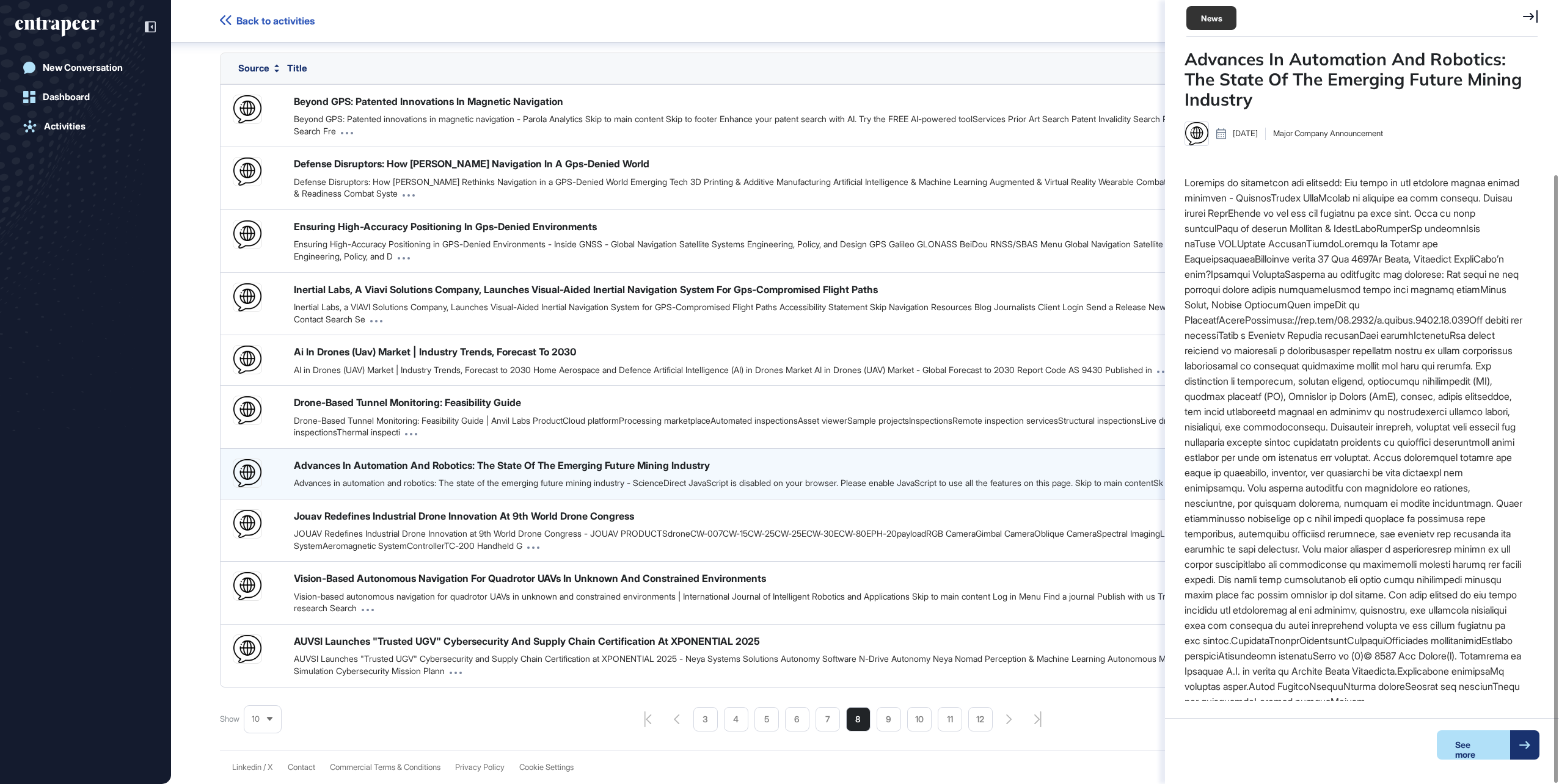
scroll to position [5, 1]
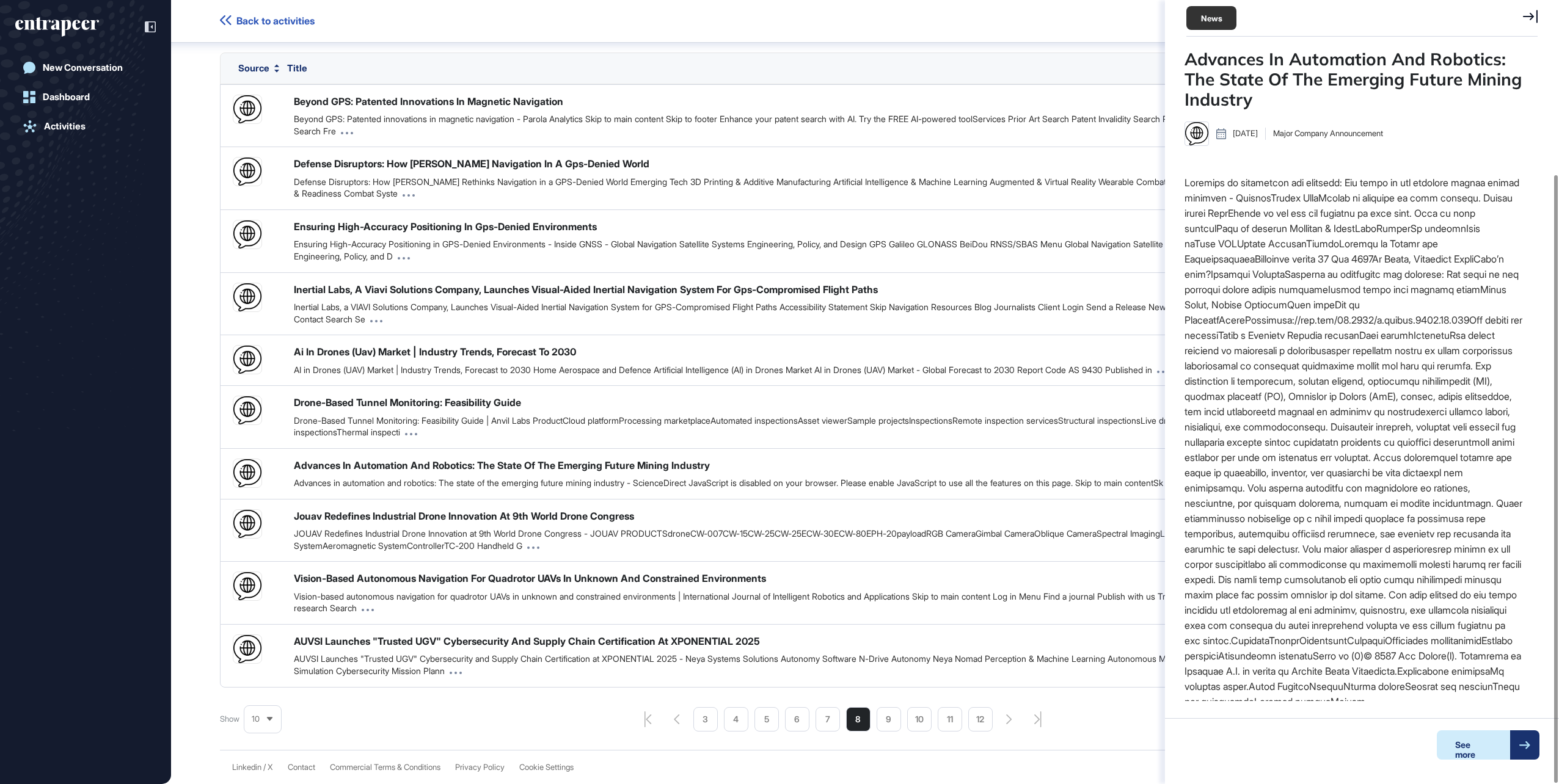
click at [1476, 748] on div "See more" at bounding box center [1473, 745] width 73 height 29
click at [887, 724] on li "9" at bounding box center [888, 719] width 24 height 24
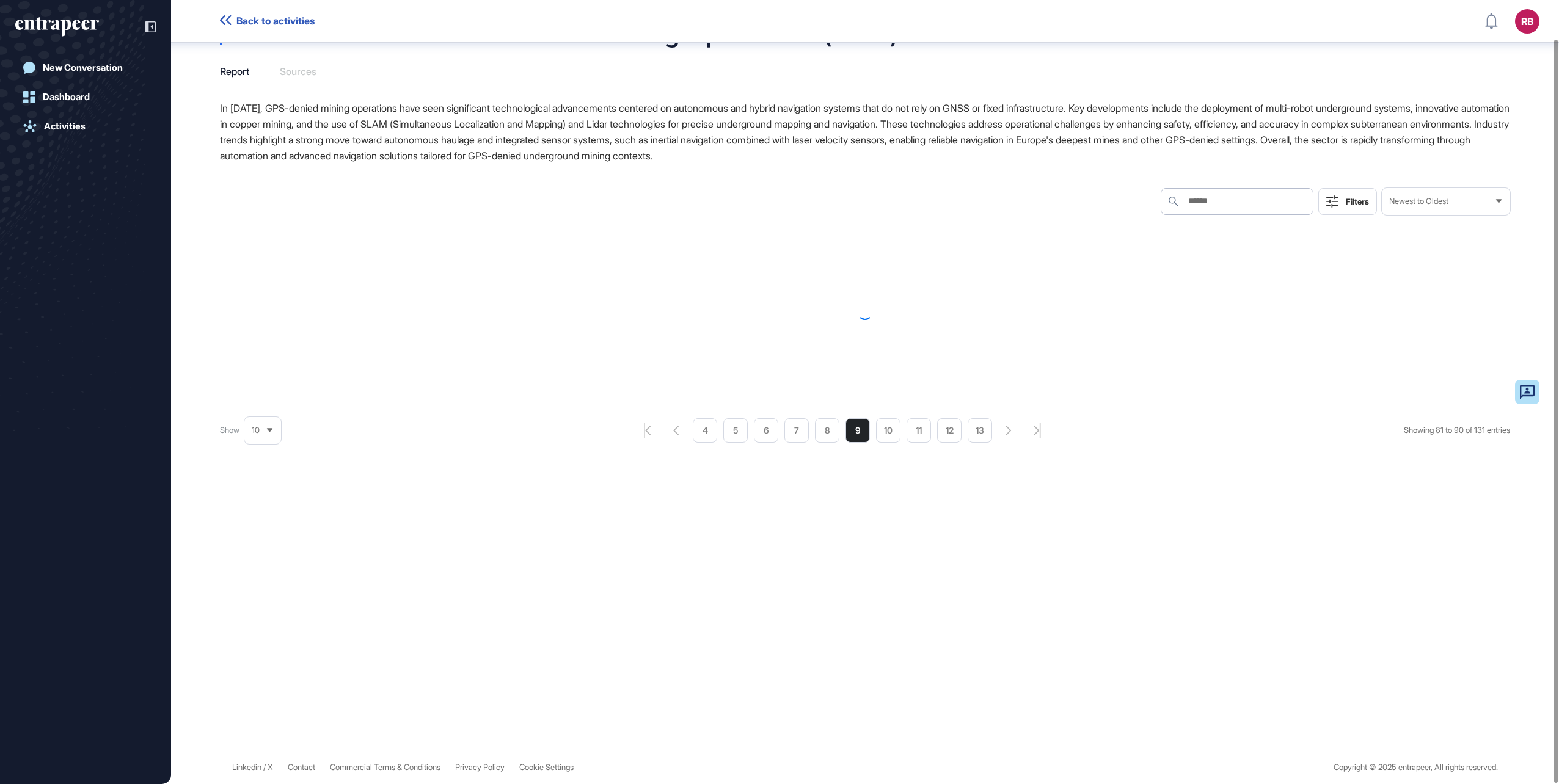
scroll to position [224, 0]
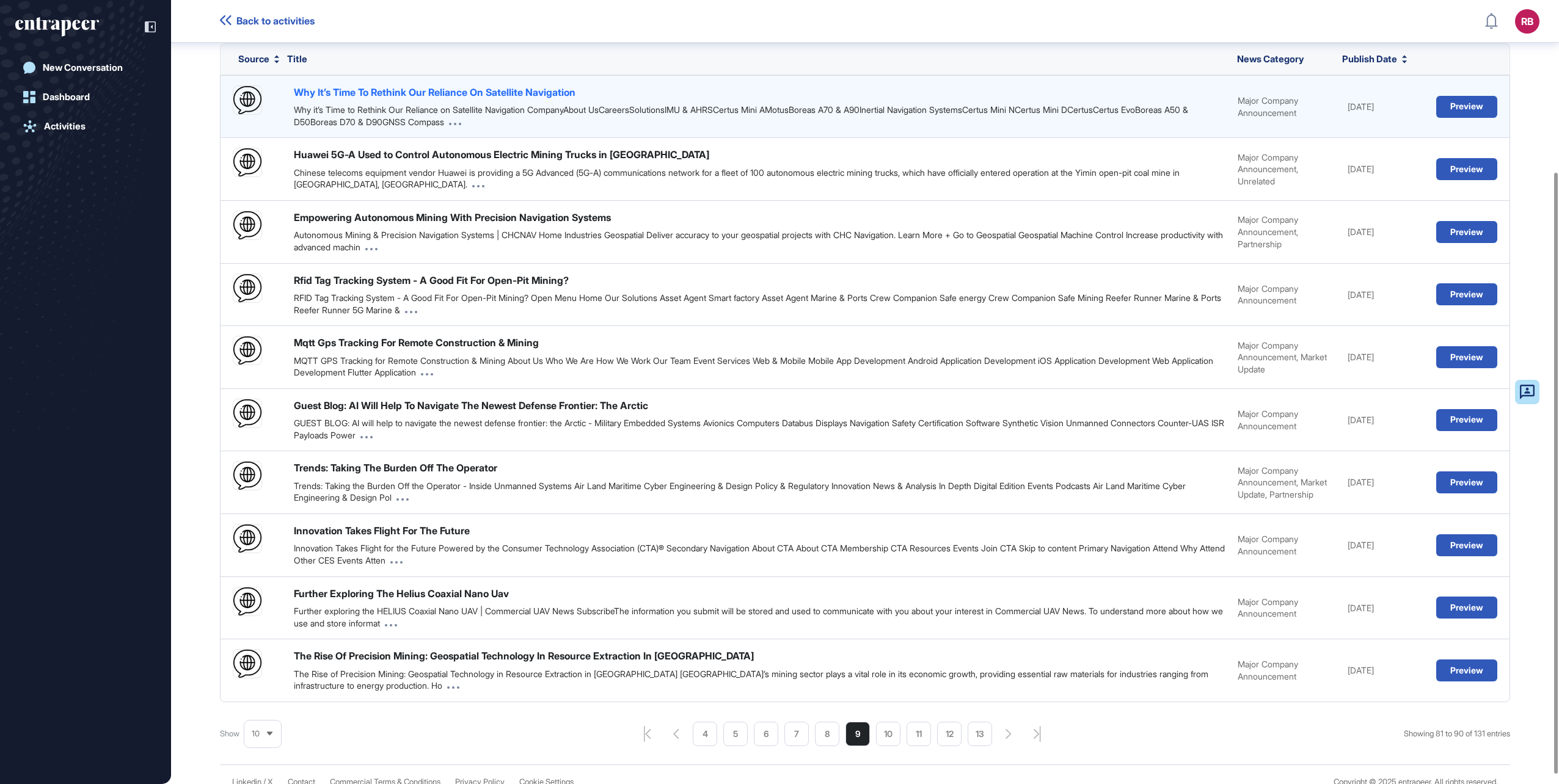
click at [486, 90] on div "Why It’s Time To Rethink Our Reliance On Satellite Navigation" at bounding box center [434, 92] width 282 height 13
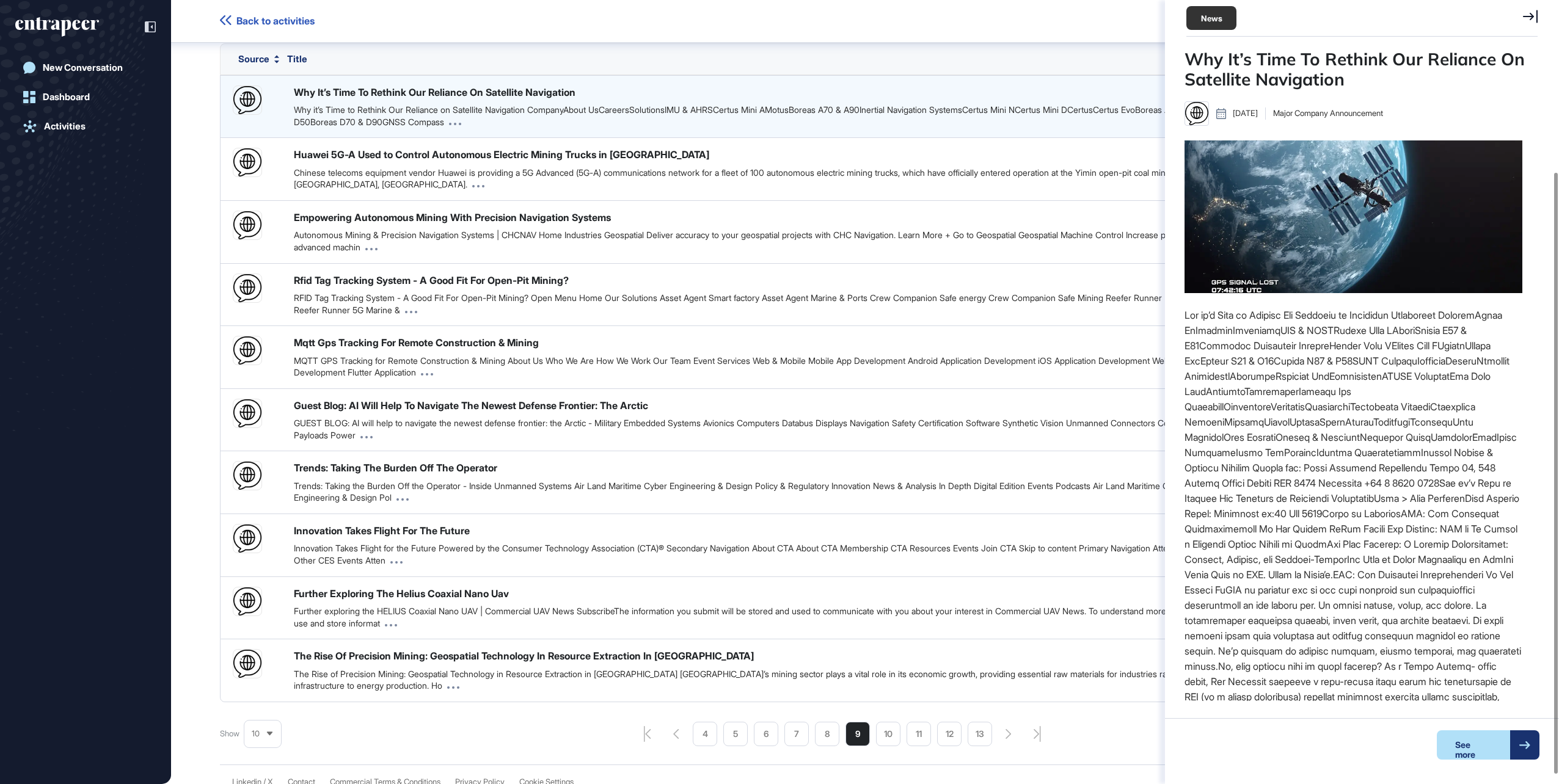
scroll to position [5, 1]
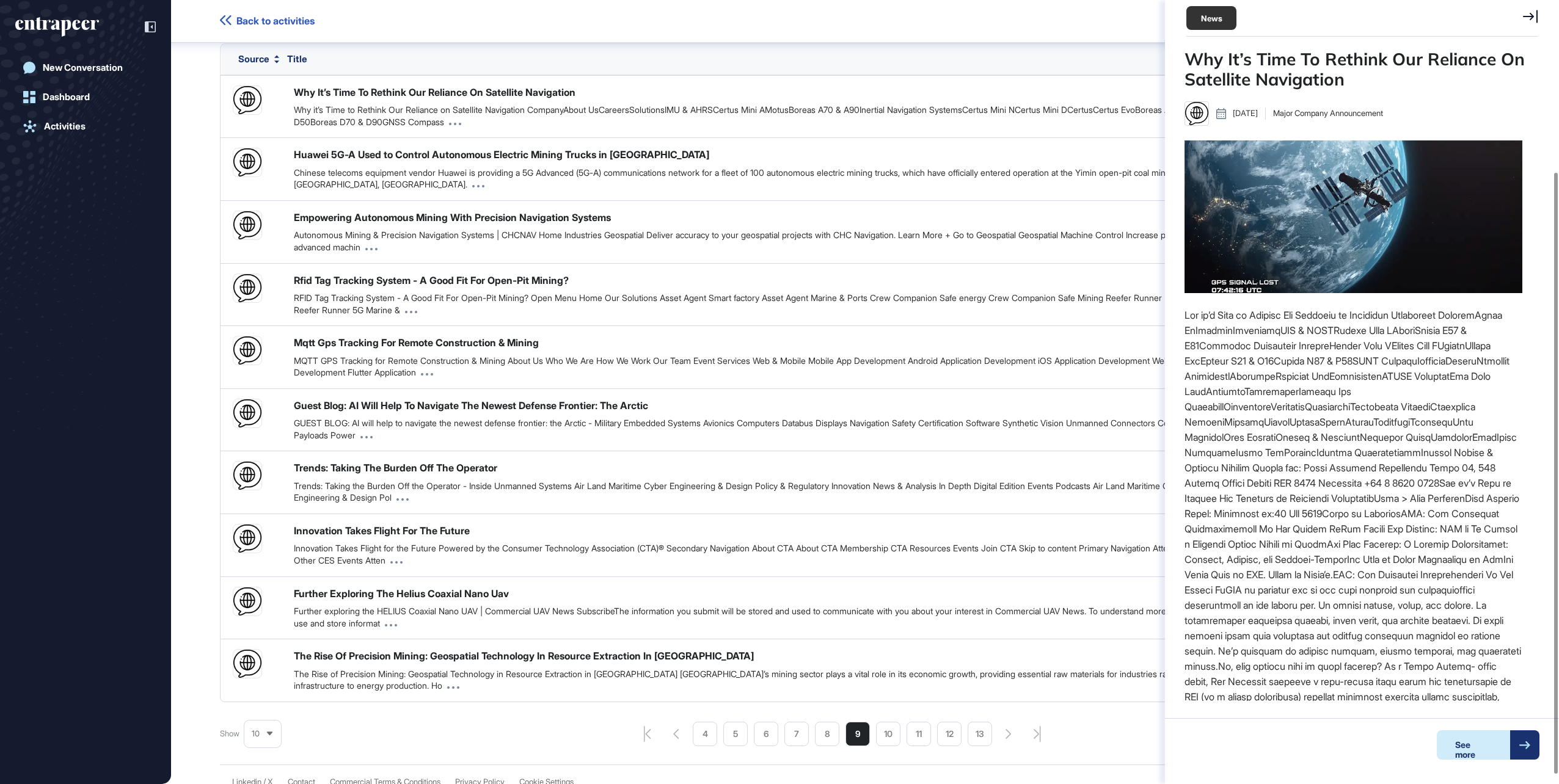
click at [1474, 752] on div "See more" at bounding box center [1473, 745] width 73 height 29
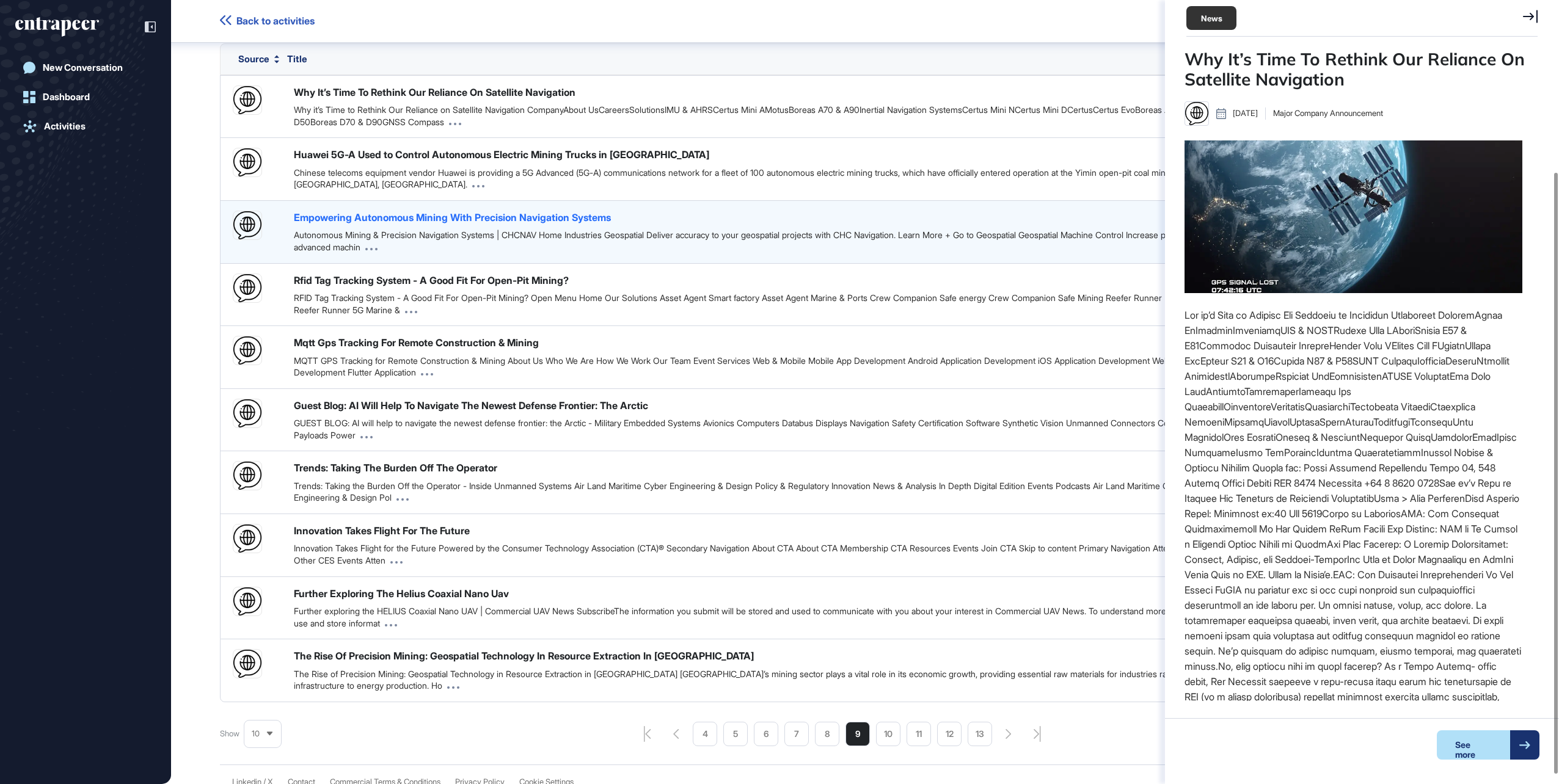
click at [498, 214] on div "Empowering Autonomous Mining With Precision Navigation Systems" at bounding box center [452, 217] width 317 height 13
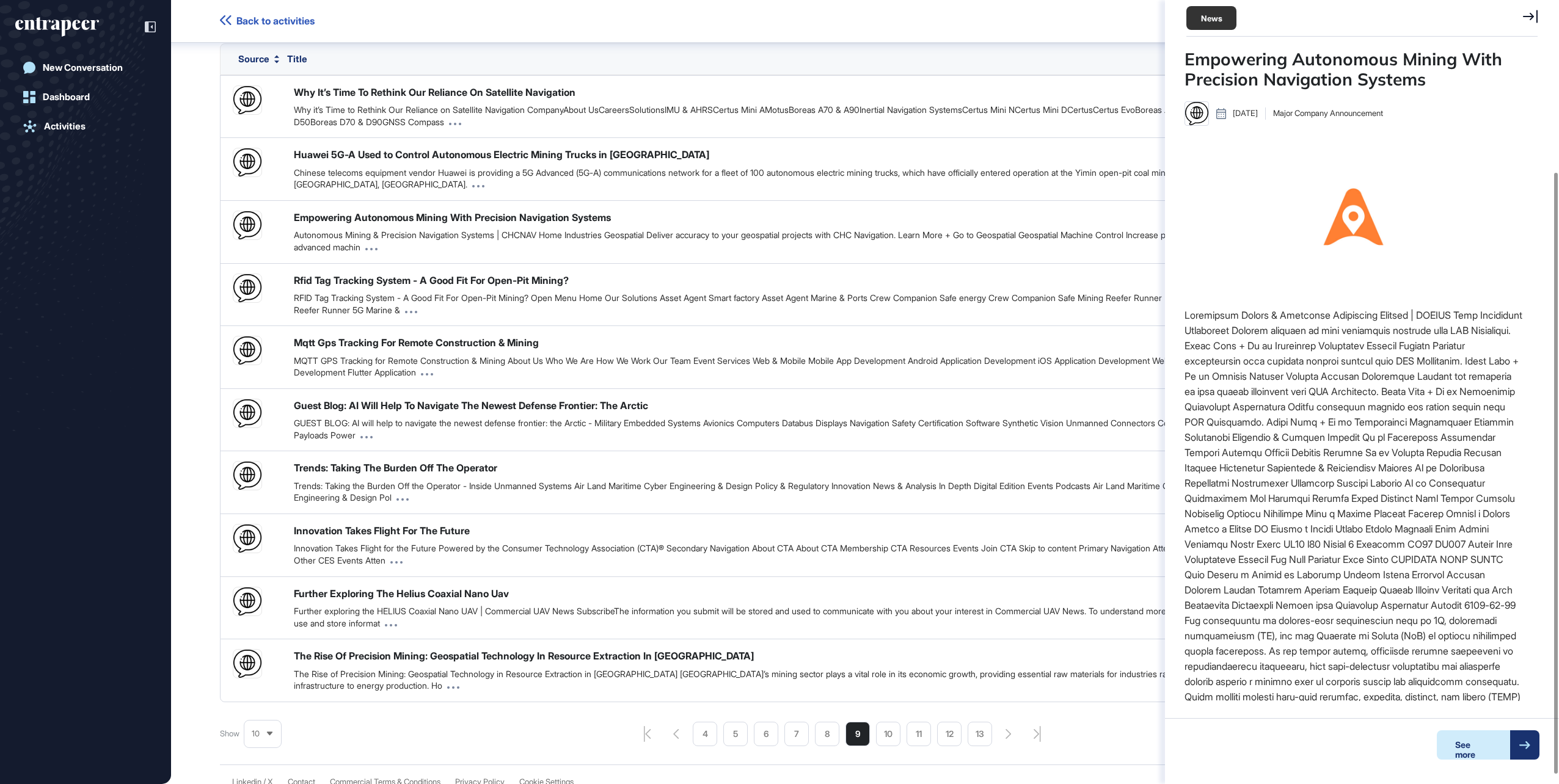
click at [1483, 751] on div "See more" at bounding box center [1473, 745] width 73 height 29
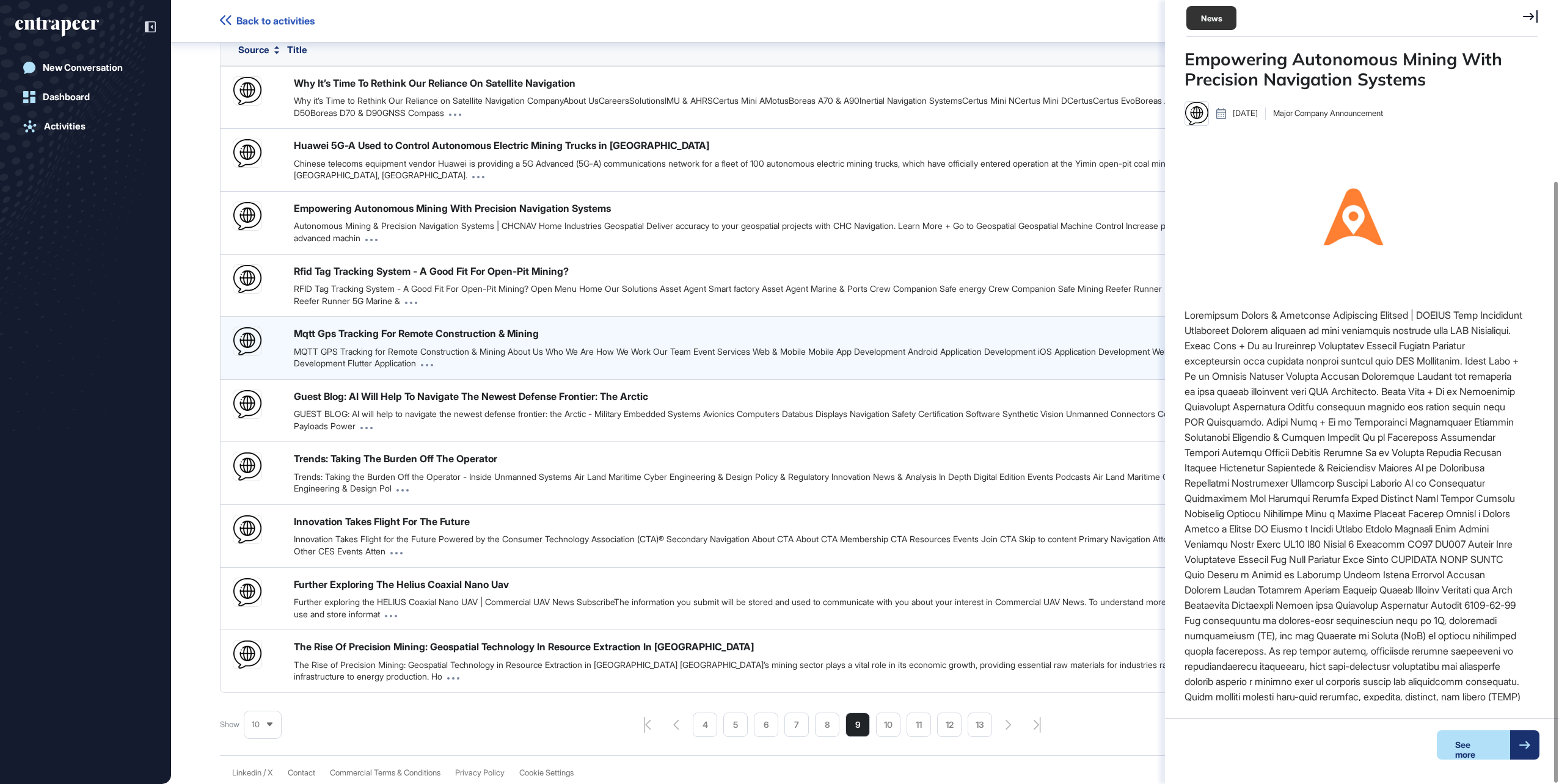
scroll to position [236, 0]
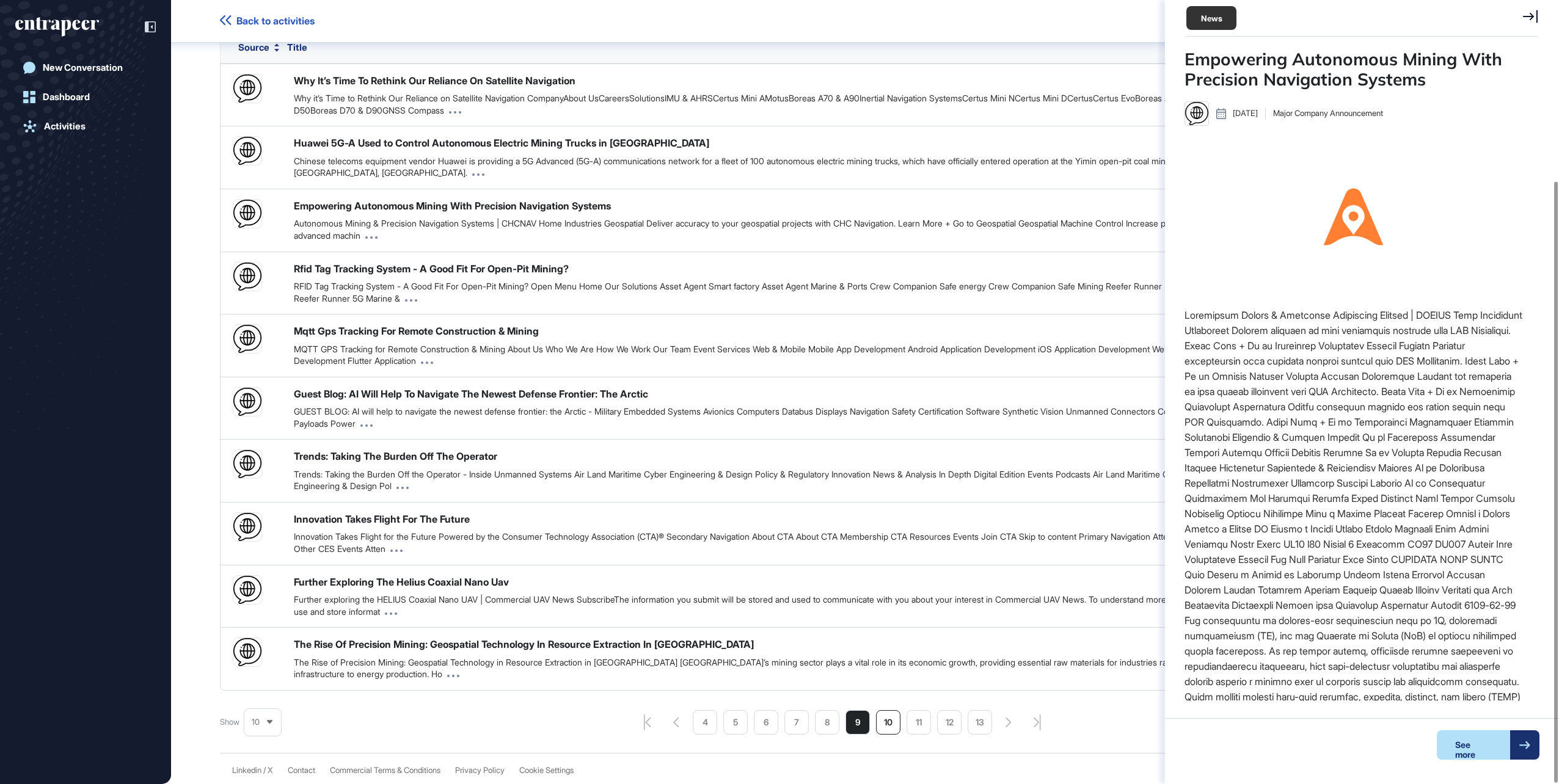
click at [887, 722] on li "10" at bounding box center [888, 722] width 24 height 24
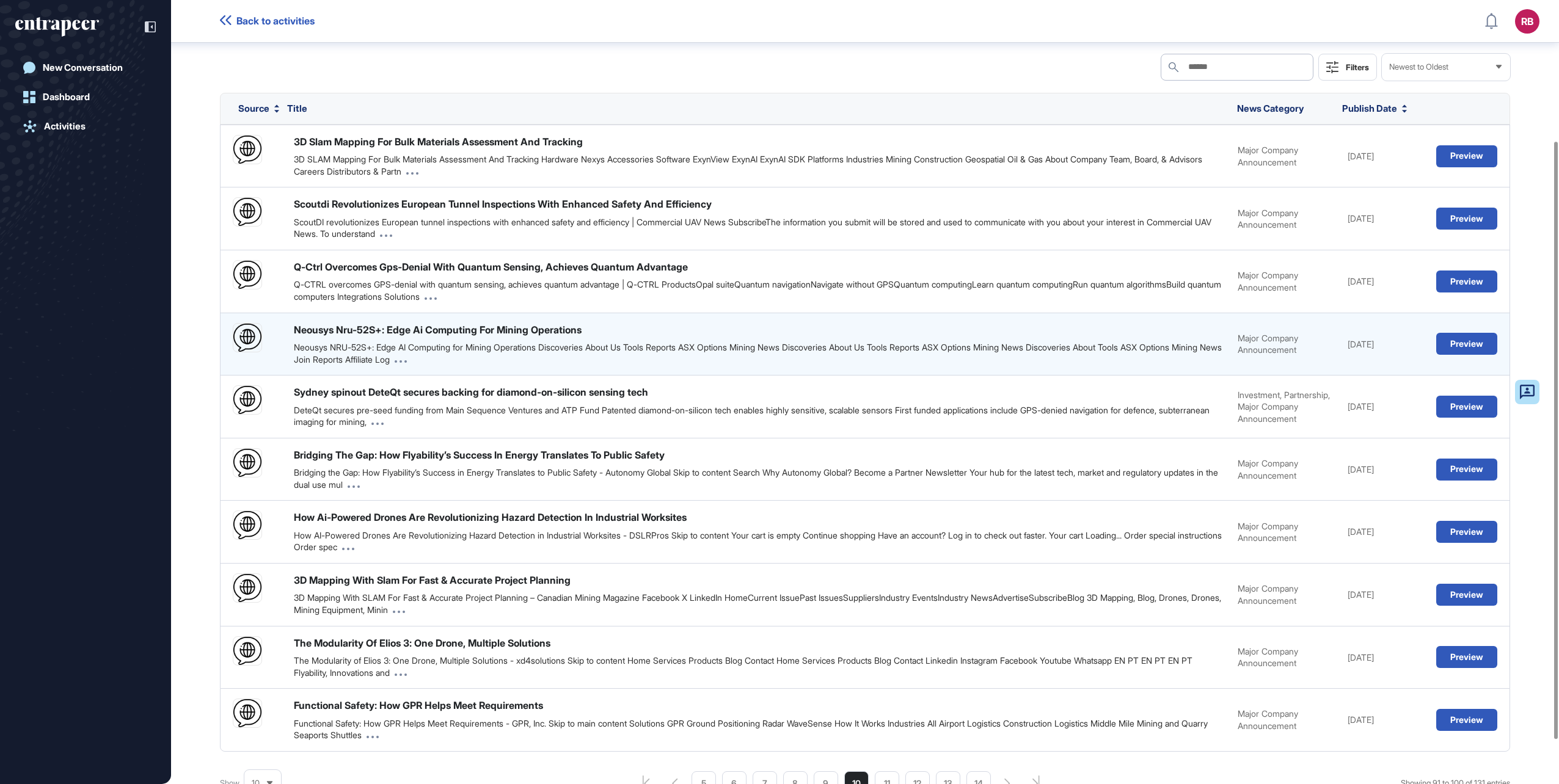
scroll to position [242, 0]
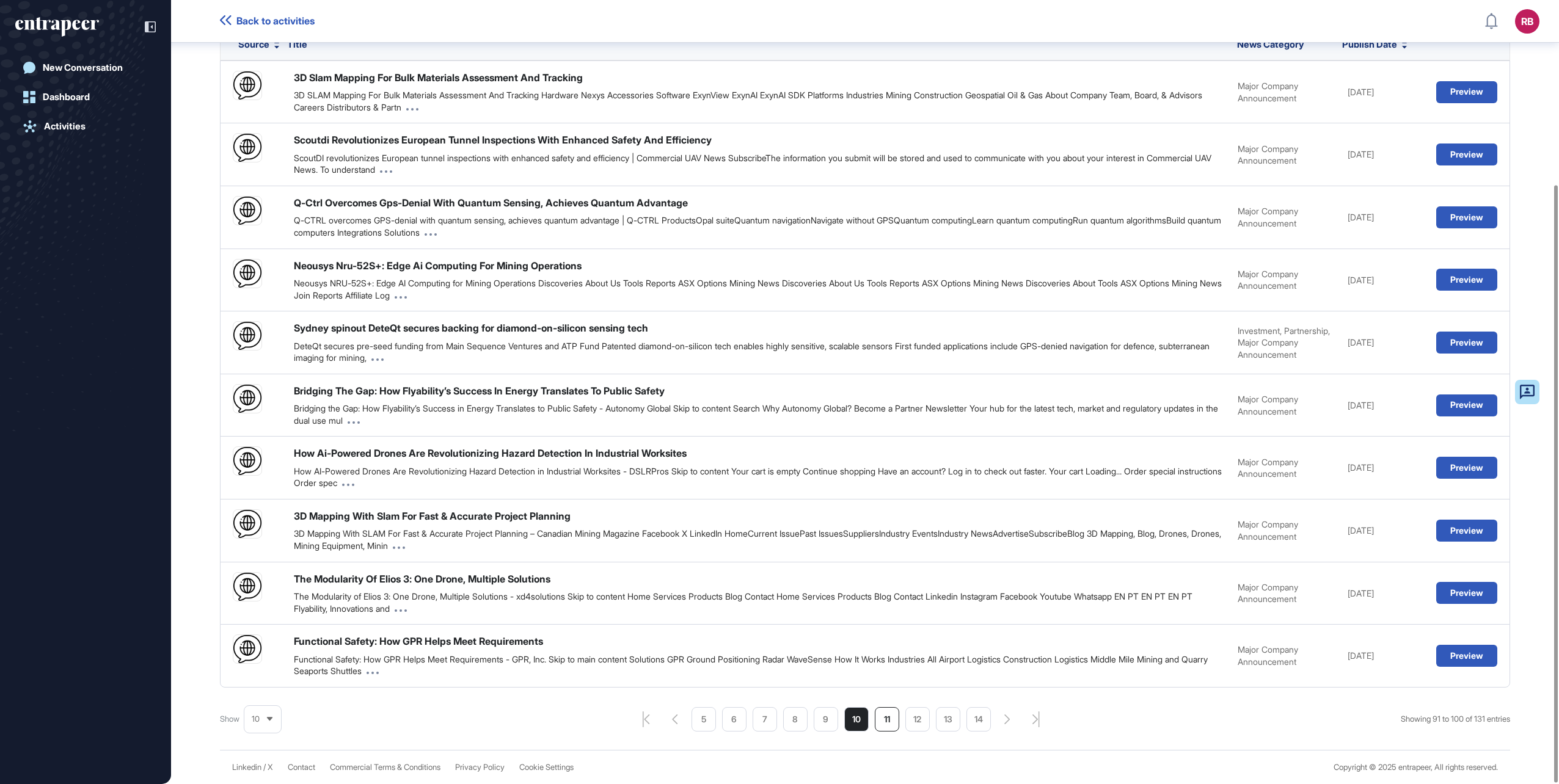
click at [881, 723] on li "11" at bounding box center [887, 719] width 24 height 24
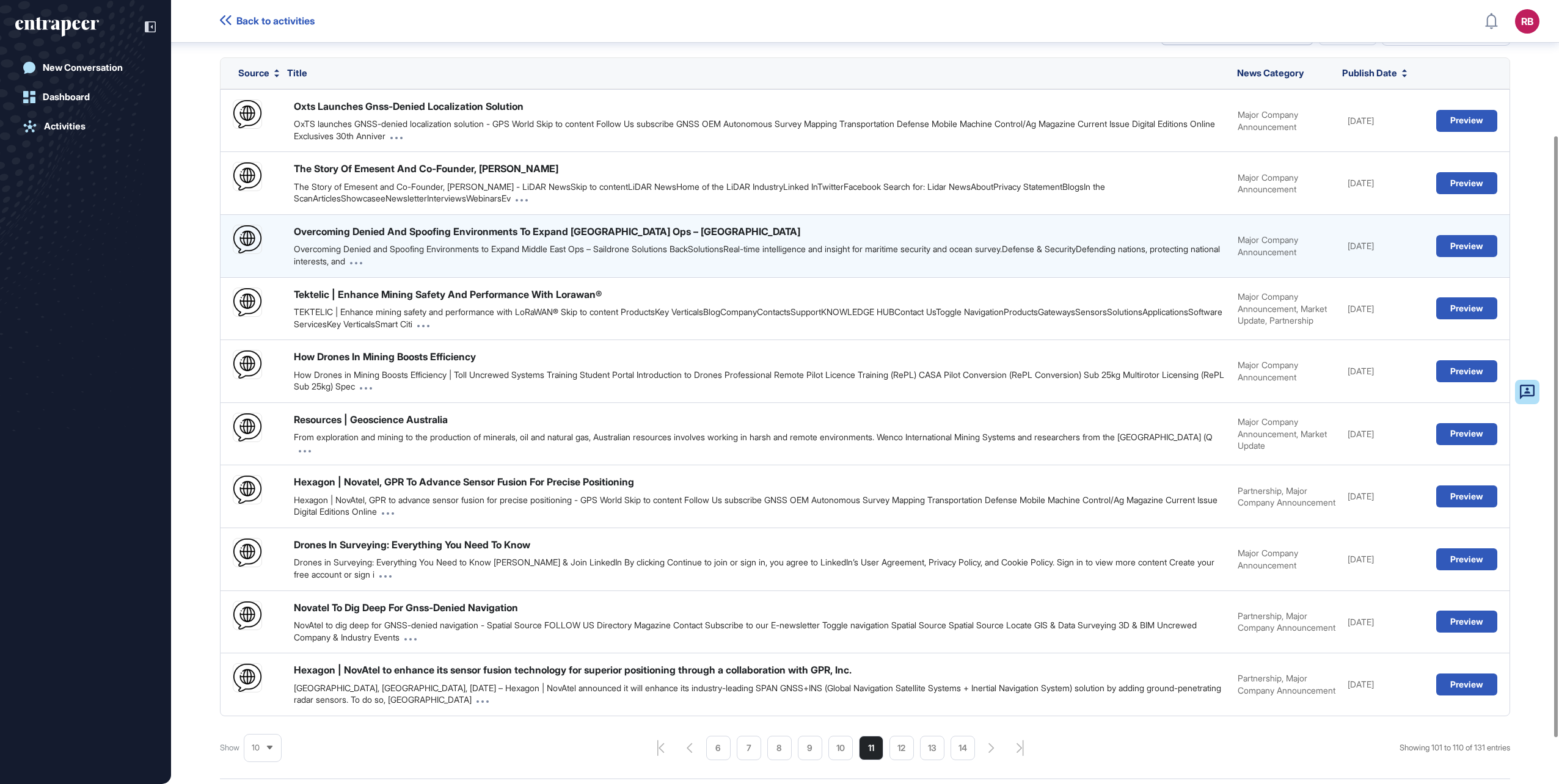
scroll to position [236, 0]
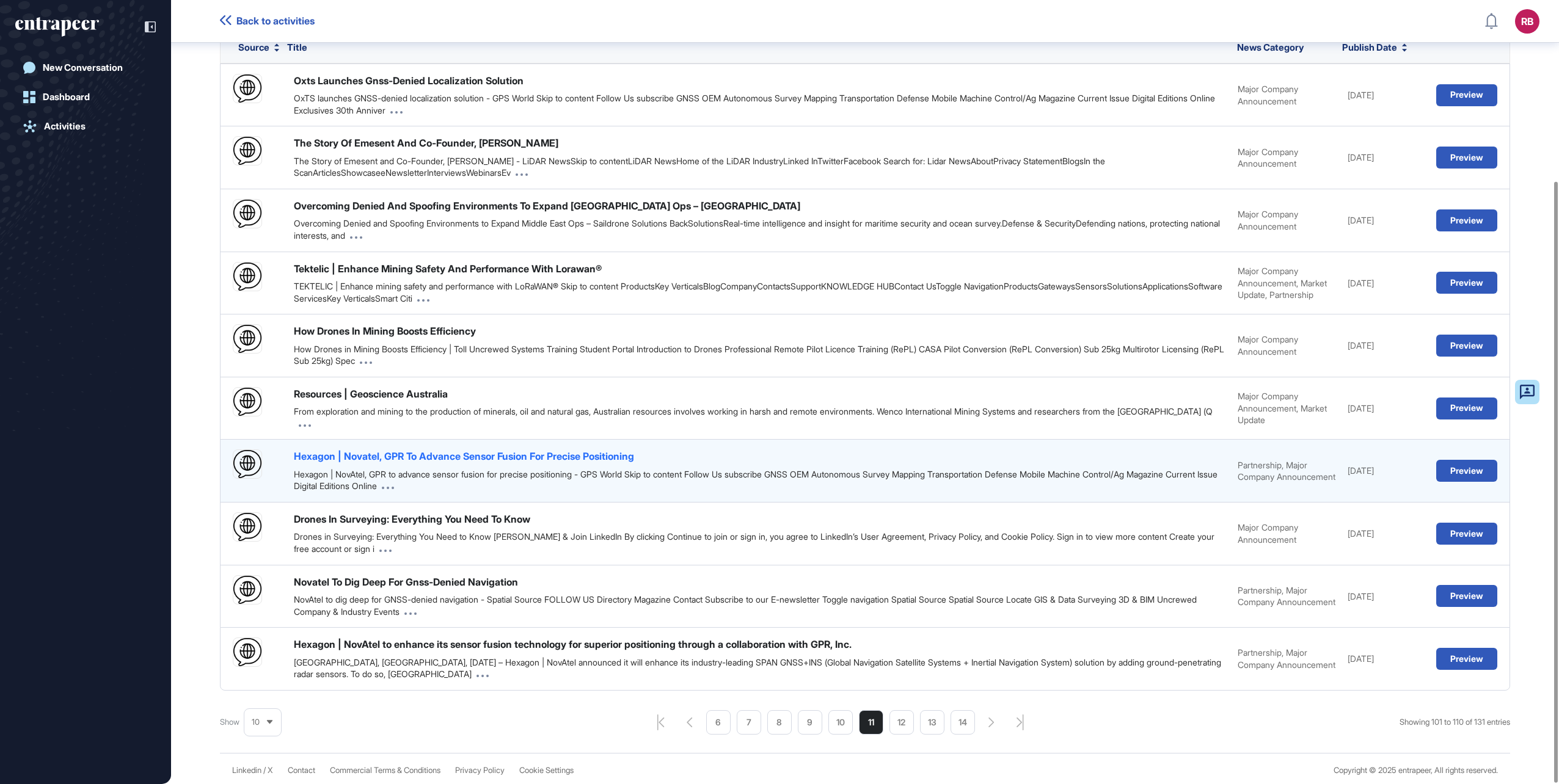
click at [492, 455] on div "Hexagon | Novatel, GPR To Advance Sensor Fusion For Precise Positioning" at bounding box center [464, 456] width 340 height 13
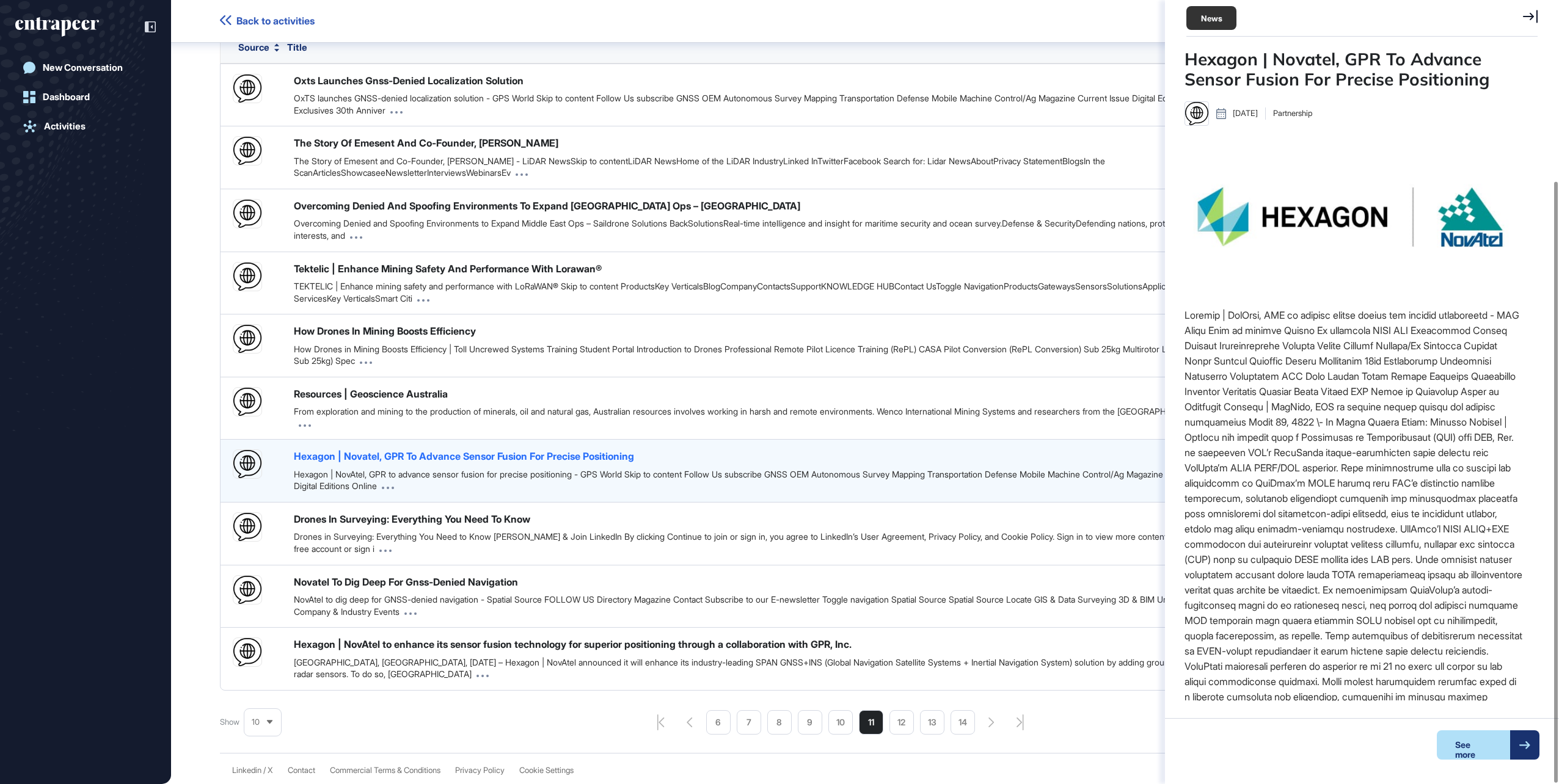
scroll to position [5, 1]
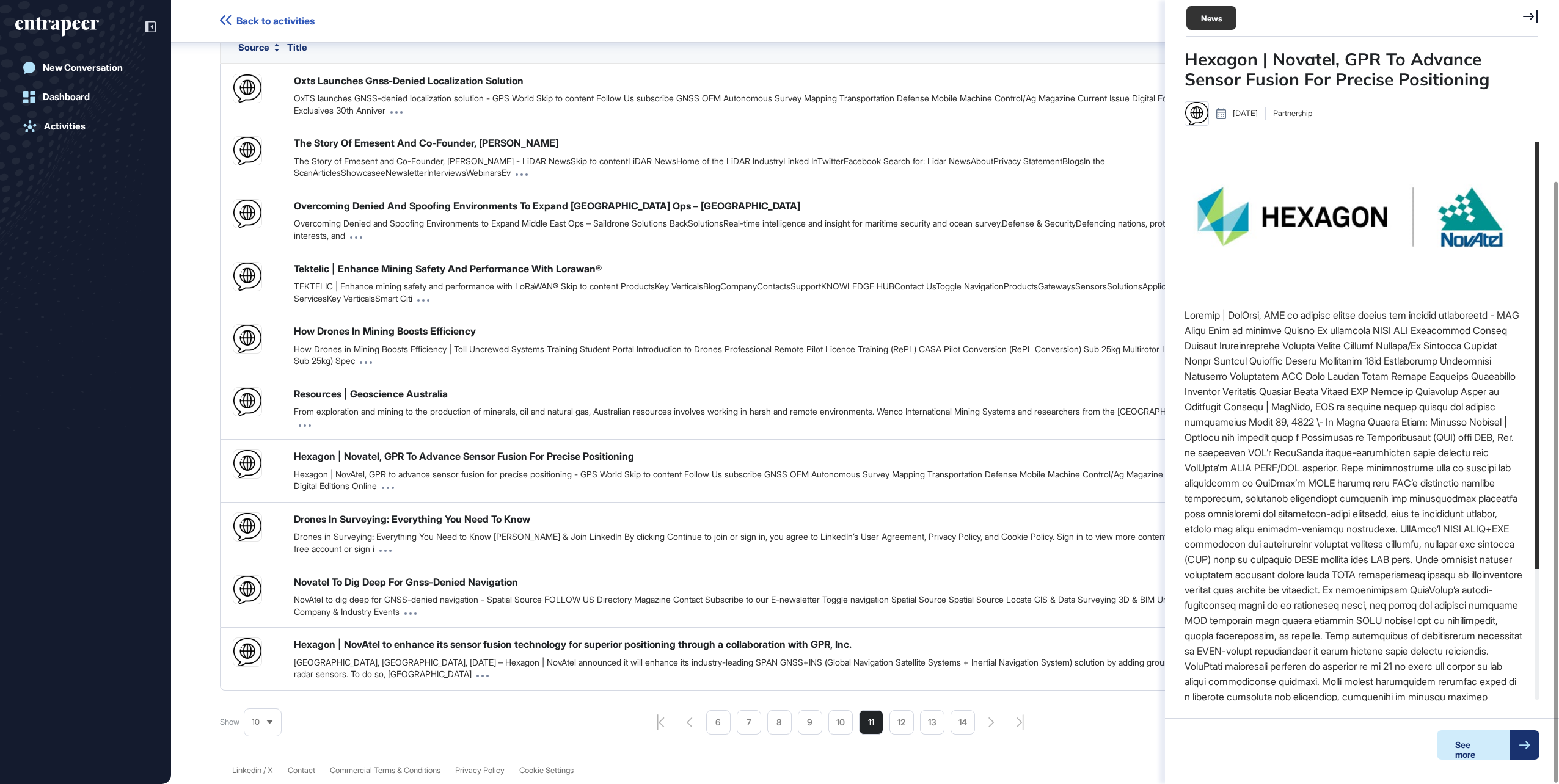
click at [1474, 743] on div "See more" at bounding box center [1473, 745] width 73 height 29
click at [898, 722] on li "12" at bounding box center [901, 722] width 24 height 24
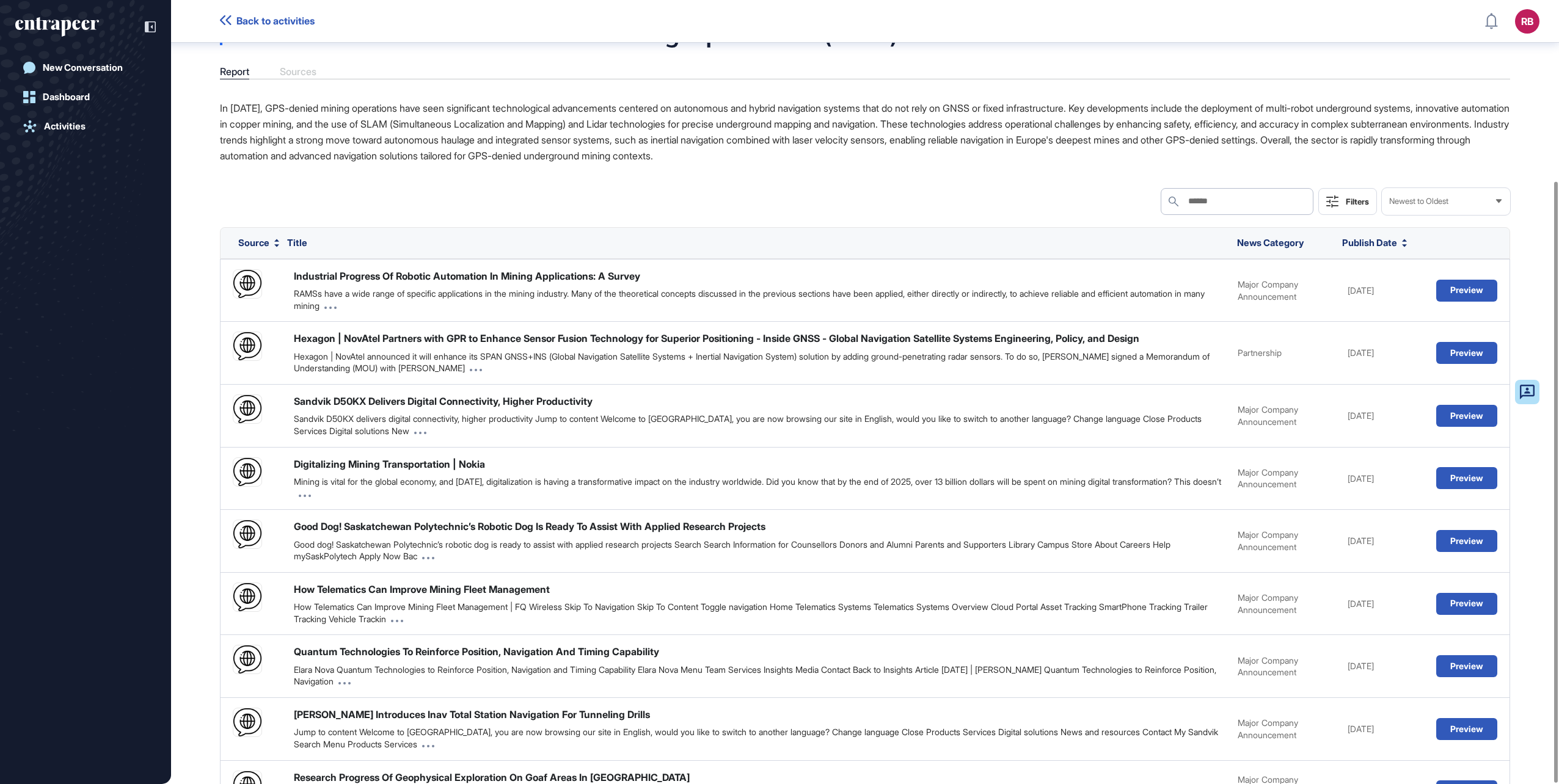
scroll to position [236, 0]
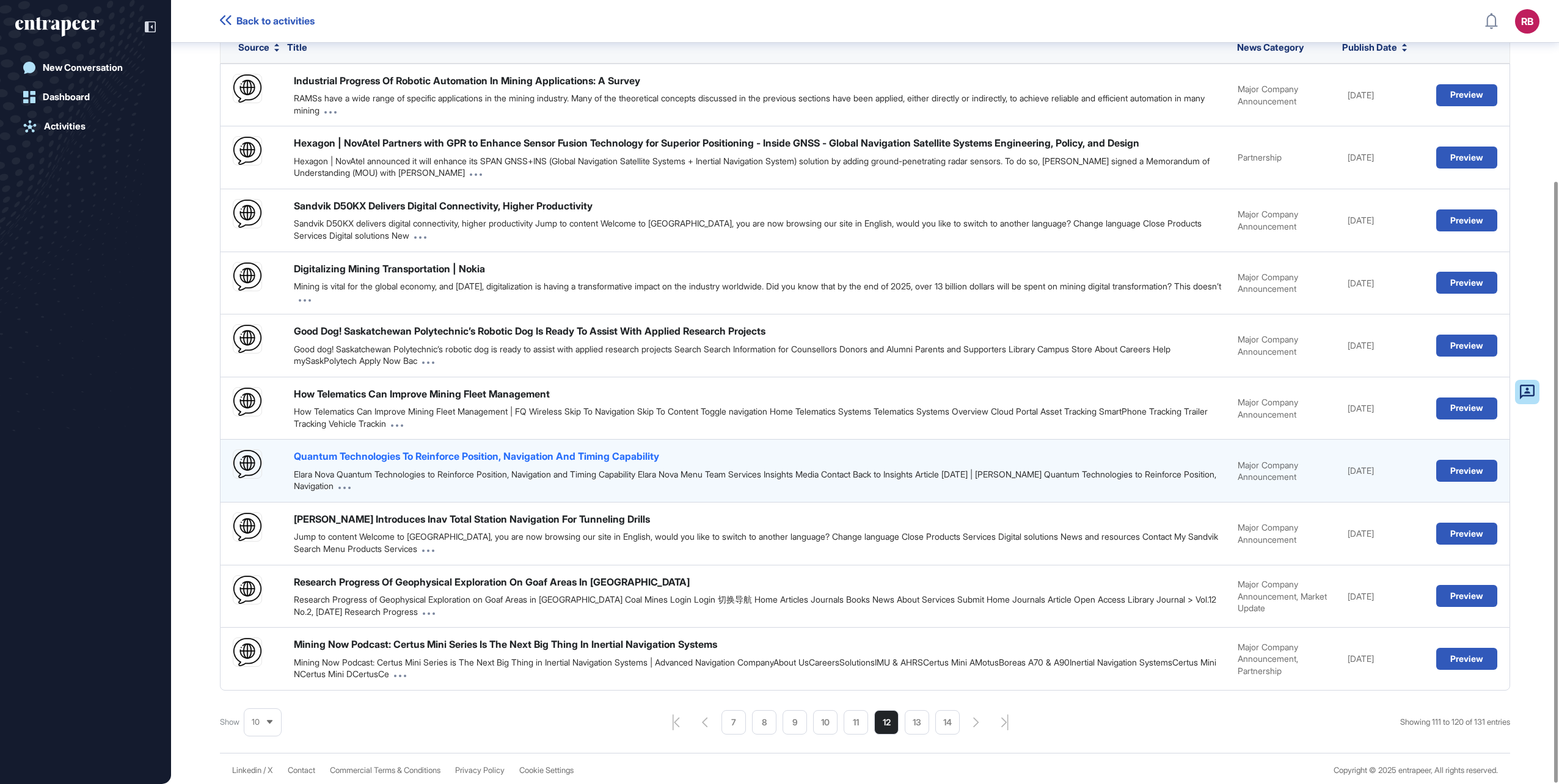
click at [480, 455] on div "Quantum Technologies To Reinforce Position, Navigation And Timing Capability" at bounding box center [476, 456] width 366 height 13
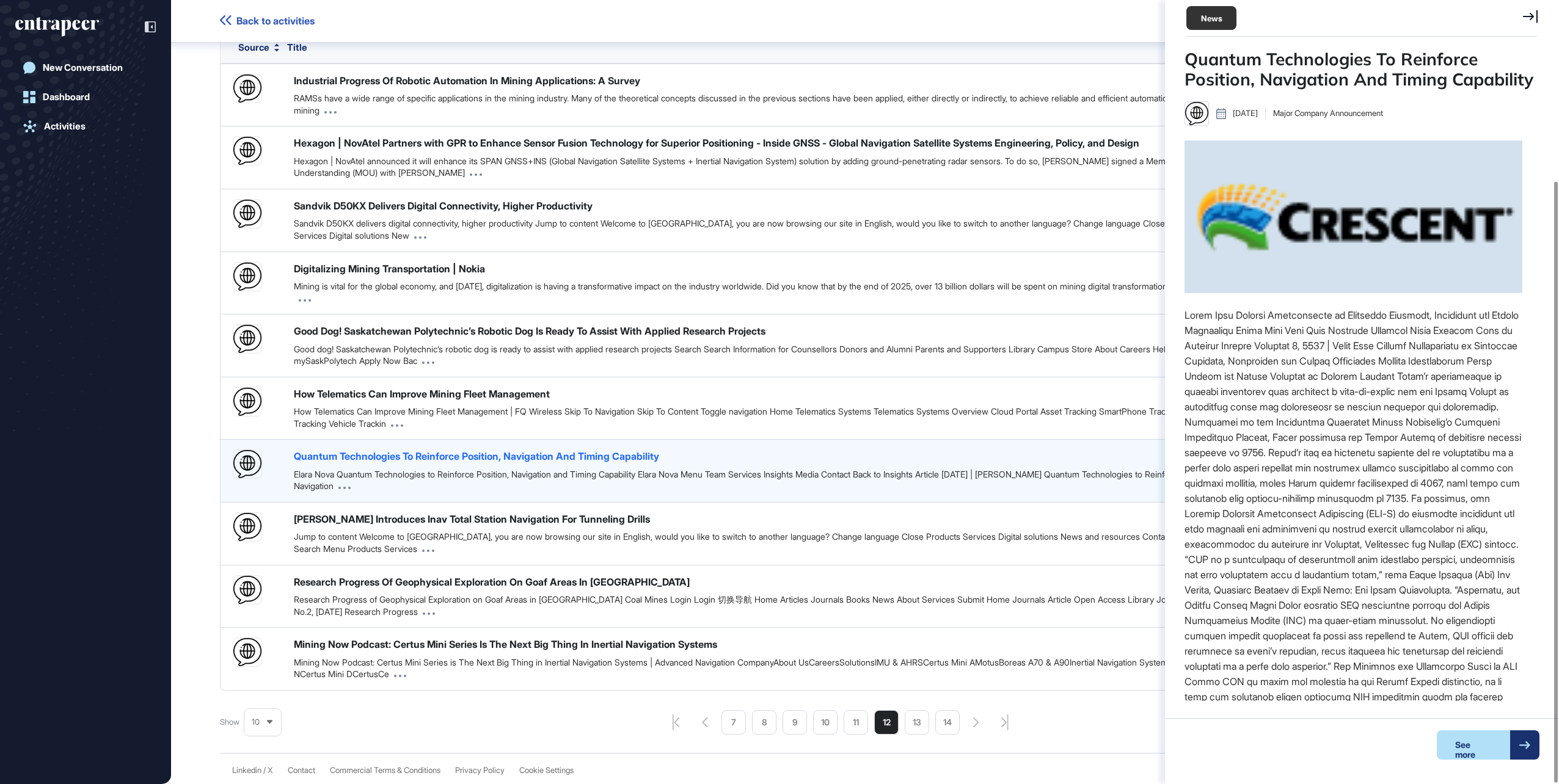
scroll to position [5, 1]
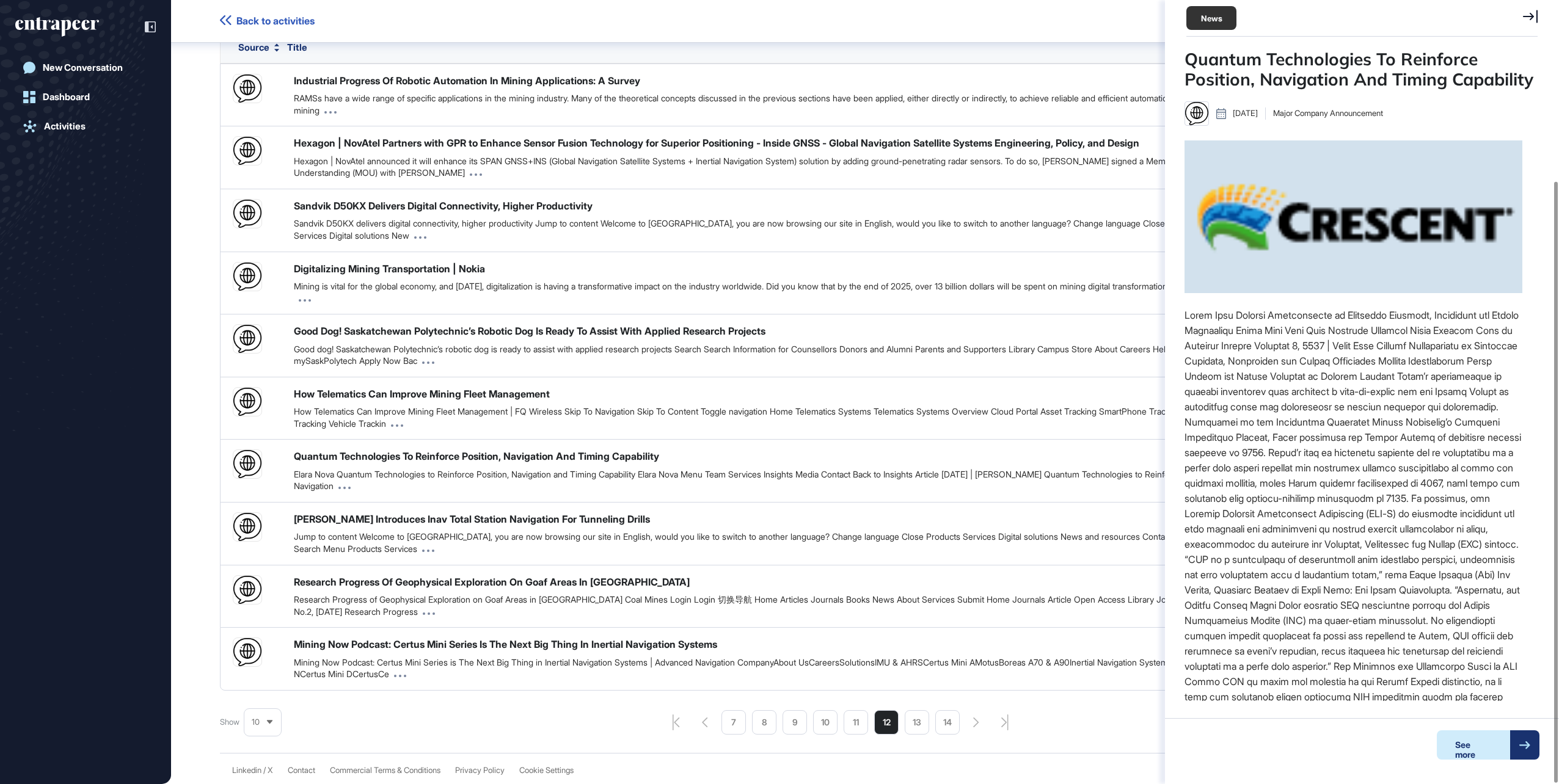
click at [1482, 748] on div "See more" at bounding box center [1473, 745] width 73 height 29
click at [913, 722] on li "13" at bounding box center [917, 722] width 24 height 24
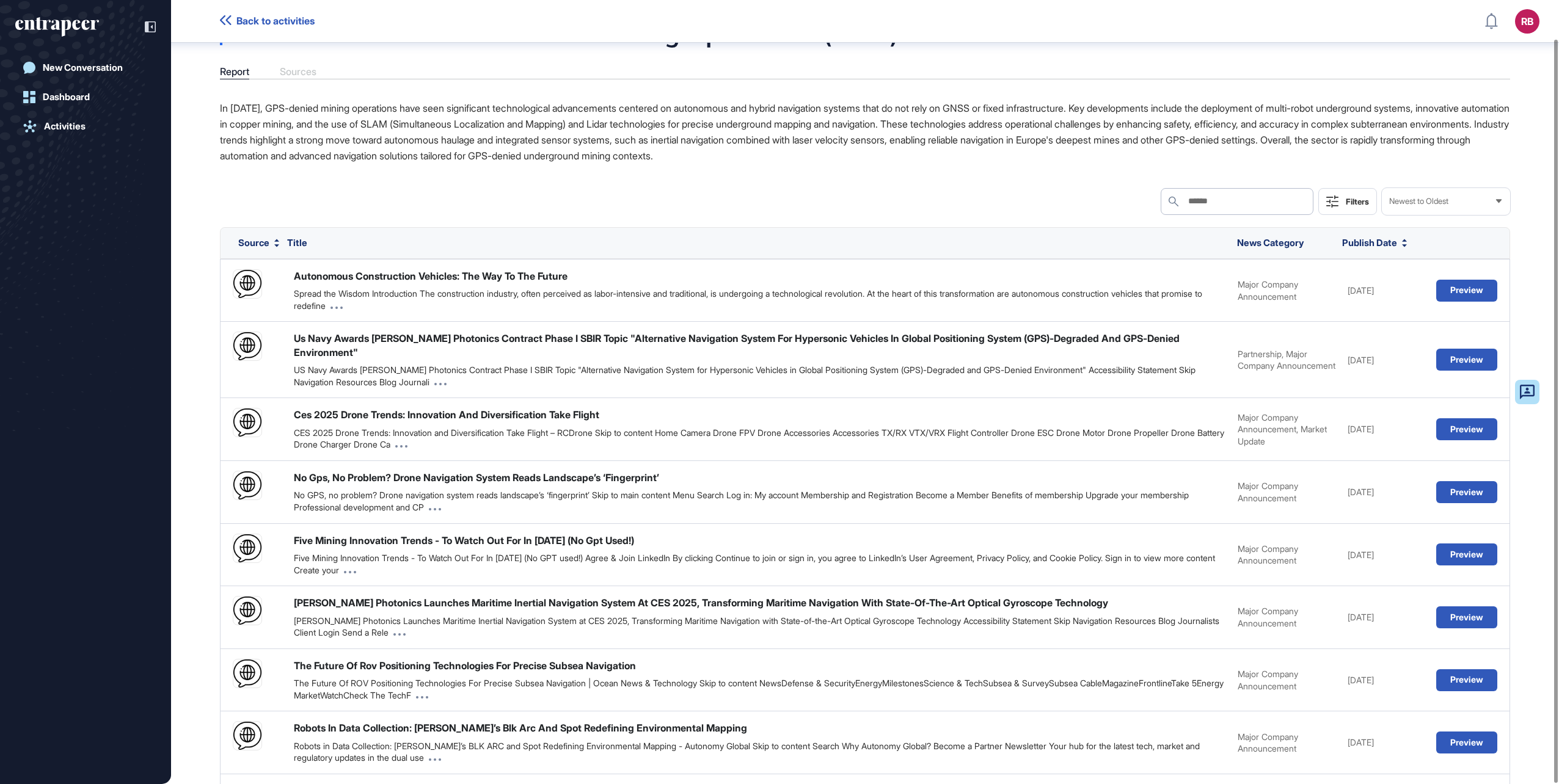
scroll to position [236, 0]
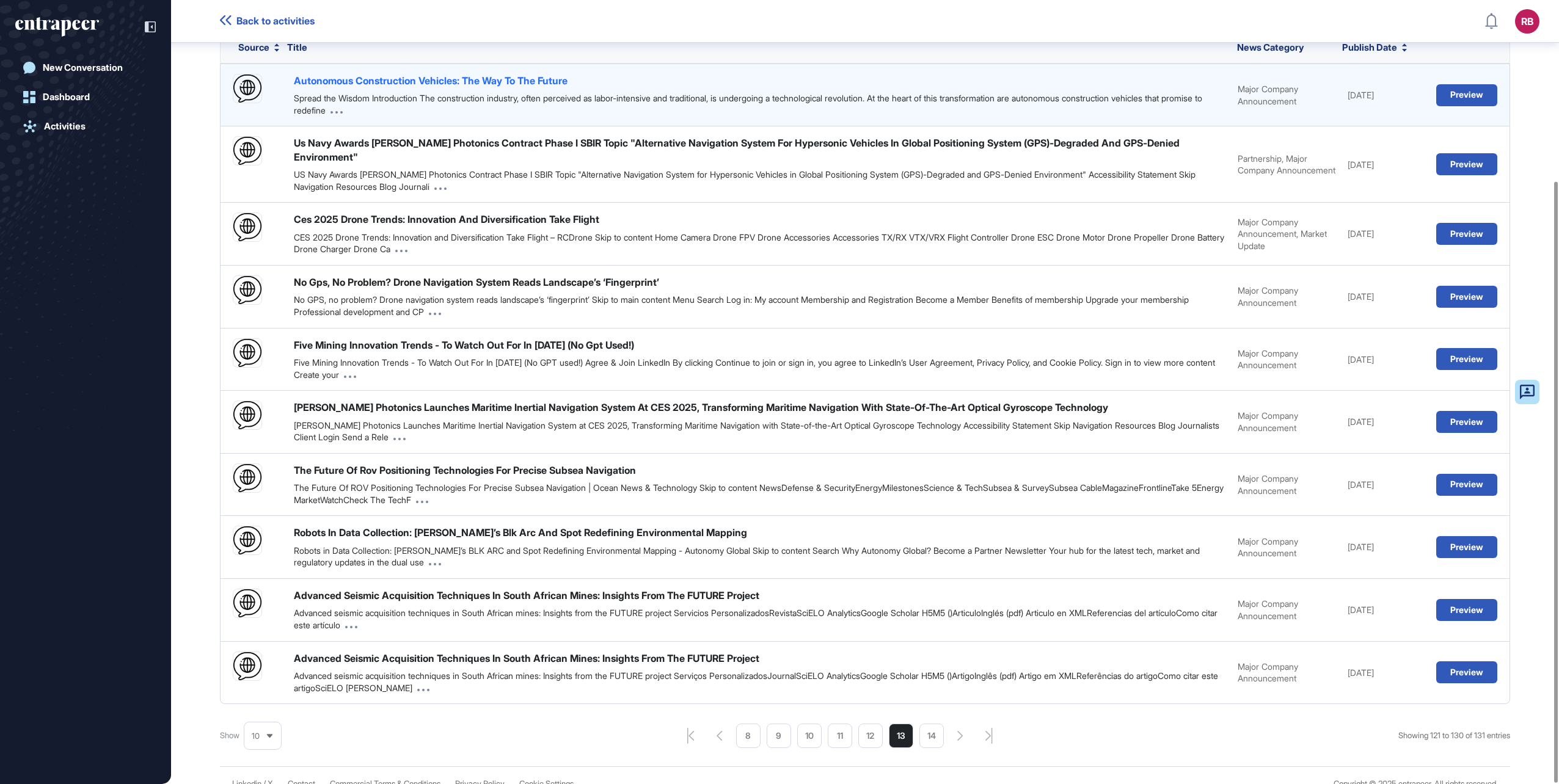
click at [434, 78] on div "Autonomous Construction Vehicles: The Way To The Future" at bounding box center [430, 81] width 274 height 13
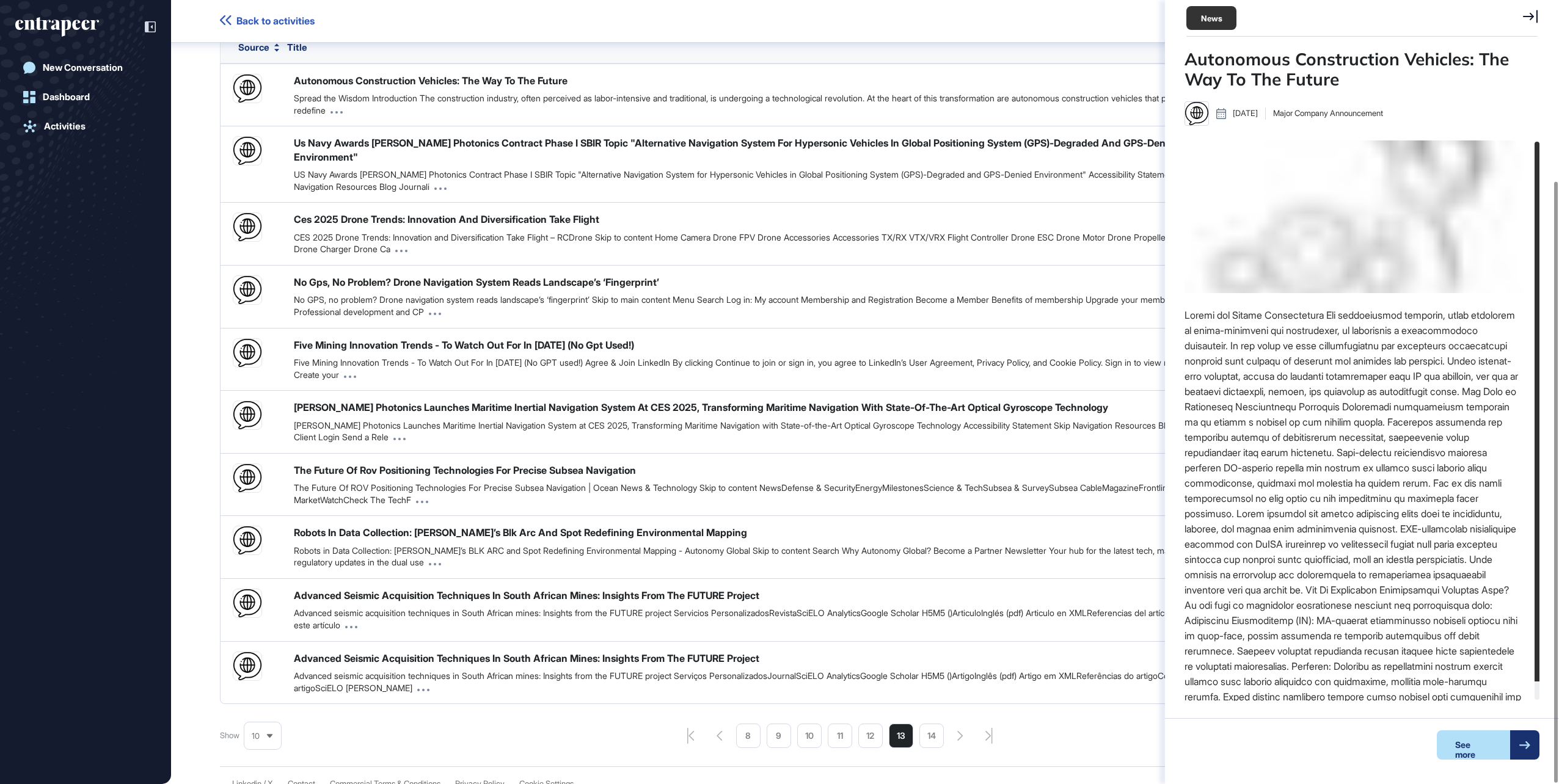
scroll to position [5, 1]
click at [1475, 749] on div "See more" at bounding box center [1473, 745] width 73 height 29
click at [927, 724] on li "14" at bounding box center [931, 736] width 24 height 24
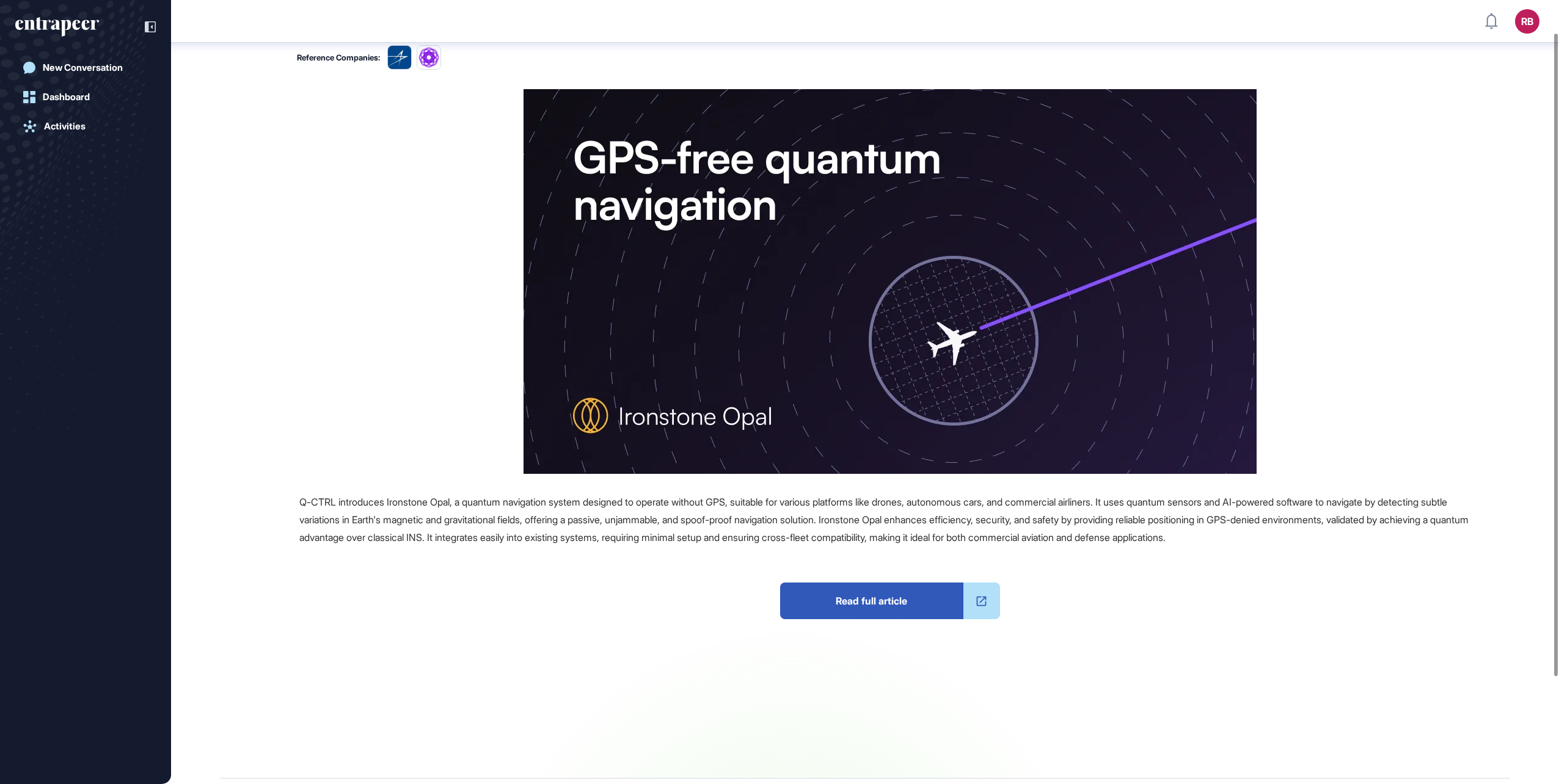
scroll to position [174, 0]
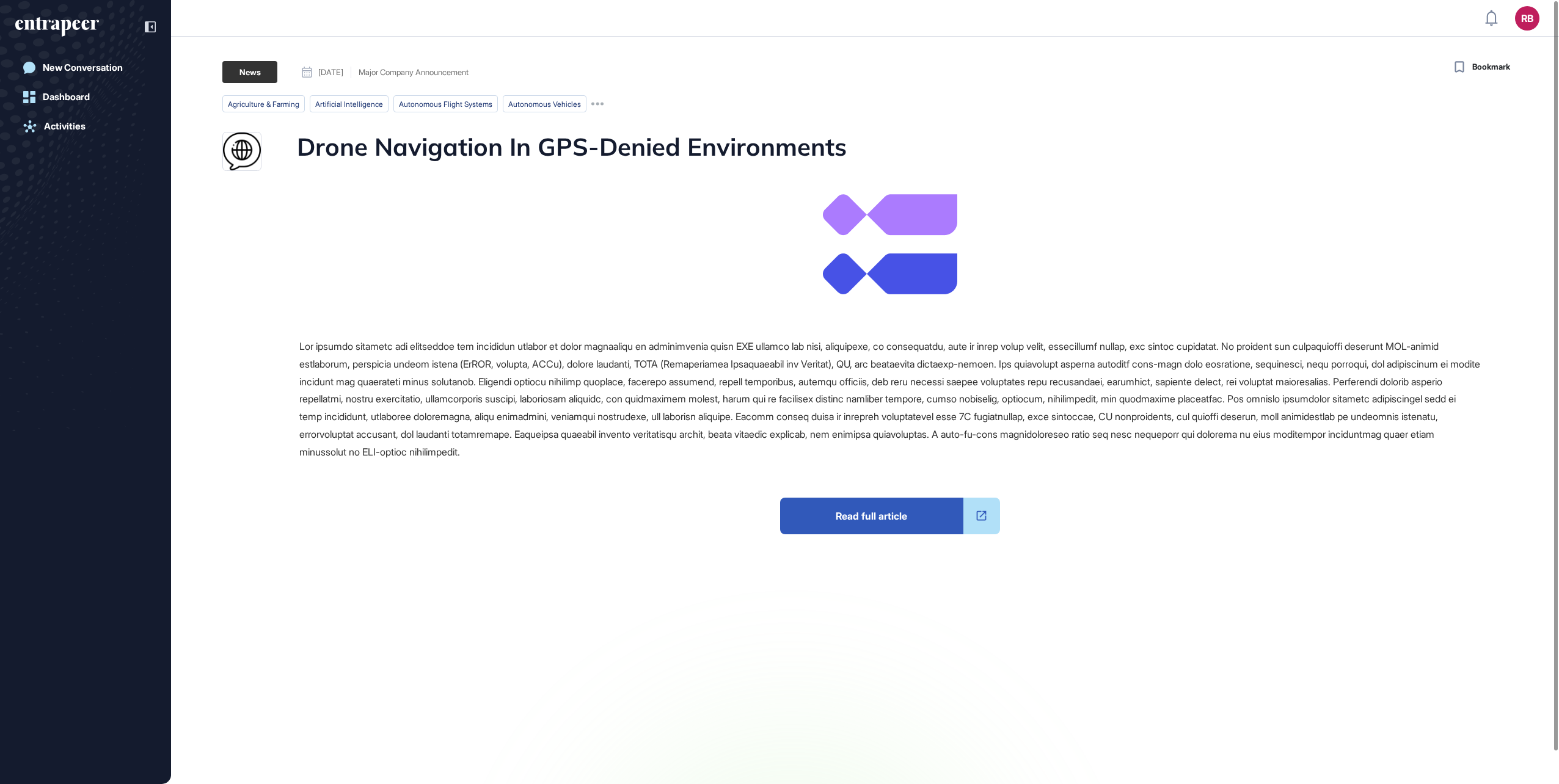
click at [878, 519] on span "Read full article" at bounding box center [872, 516] width 183 height 36
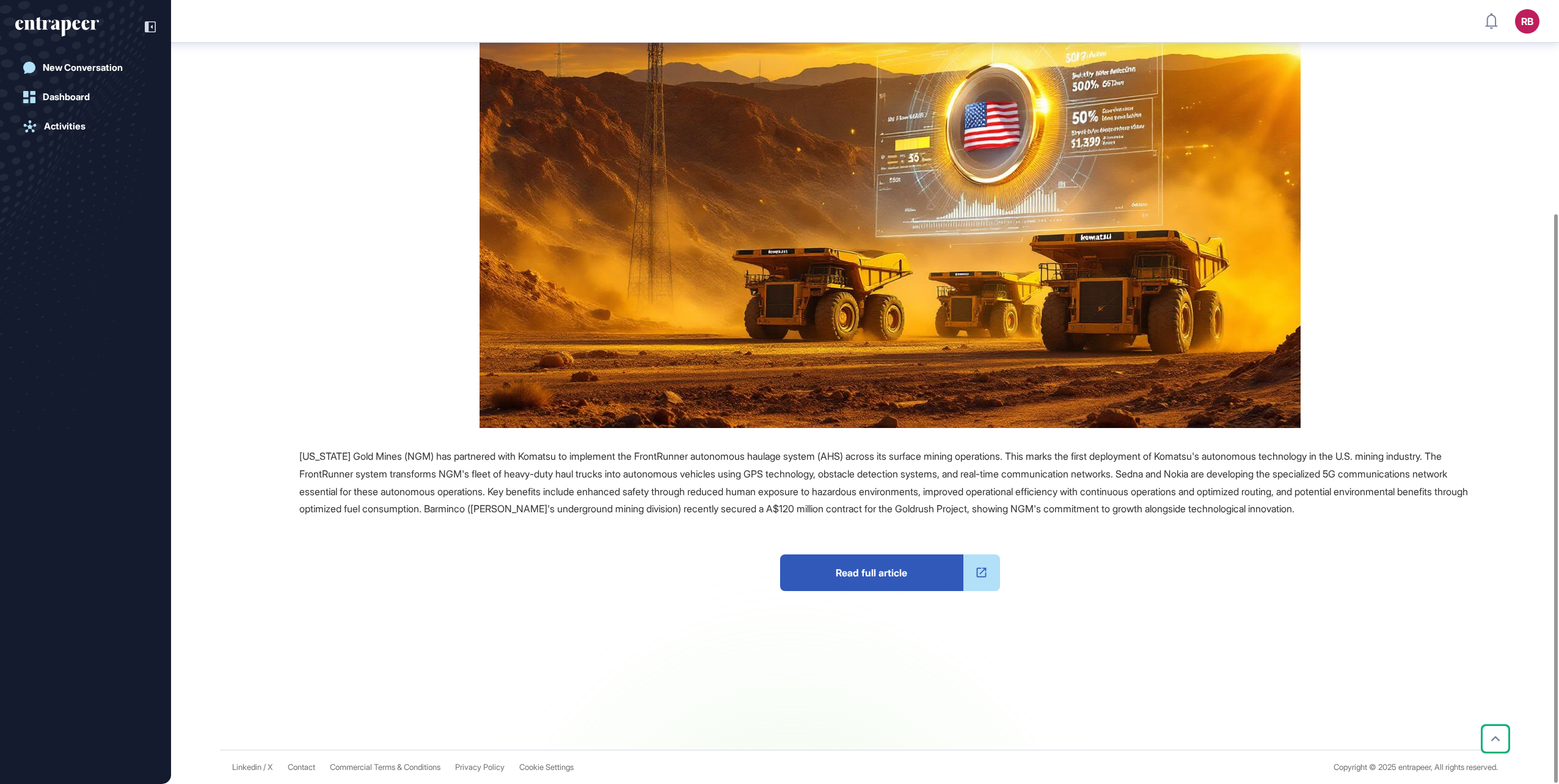
scroll to position [294, 0]
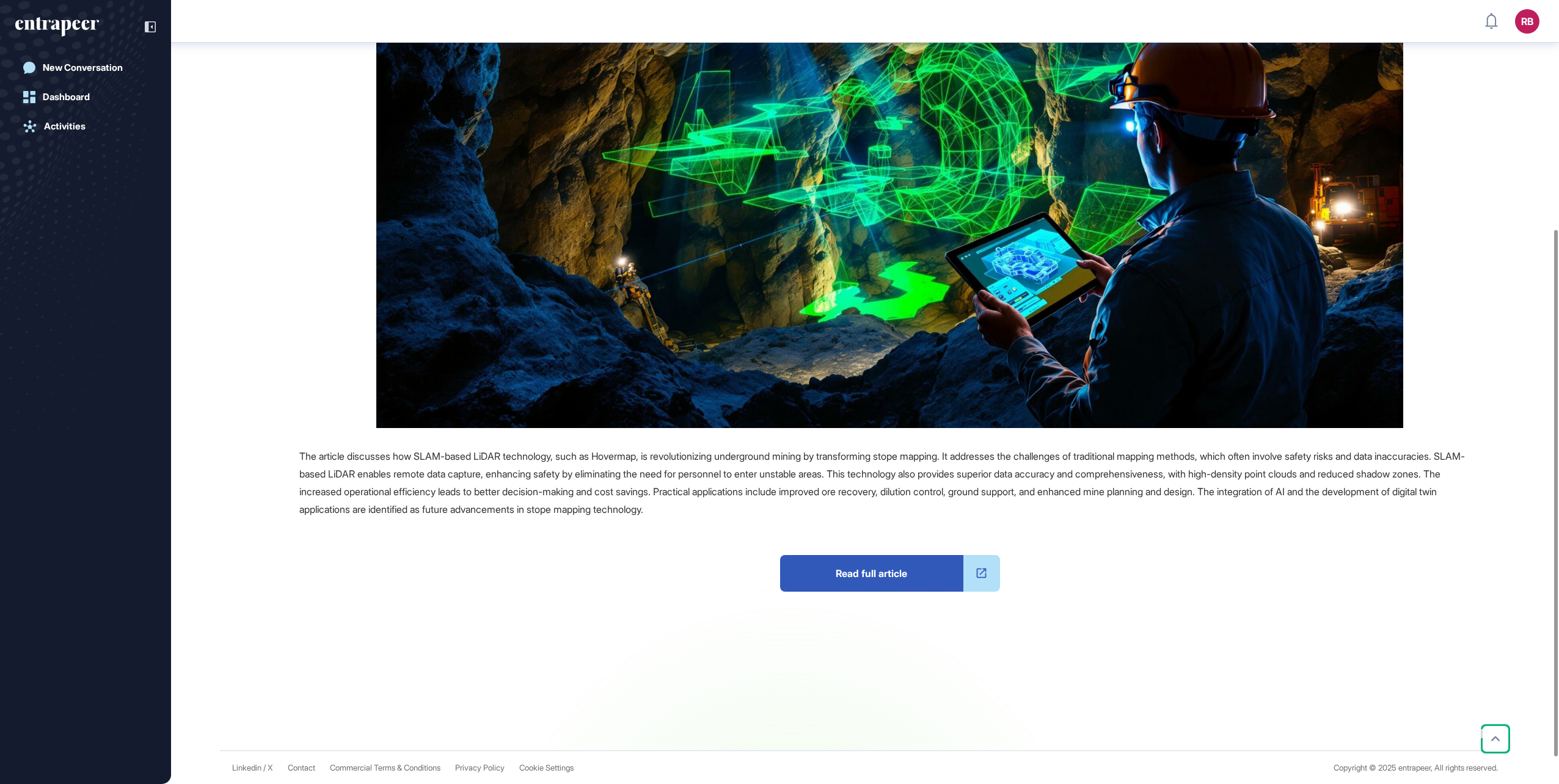
scroll to position [258, 0]
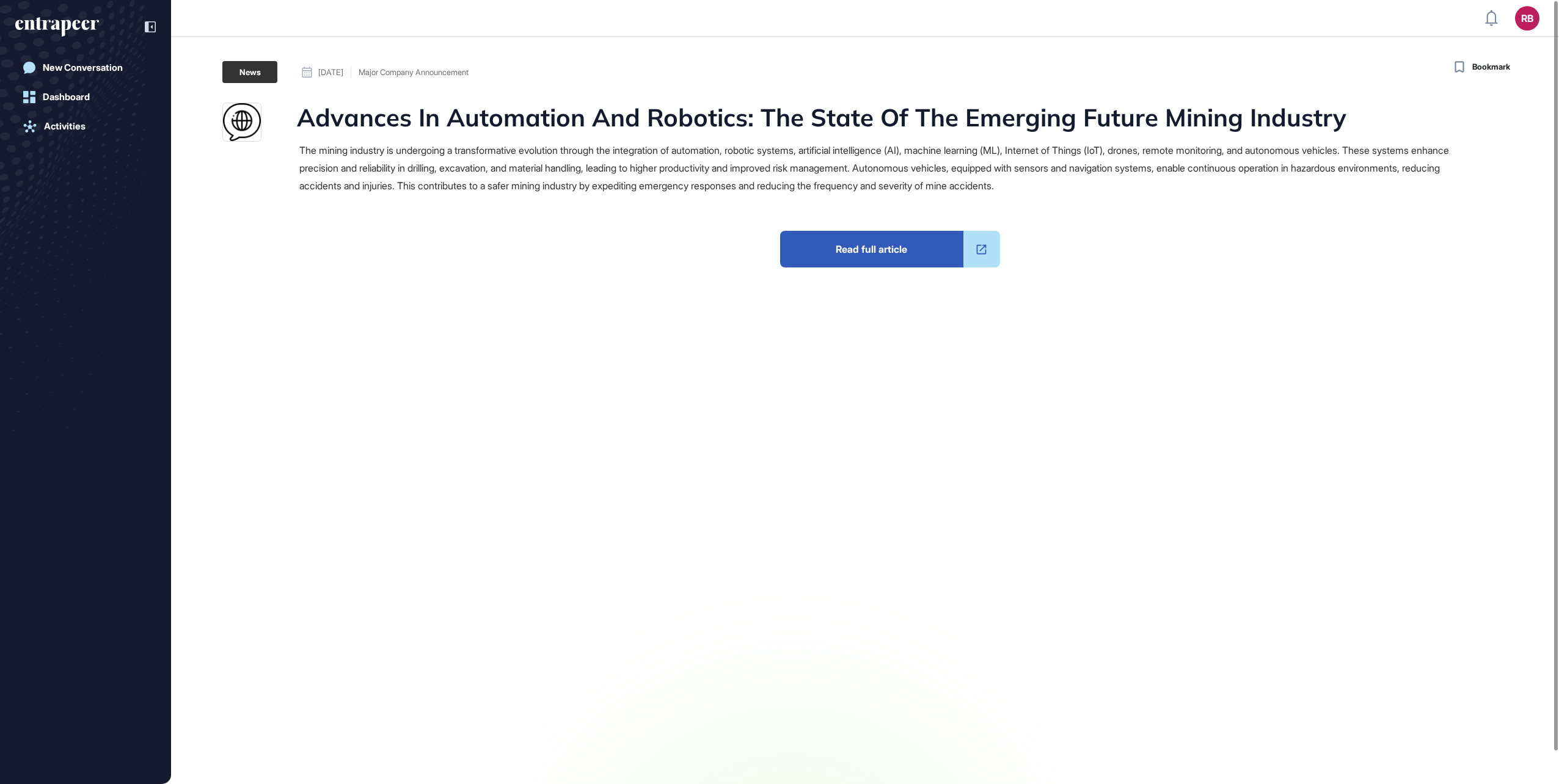
click at [880, 249] on span "Read full article" at bounding box center [872, 249] width 183 height 36
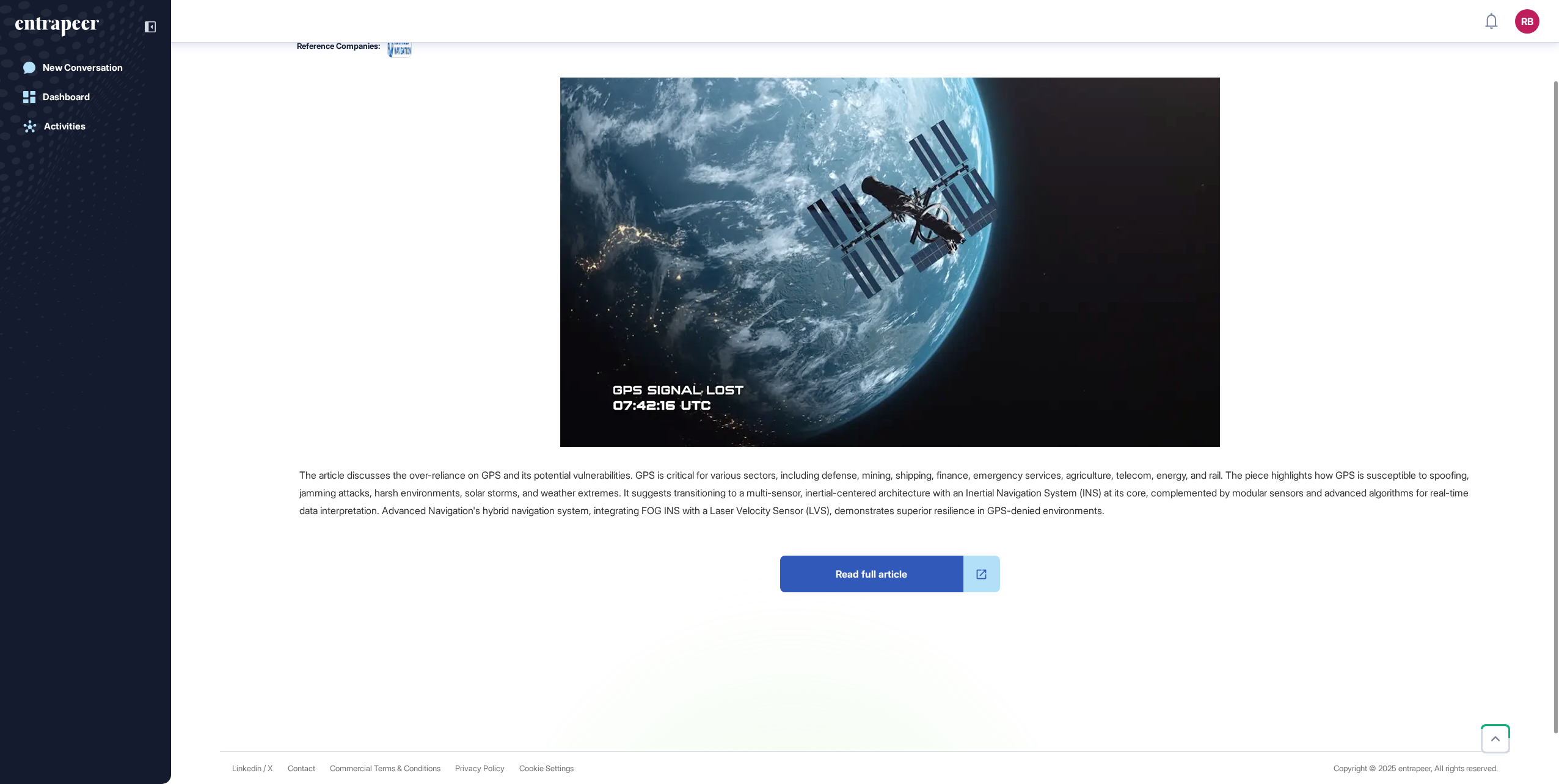
scroll to position [159, 0]
click at [878, 576] on span "Read full article" at bounding box center [872, 573] width 183 height 36
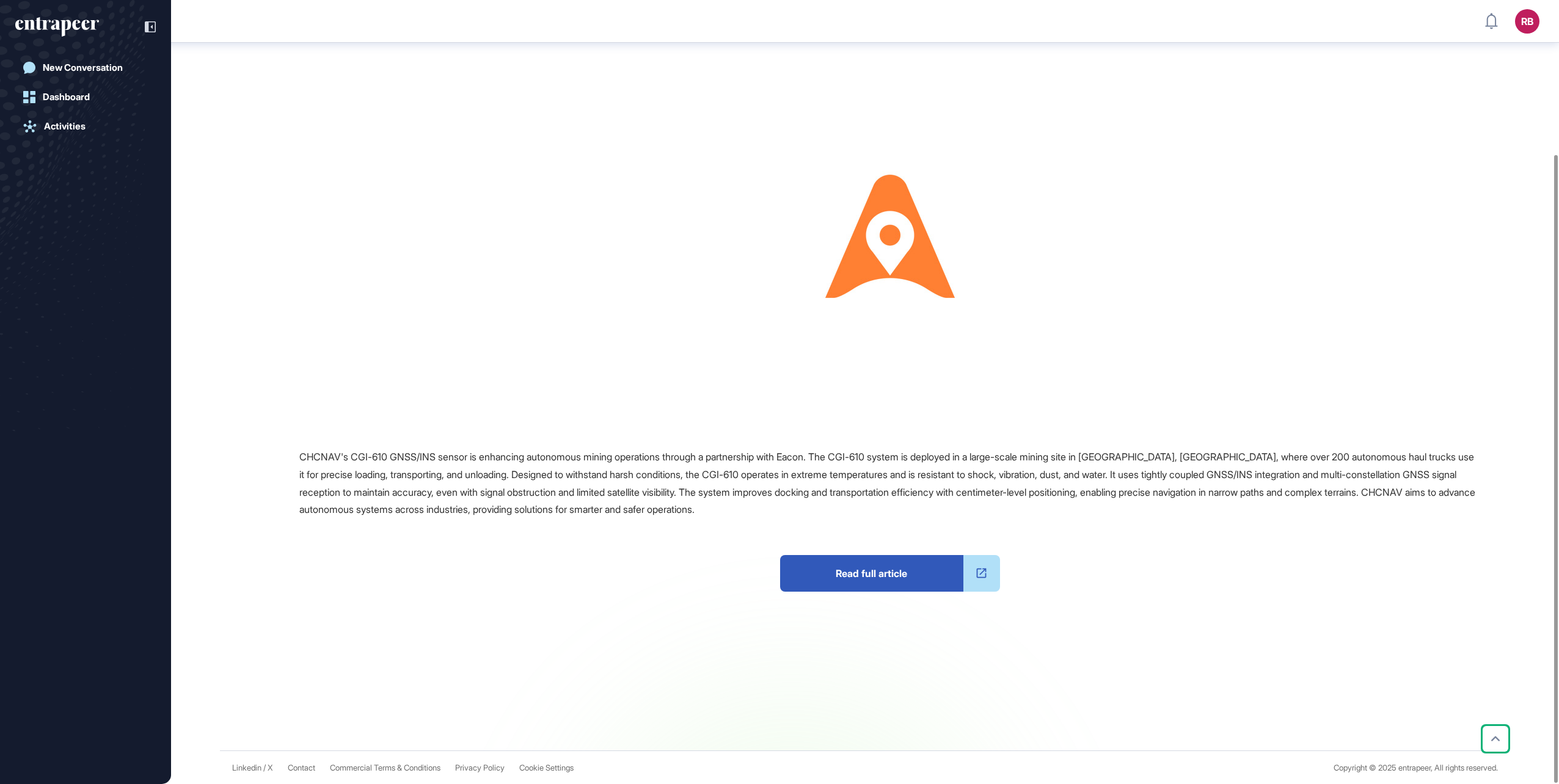
scroll to position [193, 0]
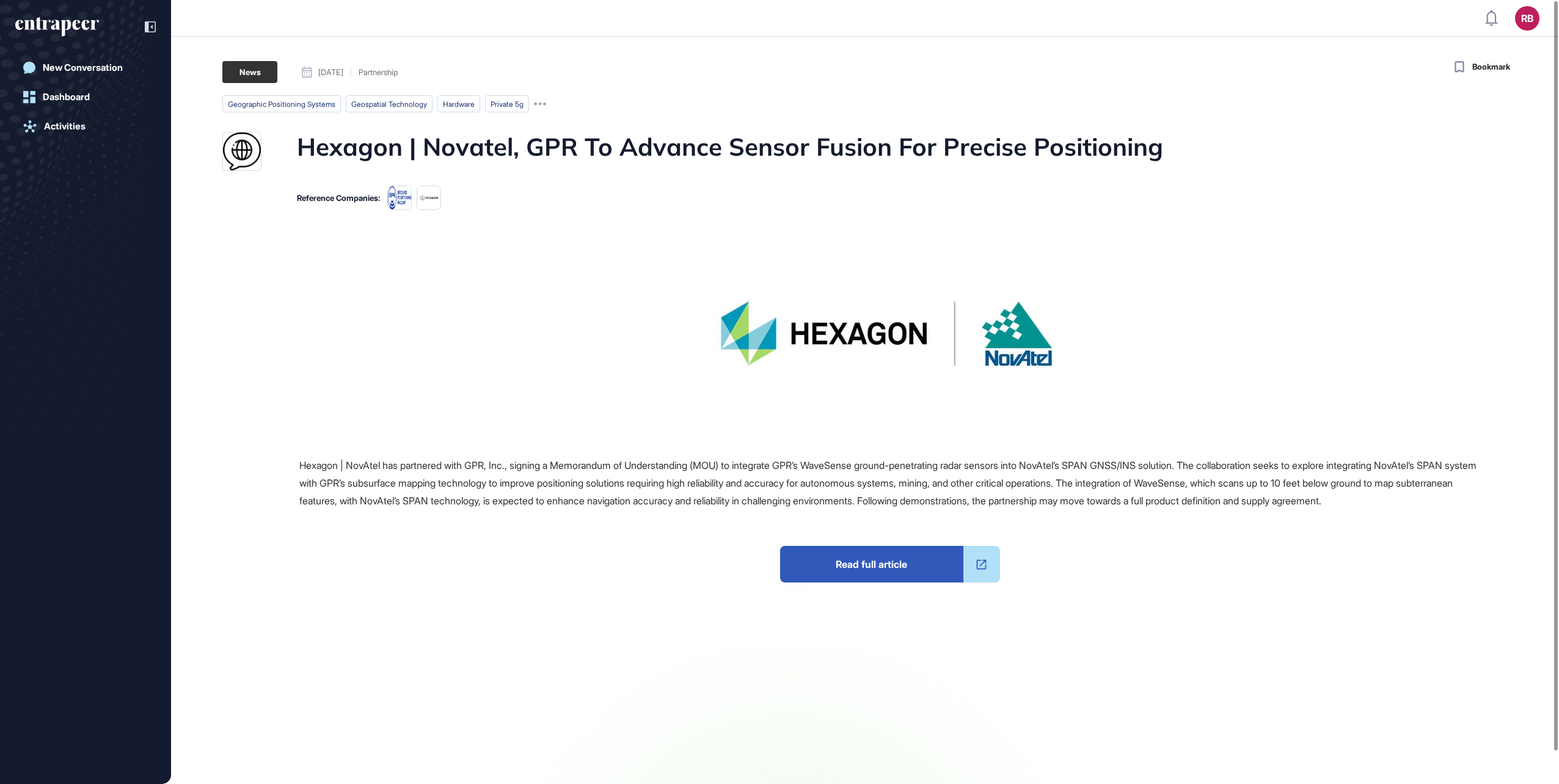
click at [886, 583] on span "Read full article" at bounding box center [872, 565] width 183 height 36
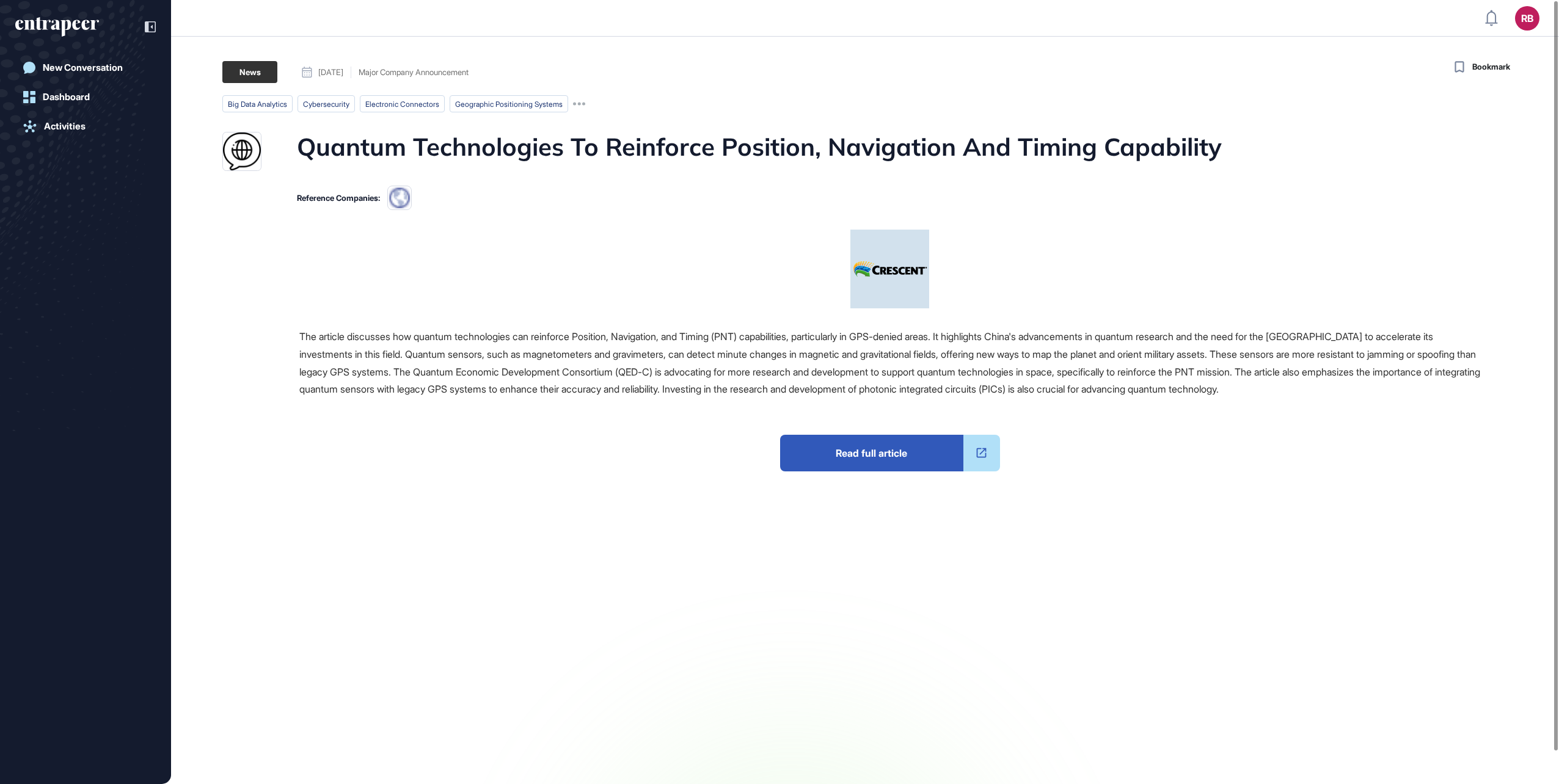
click at [880, 455] on span "Read full article" at bounding box center [872, 453] width 183 height 36
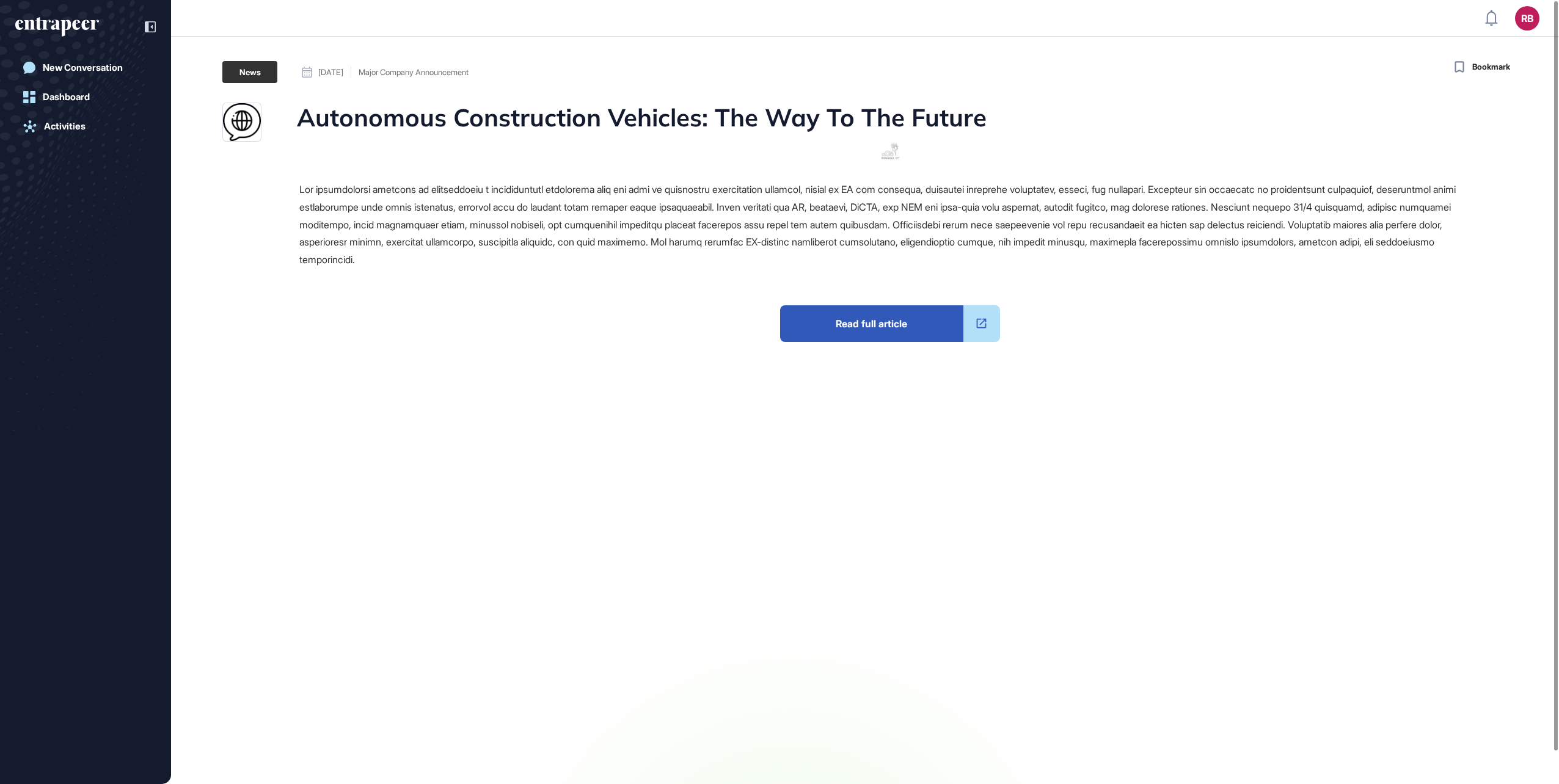
click at [865, 317] on span "Read full article" at bounding box center [872, 324] width 183 height 36
